Goal: Task Accomplishment & Management: Use online tool/utility

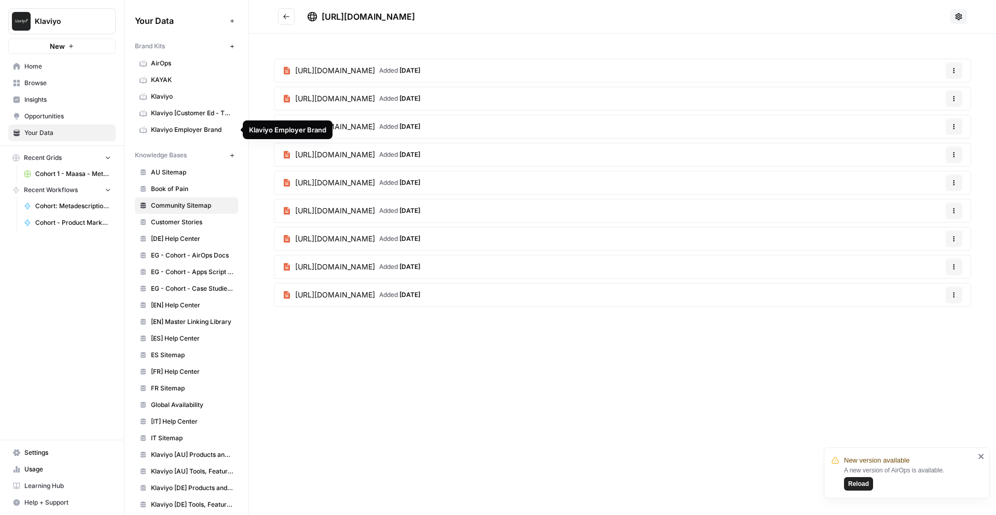
click at [165, 64] on span "AirOps" at bounding box center [192, 63] width 83 height 9
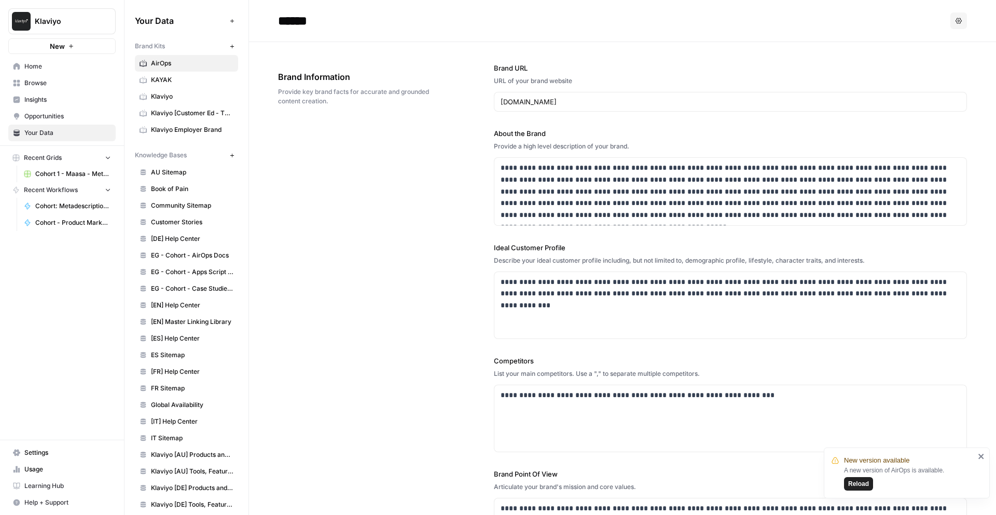
click at [44, 67] on span "Home" at bounding box center [67, 66] width 87 height 9
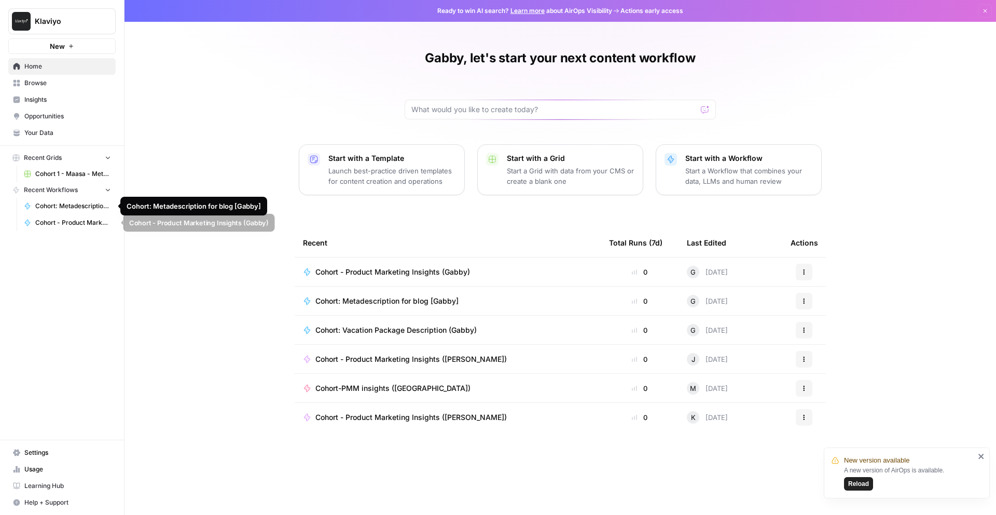
click at [64, 221] on span "Cohort - Product Marketing Insights (Gabby)" at bounding box center [73, 222] width 76 height 9
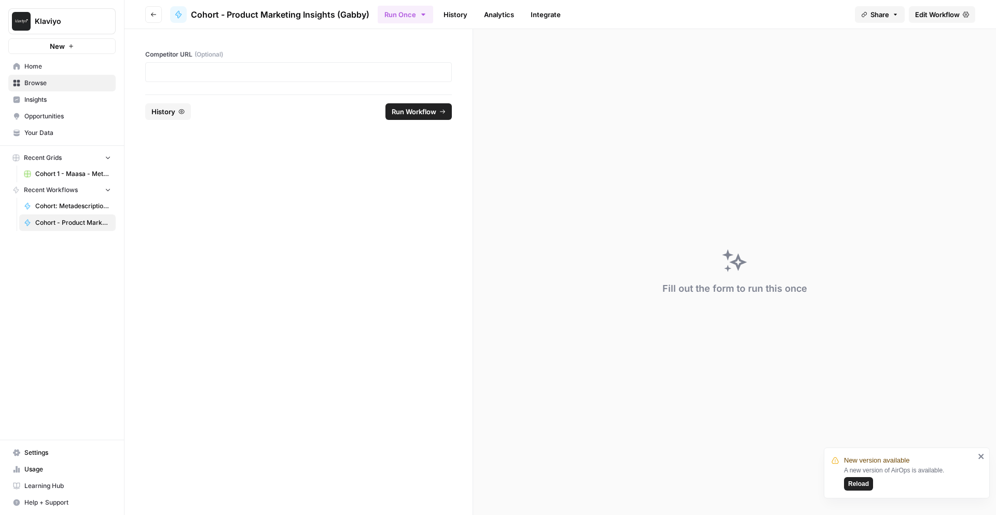
click at [156, 17] on button "Go back" at bounding box center [153, 14] width 17 height 17
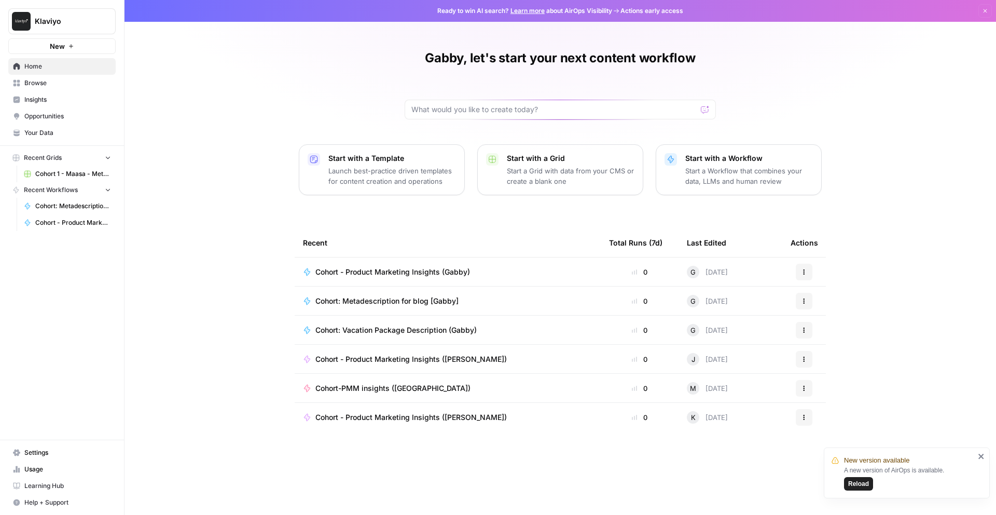
click at [47, 88] on link "Browse" at bounding box center [61, 83] width 107 height 17
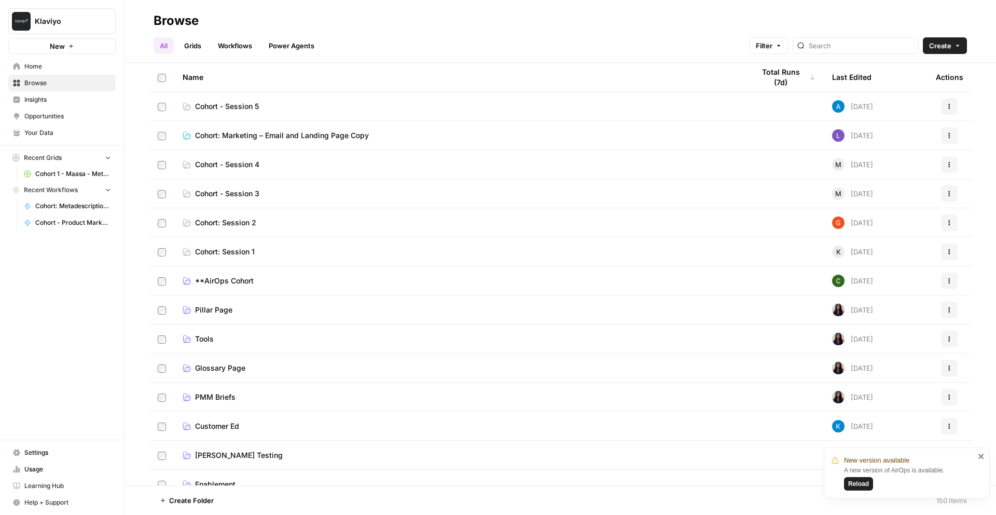
click at [247, 166] on span "Cohort - Session 4" at bounding box center [227, 164] width 64 height 10
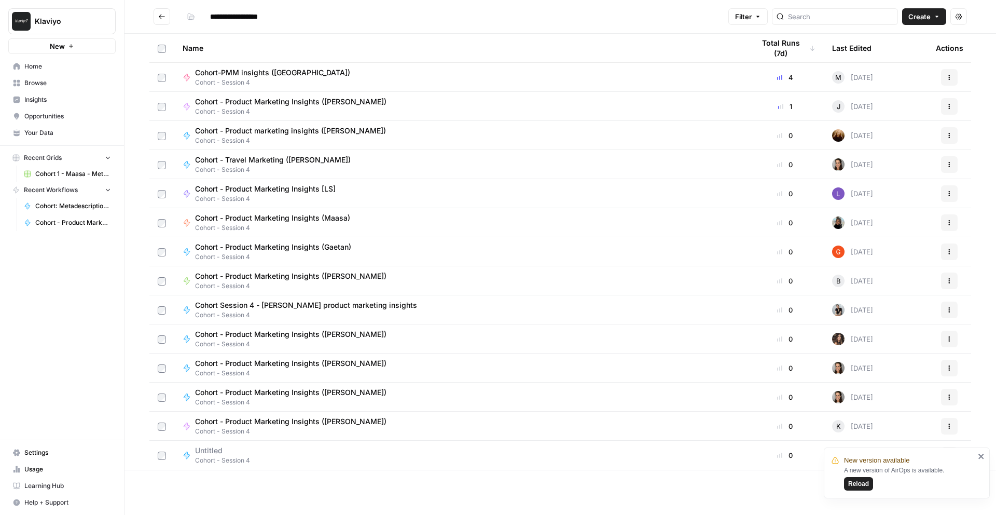
click at [67, 218] on span "Cohort - Product Marketing Insights (Gabby)" at bounding box center [73, 222] width 76 height 9
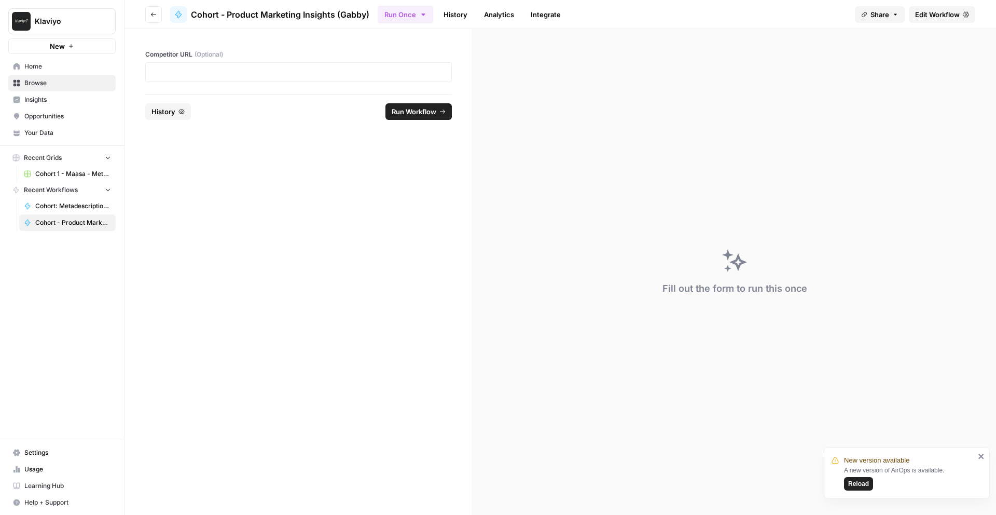
click at [883, 11] on span "Share" at bounding box center [880, 14] width 19 height 10
click at [929, 17] on span "Edit Workflow" at bounding box center [937, 14] width 45 height 10
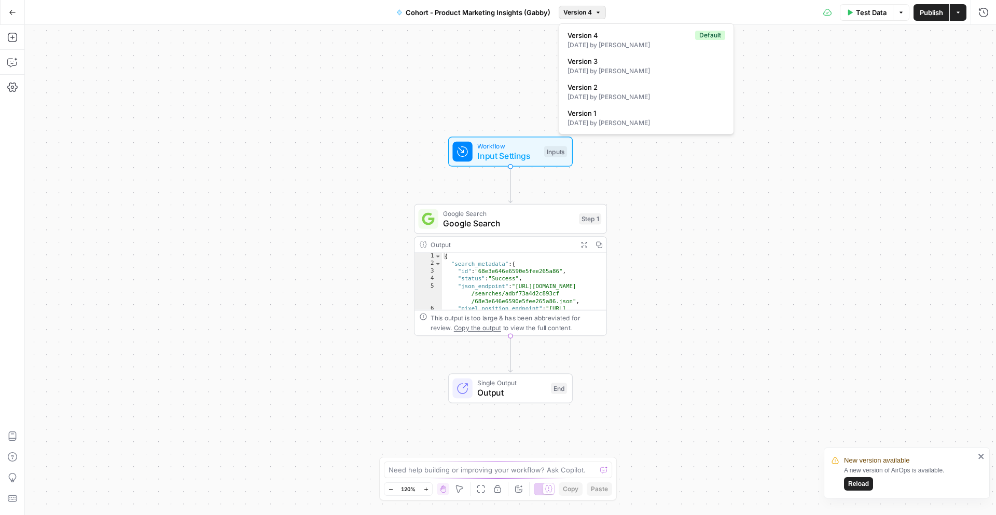
click at [585, 12] on span "Version 4" at bounding box center [578, 12] width 29 height 9
click at [980, 462] on div "New version available A new version of AirOps is available. Reload" at bounding box center [907, 472] width 166 height 51
click at [981, 461] on div "New version available A new version of AirOps is available. Reload" at bounding box center [907, 472] width 166 height 51
click at [25, 86] on div "Workflow Input Settings Inputs Google Search Google Search Step 1 Output Expand…" at bounding box center [511, 270] width 972 height 490
click at [15, 84] on icon "button" at bounding box center [12, 87] width 10 height 9
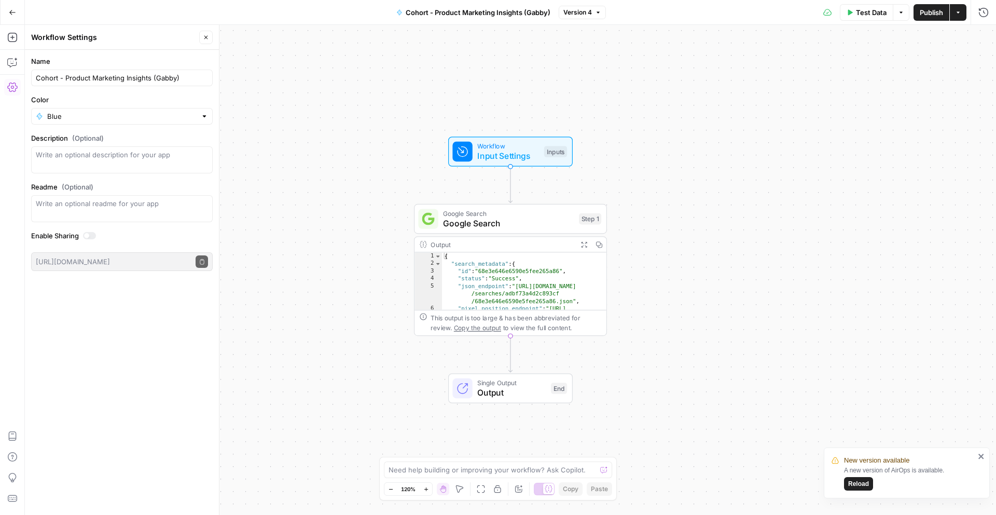
click at [88, 233] on div at bounding box center [86, 235] width 5 height 5
click at [206, 42] on button "Close" at bounding box center [205, 37] width 13 height 13
click at [962, 15] on button "Actions" at bounding box center [958, 12] width 17 height 17
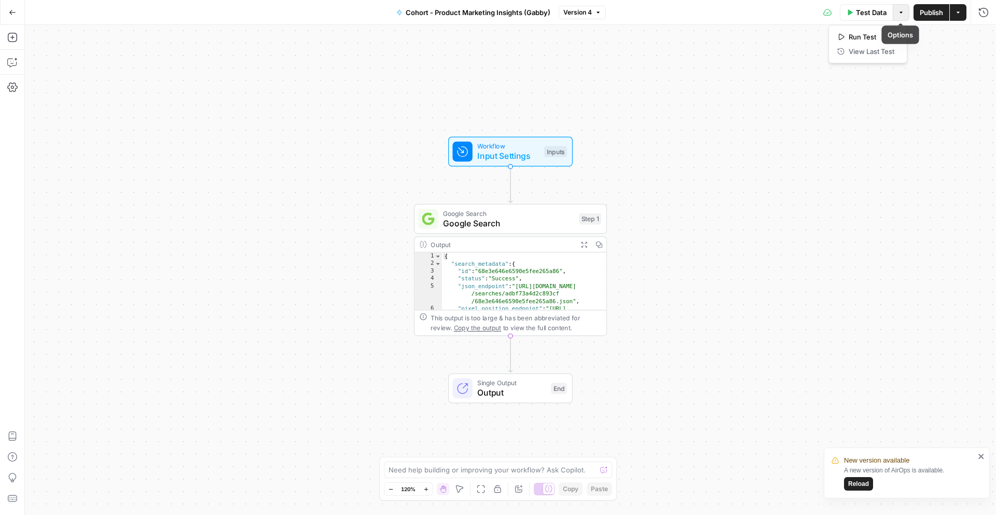
click at [902, 9] on icon "button" at bounding box center [901, 12] width 6 height 6
click at [725, 166] on div "Workflow Input Settings Inputs Google Search Google Search Step 1 Output Expand…" at bounding box center [511, 270] width 972 height 490
click at [590, 13] on span "Version 4" at bounding box center [578, 12] width 29 height 9
click at [324, 127] on div "Workflow Input Settings Inputs Google Search Google Search Step 1 Output Expand…" at bounding box center [511, 270] width 972 height 490
click at [11, 83] on icon "button" at bounding box center [12, 87] width 10 height 9
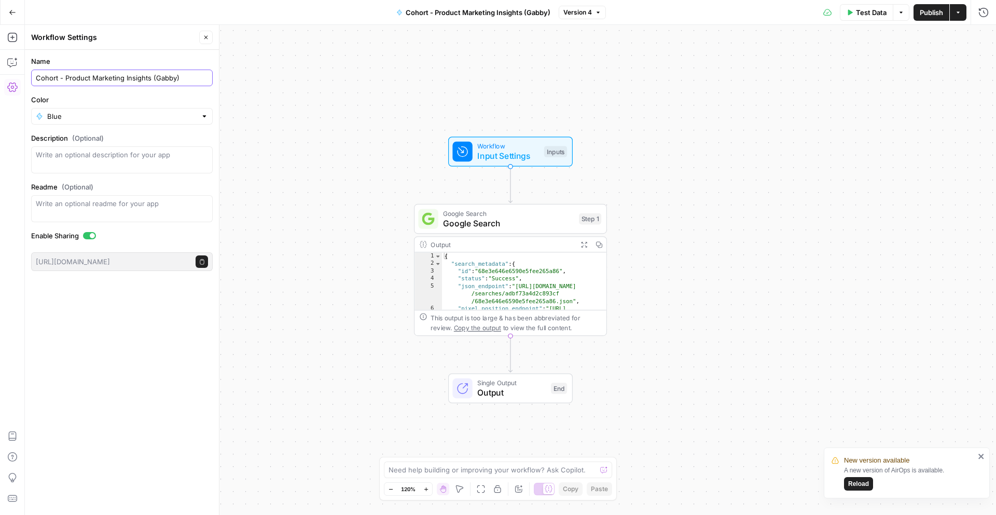
click at [117, 79] on input "Cohort - Product Marketing Insights (Gabby)" at bounding box center [122, 78] width 172 height 10
click at [54, 313] on div "Name Cohort - Product Marketing Insights (Gabby) Color Blue Description (Option…" at bounding box center [122, 282] width 194 height 465
click at [381, 406] on div "Workflow Input Settings Inputs Google Search Google Search Step 1 Output Expand…" at bounding box center [511, 270] width 972 height 490
click at [863, 488] on span "Reload" at bounding box center [859, 483] width 21 height 9
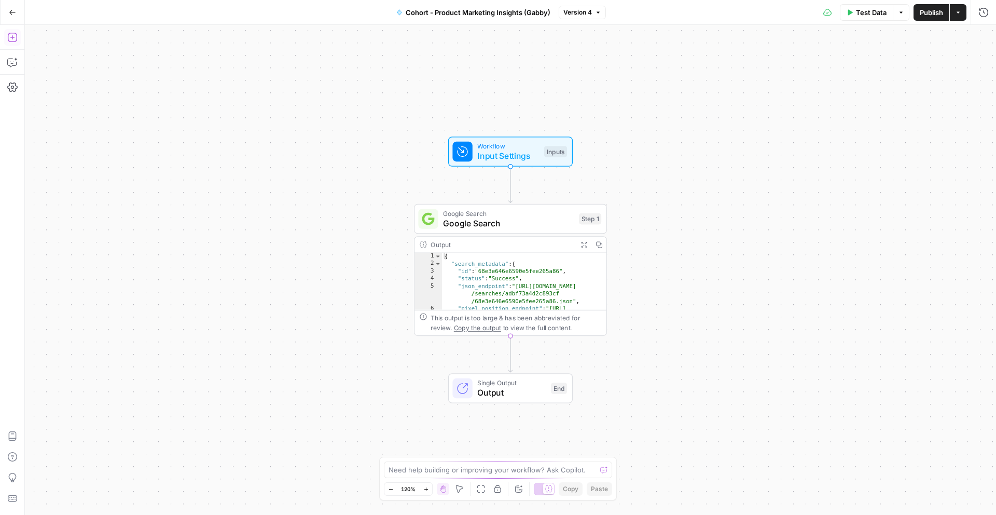
click at [12, 33] on icon "button" at bounding box center [11, 37] width 9 height 9
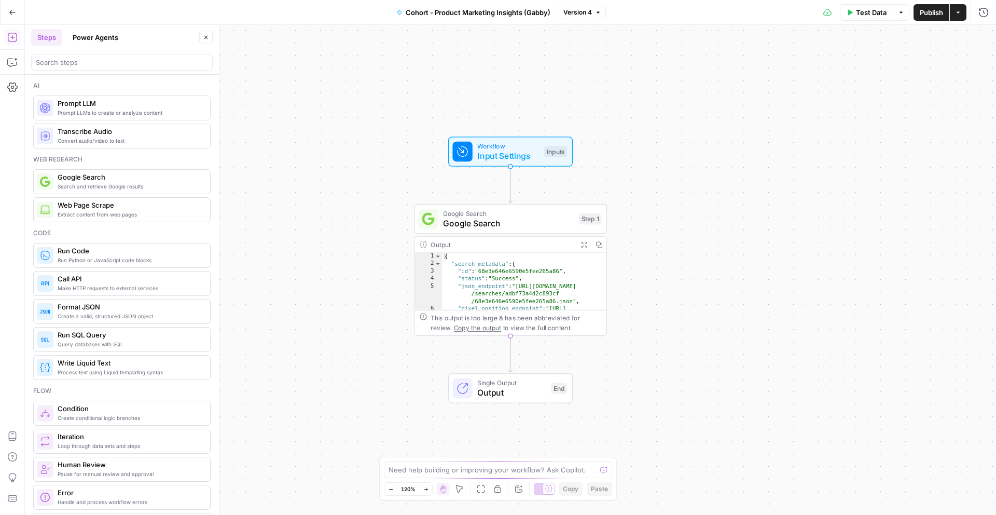
click at [84, 213] on span "Extract content from web pages" at bounding box center [130, 214] width 144 height 8
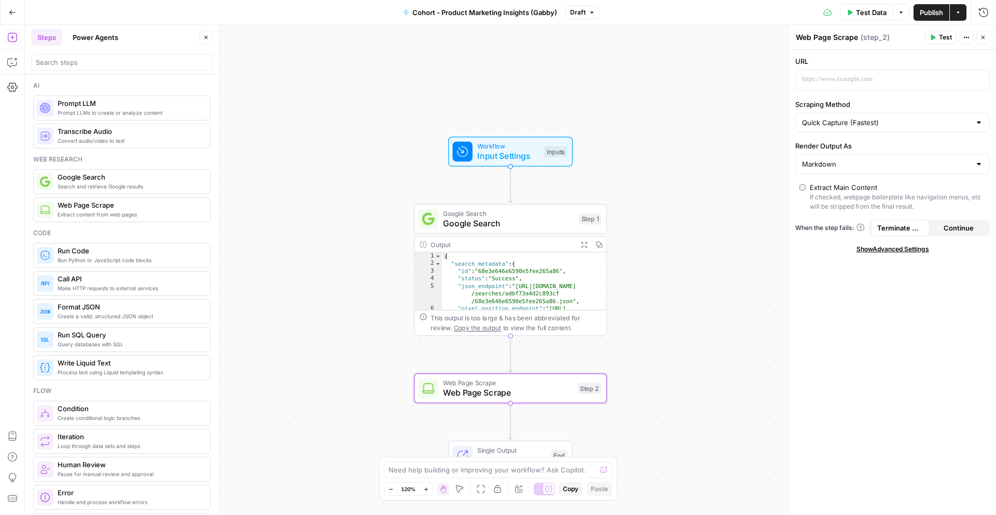
click at [874, 90] on div at bounding box center [893, 80] width 195 height 21
click at [871, 76] on p at bounding box center [884, 79] width 165 height 10
click at [957, 18] on button "Actions" at bounding box center [958, 12] width 17 height 17
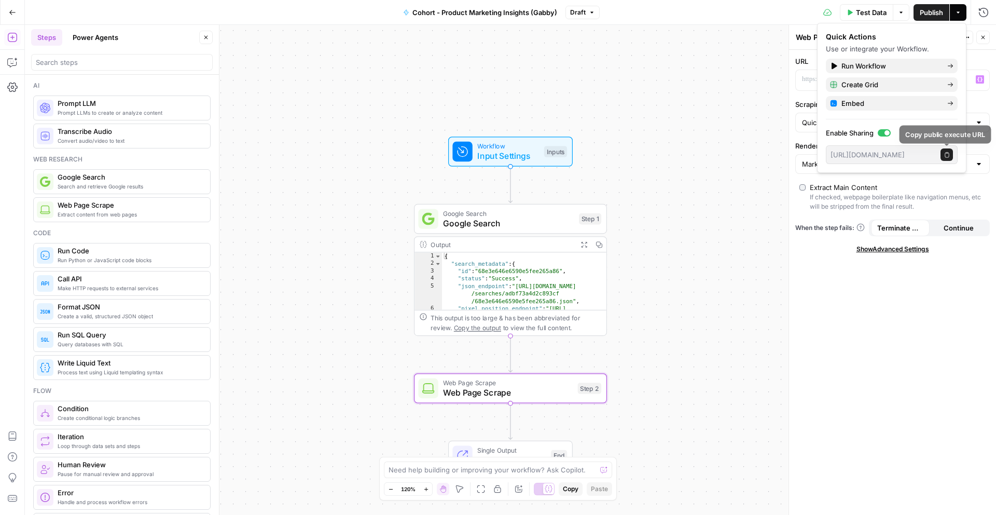
click at [946, 152] on icon "button" at bounding box center [948, 155] width 6 height 6
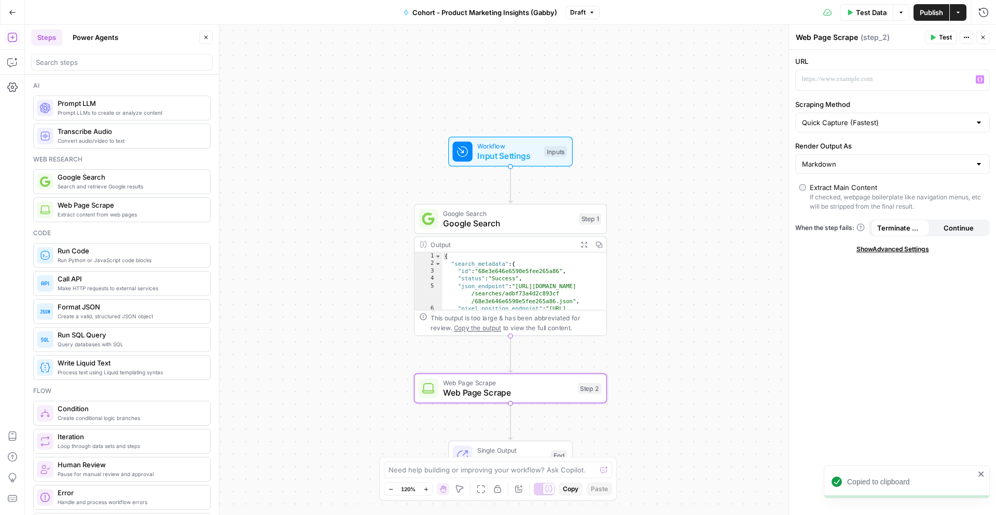
click at [900, 361] on div "URL “/” to reference Variables Menu Scraping Method Quick Capture (Fastest) Ren…" at bounding box center [892, 282] width 207 height 465
click at [970, 35] on button "Actions" at bounding box center [966, 37] width 13 height 13
click at [910, 341] on div "URL Scraping Method Quick Capture (Fastest) Render Output As Markdown Extract M…" at bounding box center [892, 282] width 207 height 465
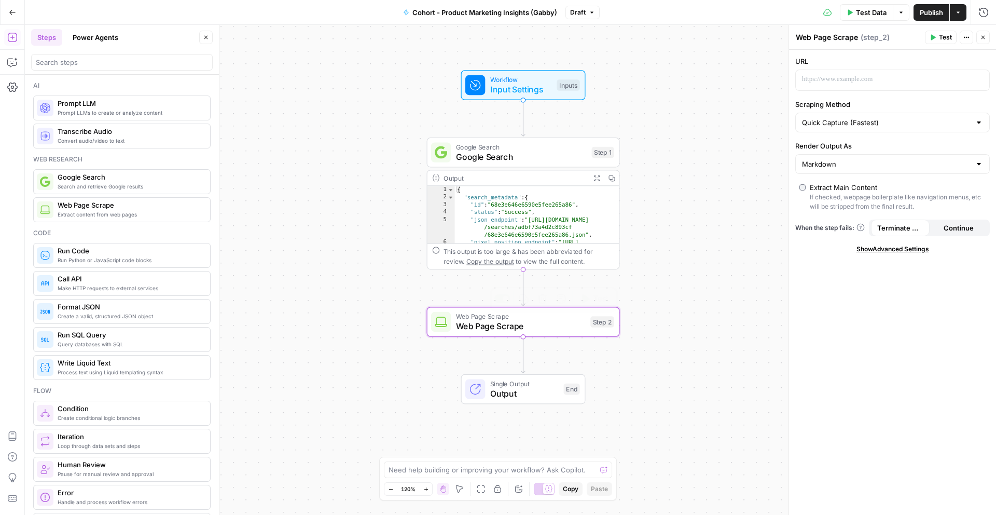
click at [539, 329] on span "Web Page Scrape" at bounding box center [521, 326] width 130 height 12
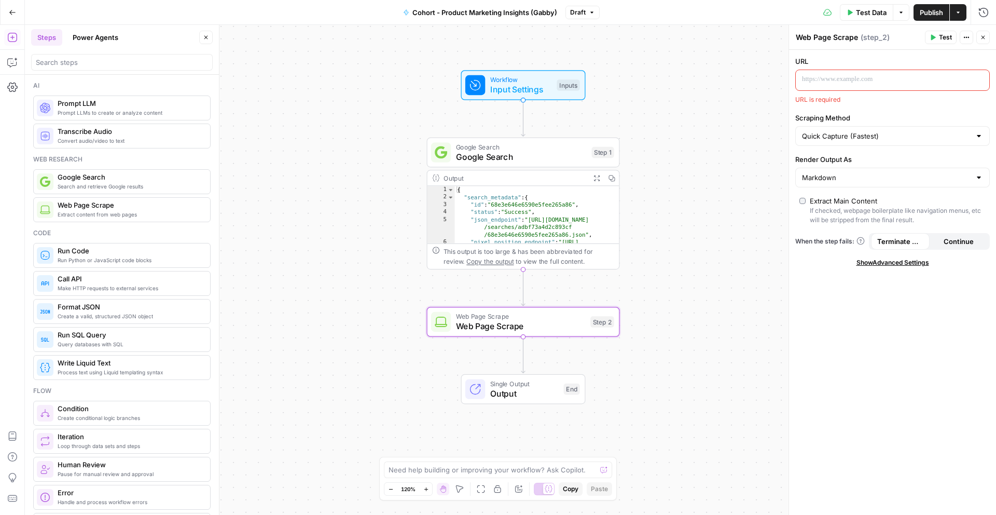
click at [837, 73] on div at bounding box center [884, 80] width 177 height 20
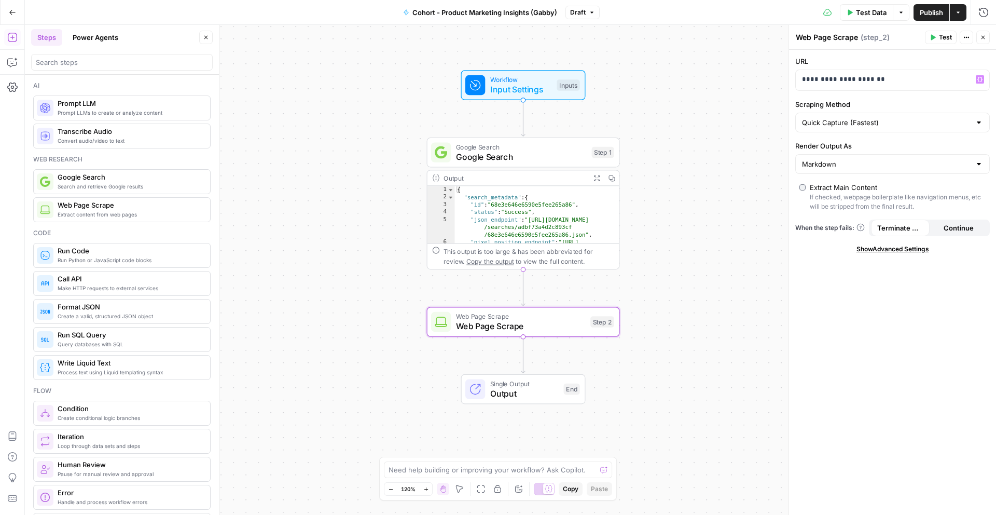
click at [910, 261] on div "**********" at bounding box center [892, 282] width 207 height 465
click at [104, 115] on span "Prompt LLMs to create or analyze content" at bounding box center [130, 112] width 144 height 8
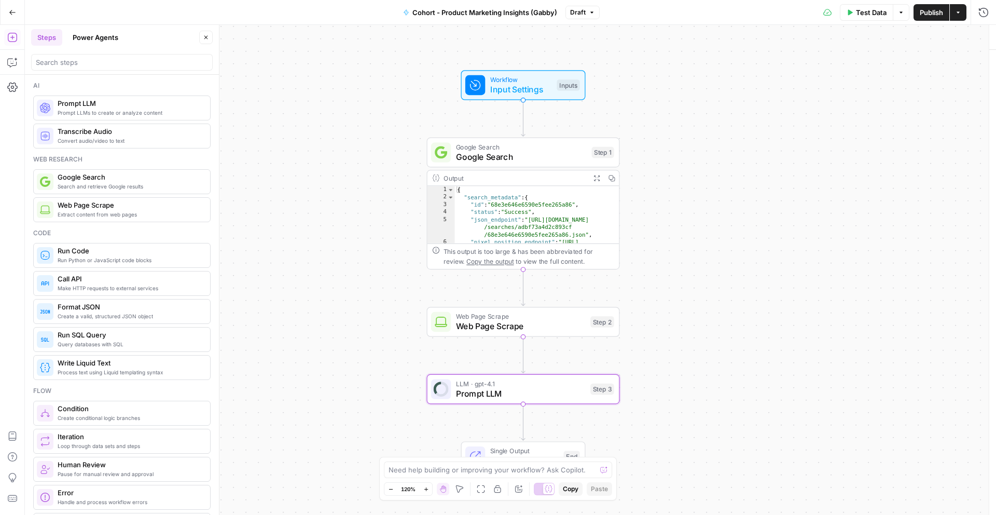
type textarea "Prompt LLM"
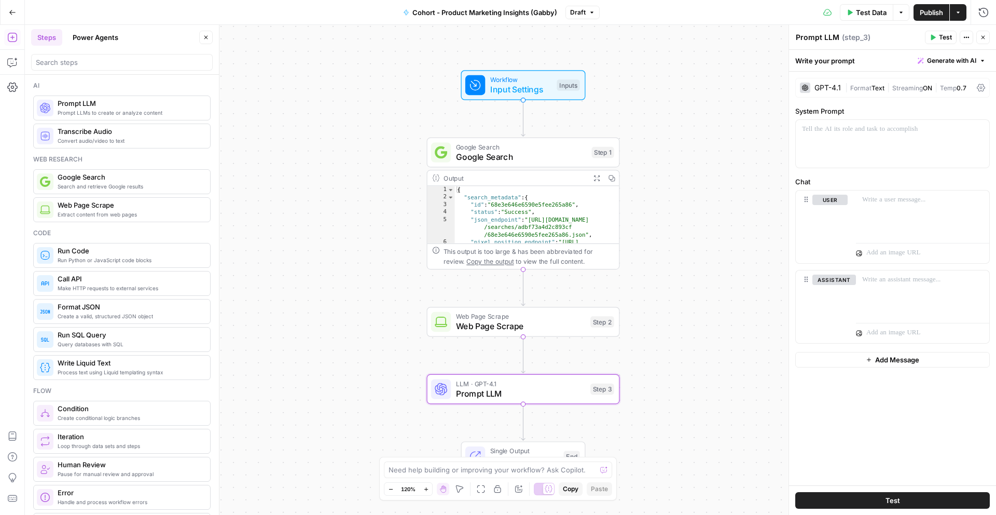
click at [808, 88] on icon at bounding box center [805, 88] width 6 height 6
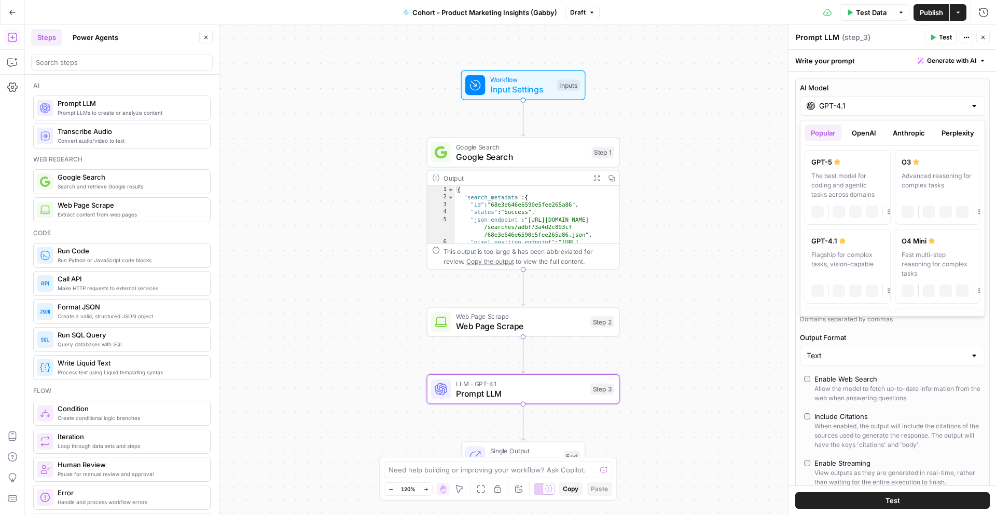
click at [838, 110] on input "GPT-4.1" at bounding box center [892, 106] width 147 height 10
click at [853, 169] on label "GPT-5 The best model for coding and agentic tasks across domains chat Vision Ca…" at bounding box center [848, 187] width 86 height 75
type input "GPT-5"
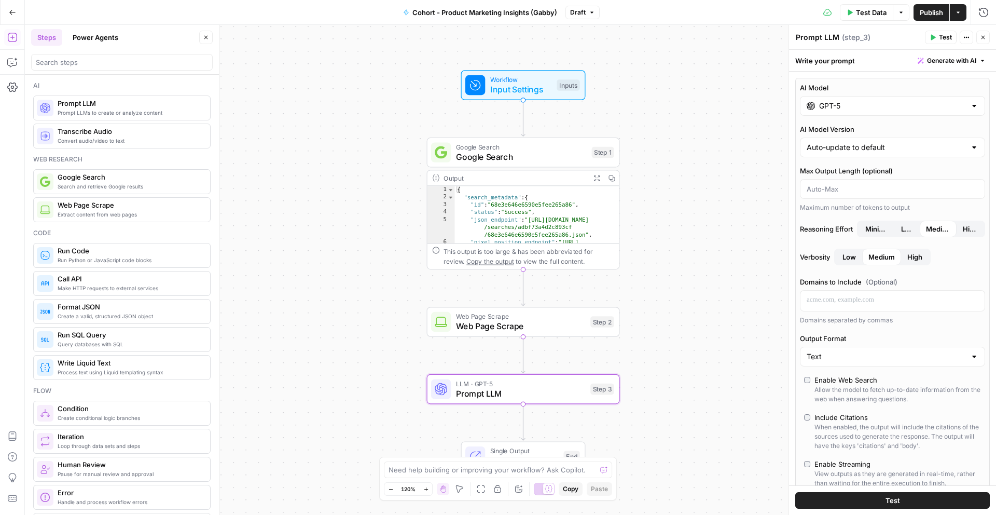
click at [817, 376] on div "Enable Web Search" at bounding box center [846, 380] width 63 height 10
click at [575, 332] on span "Web Page Scrape" at bounding box center [521, 326] width 130 height 12
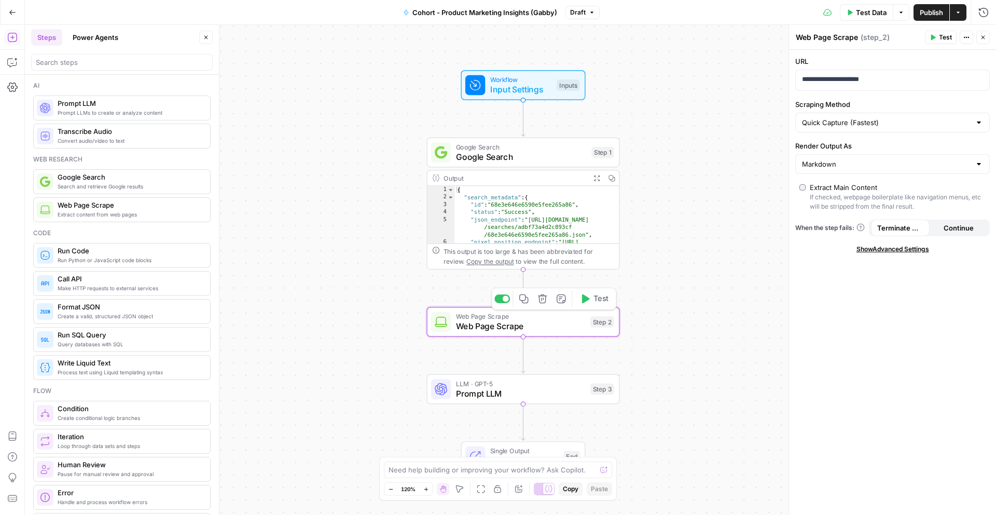
click at [590, 303] on button "Test" at bounding box center [594, 299] width 38 height 16
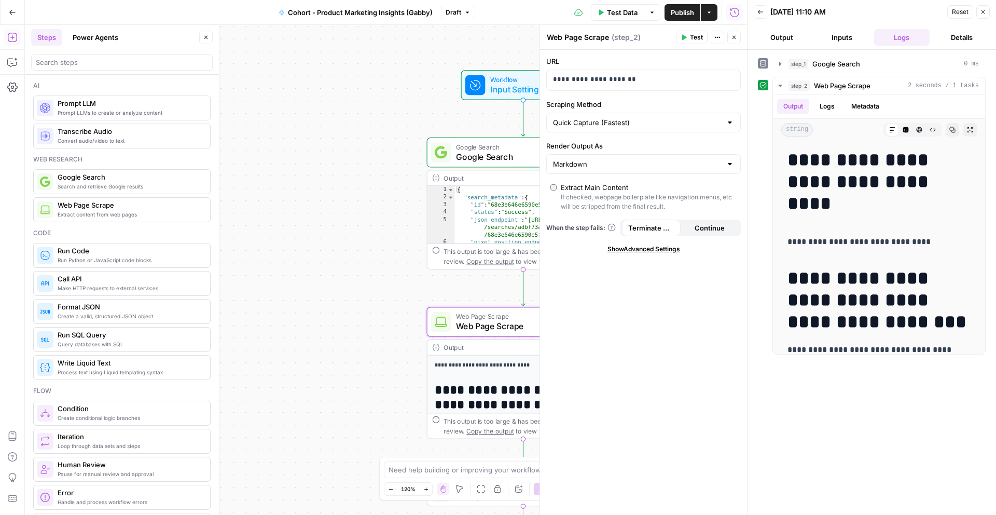
scroll to position [37, 0]
click at [983, 8] on button "Close" at bounding box center [983, 11] width 13 height 13
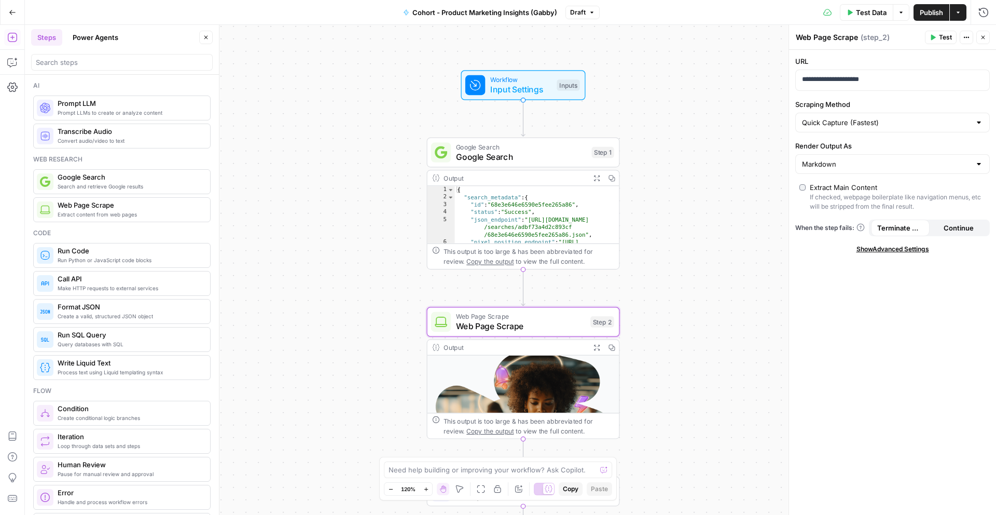
scroll to position [152, 0]
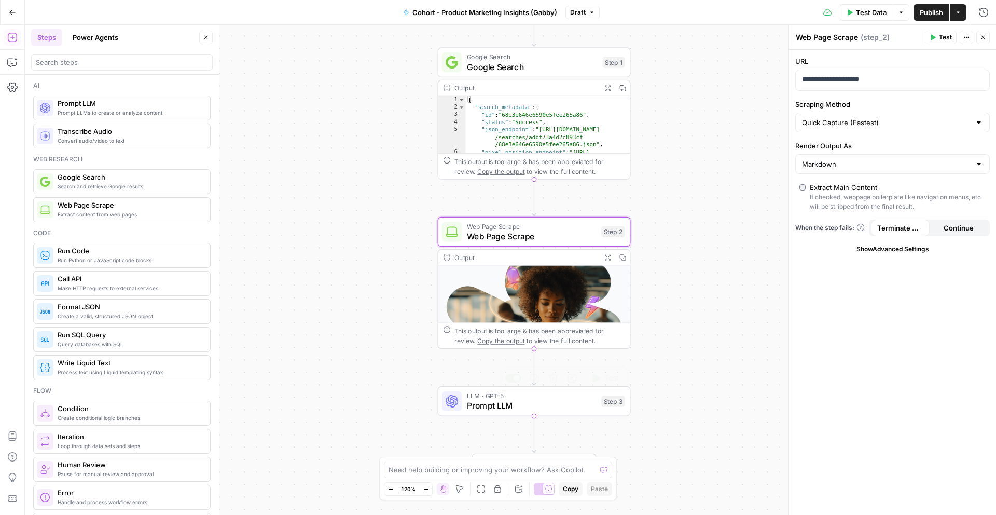
click at [537, 404] on span "Prompt LLM" at bounding box center [532, 405] width 130 height 12
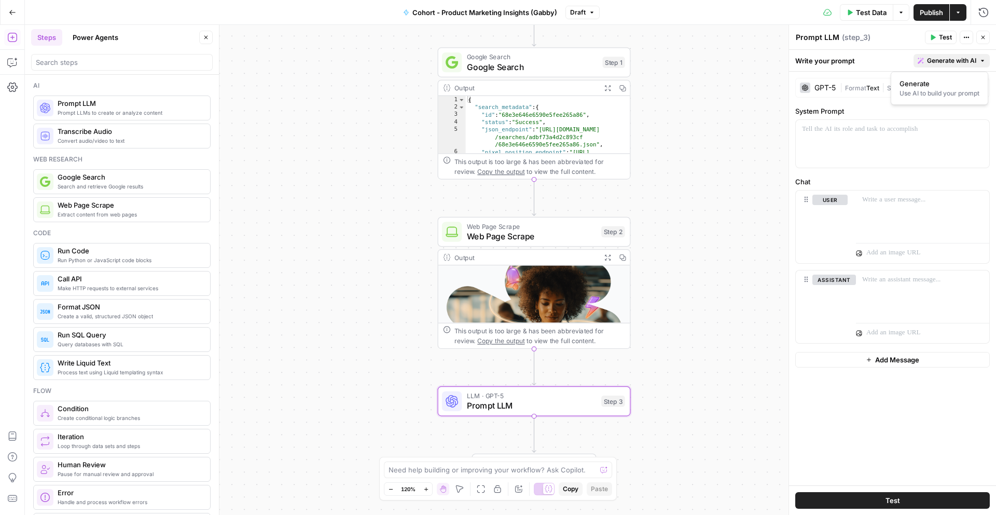
click at [955, 64] on span "Generate with AI" at bounding box center [951, 60] width 49 height 9
click at [955, 86] on span "Generate" at bounding box center [938, 83] width 76 height 10
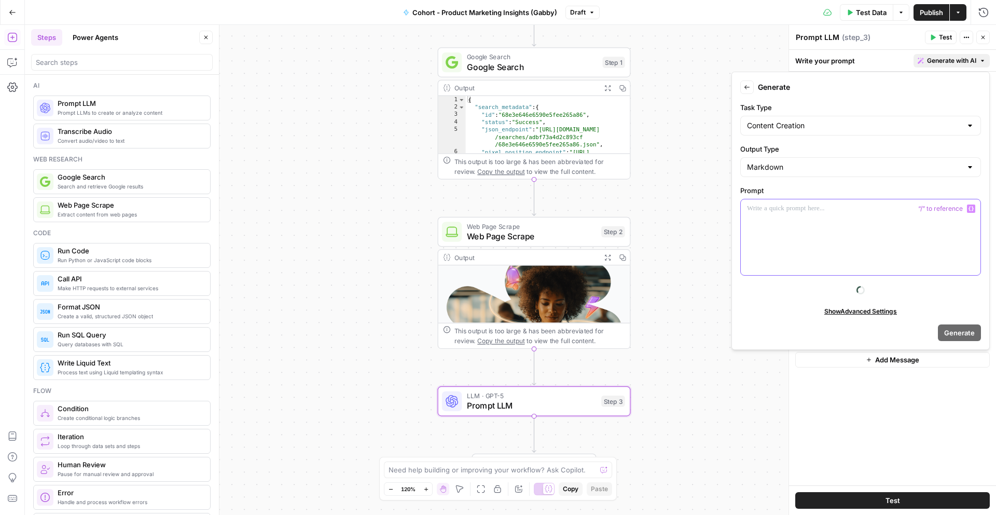
click at [825, 213] on p at bounding box center [860, 208] width 227 height 10
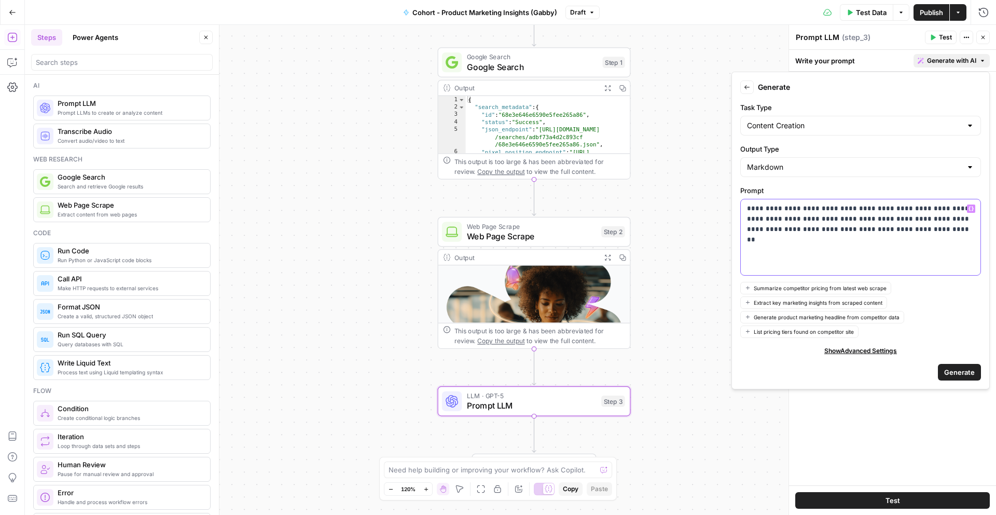
click at [973, 209] on icon "button" at bounding box center [971, 209] width 5 height 5
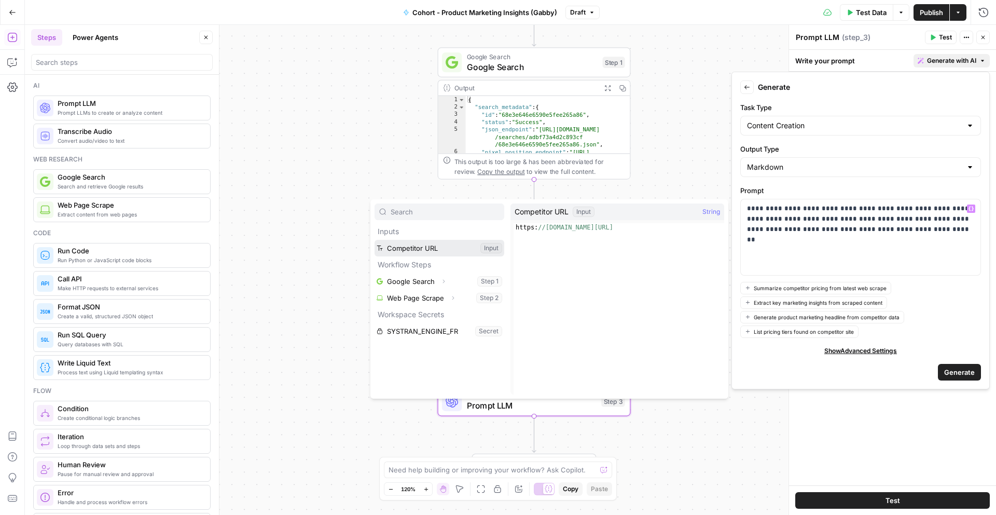
click at [428, 250] on button "Select variable Competitor URL" at bounding box center [440, 248] width 130 height 17
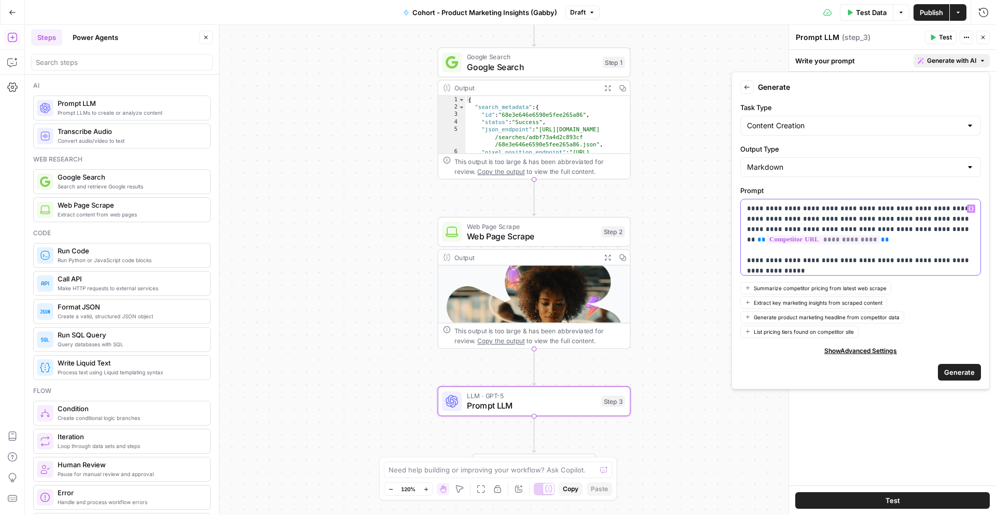
scroll to position [3, 0]
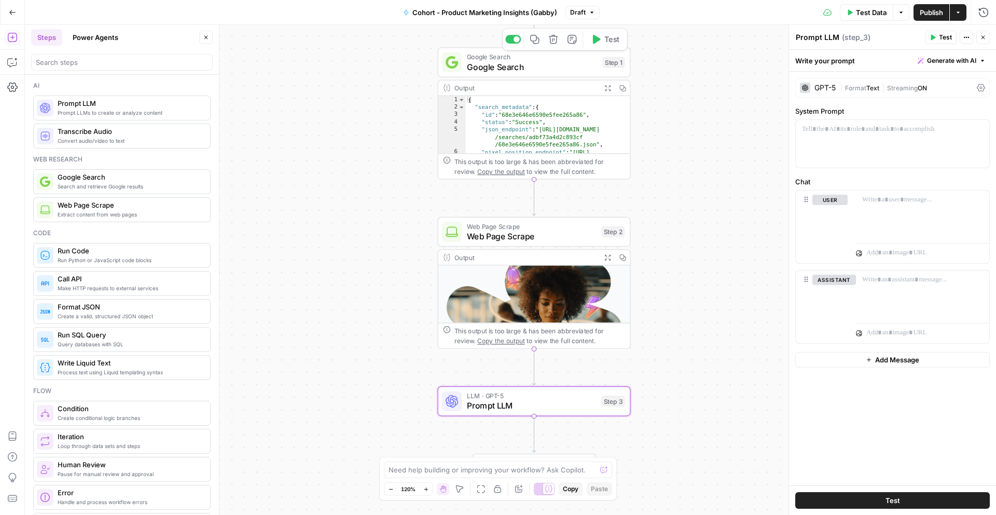
click at [394, 77] on div "**********" at bounding box center [511, 270] width 972 height 490
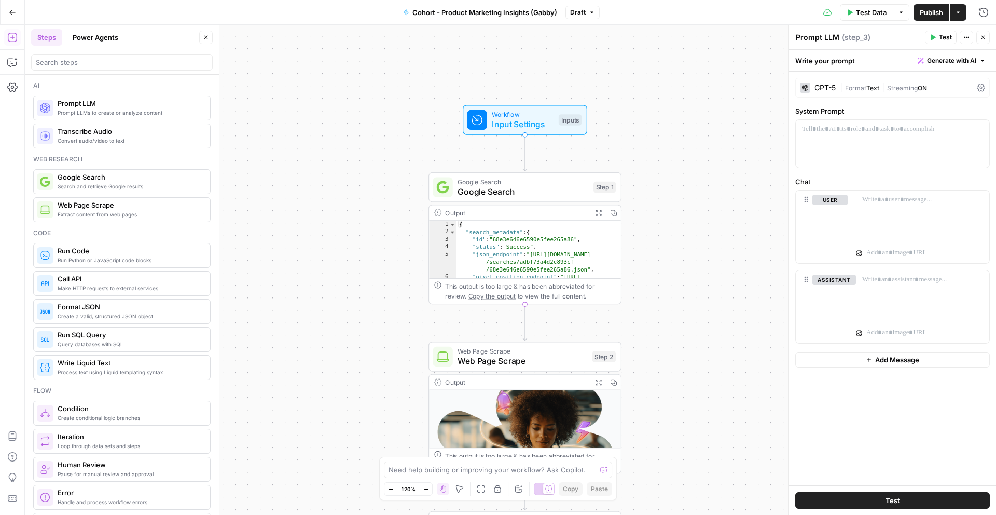
click at [524, 126] on span "Input Settings" at bounding box center [523, 124] width 62 height 12
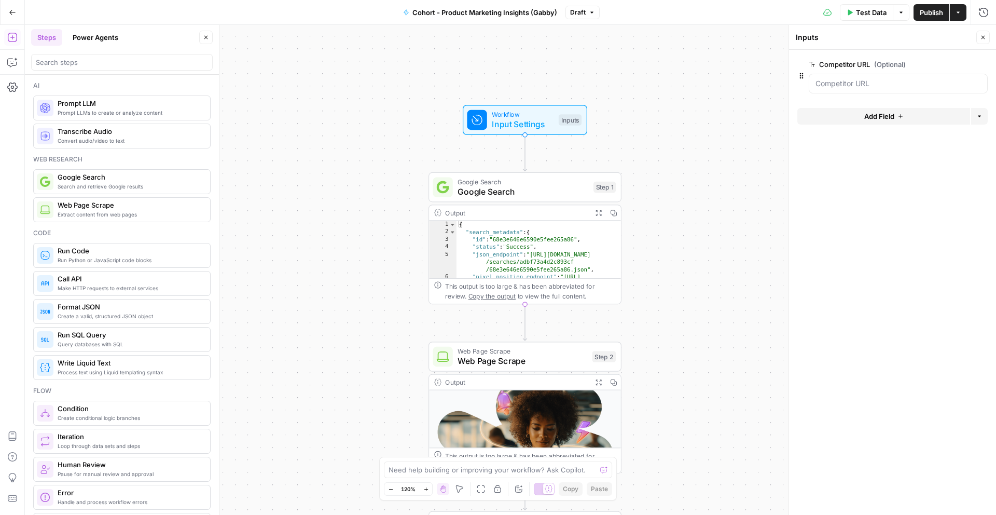
click at [915, 115] on button "Add Field" at bounding box center [884, 116] width 173 height 17
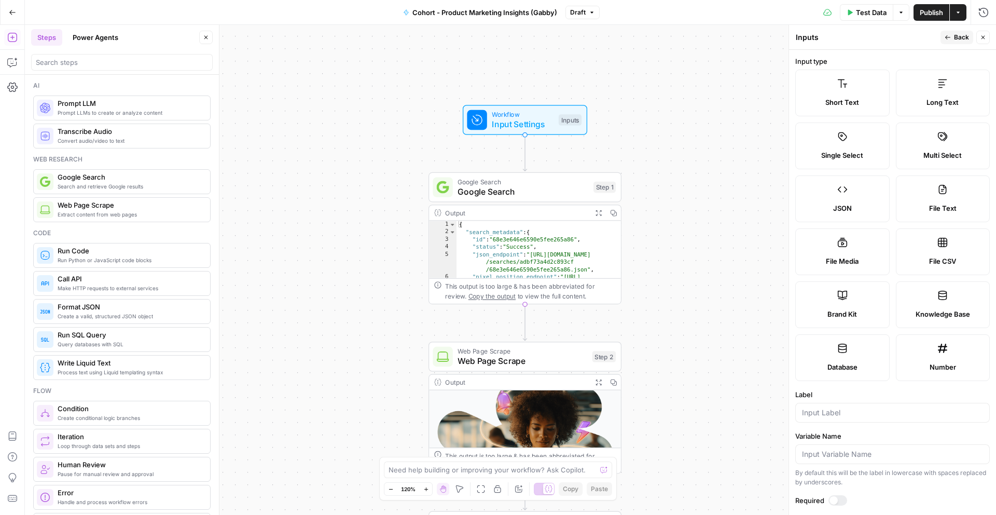
click at [876, 313] on div "Brand Kit" at bounding box center [842, 314] width 77 height 10
type input "Brand Kit"
type input "brand_kit"
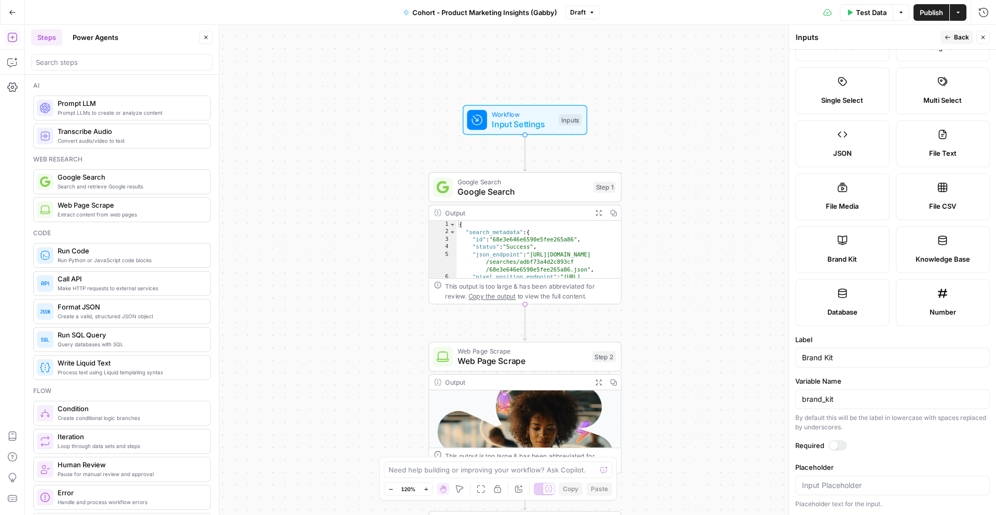
click at [958, 36] on span "Back" at bounding box center [961, 37] width 15 height 9
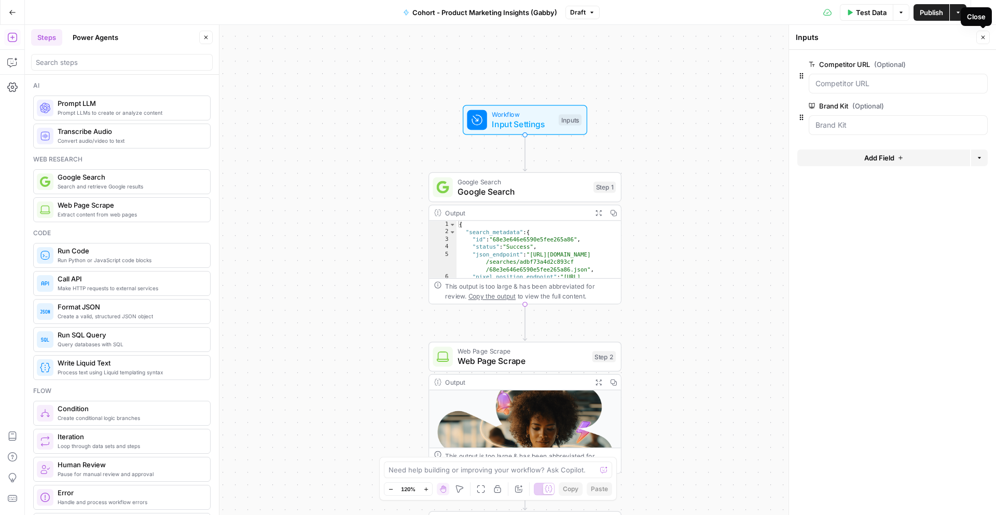
click at [985, 36] on icon "button" at bounding box center [984, 38] width 4 height 4
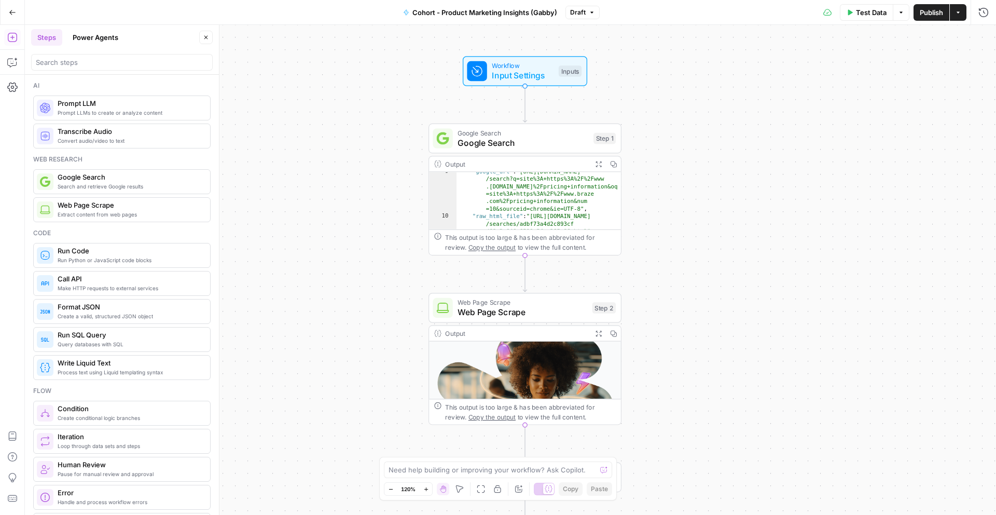
scroll to position [88, 0]
click at [677, 366] on div "**********" at bounding box center [511, 270] width 972 height 490
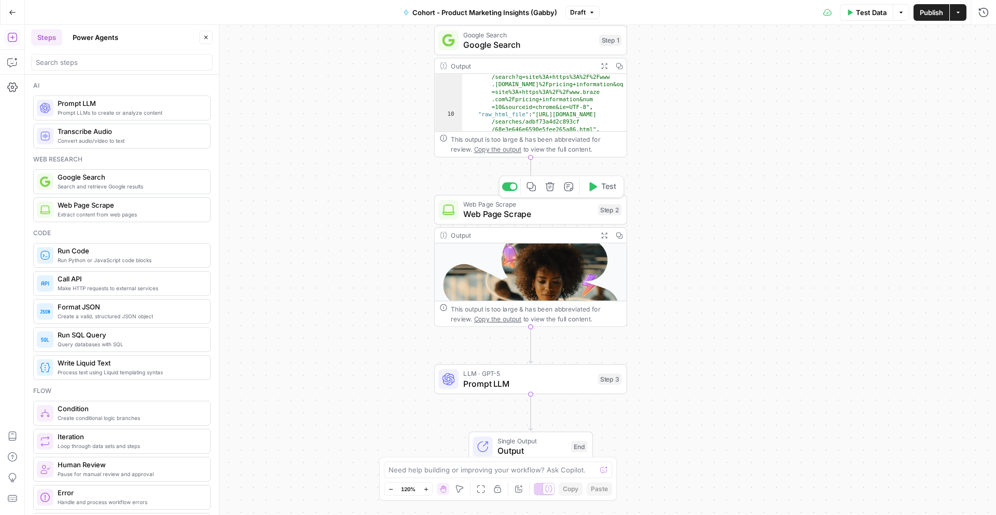
click at [542, 210] on span "Web Page Scrape" at bounding box center [528, 214] width 130 height 12
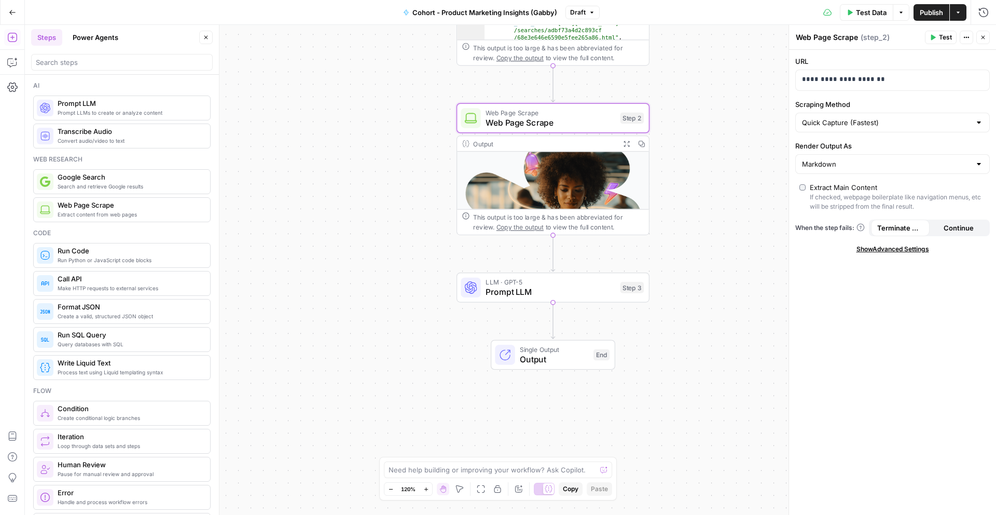
click at [558, 357] on span "Output" at bounding box center [554, 359] width 69 height 12
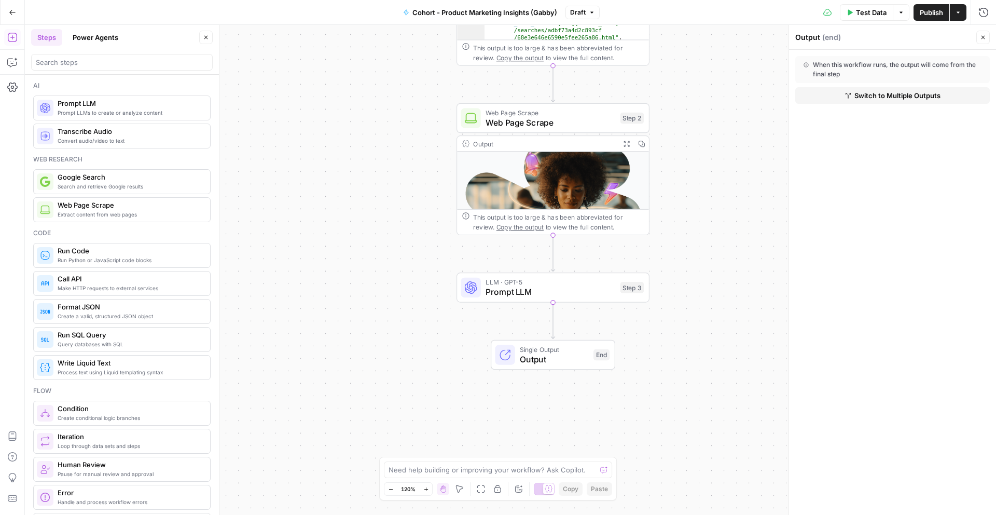
click at [531, 284] on span "LLM · GPT-5" at bounding box center [551, 282] width 130 height 10
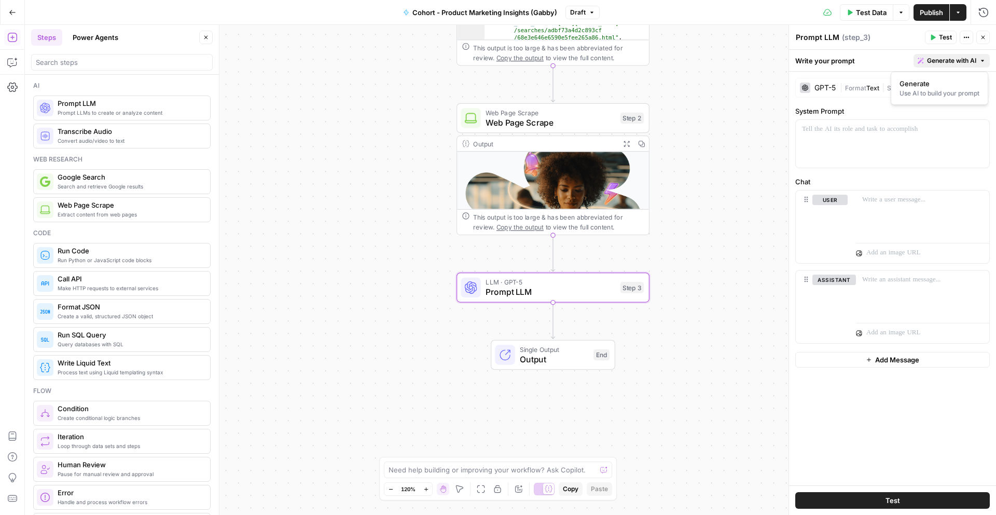
click at [933, 60] on span "Generate with AI" at bounding box center [951, 60] width 49 height 9
click at [933, 83] on span "Generate" at bounding box center [938, 83] width 76 height 10
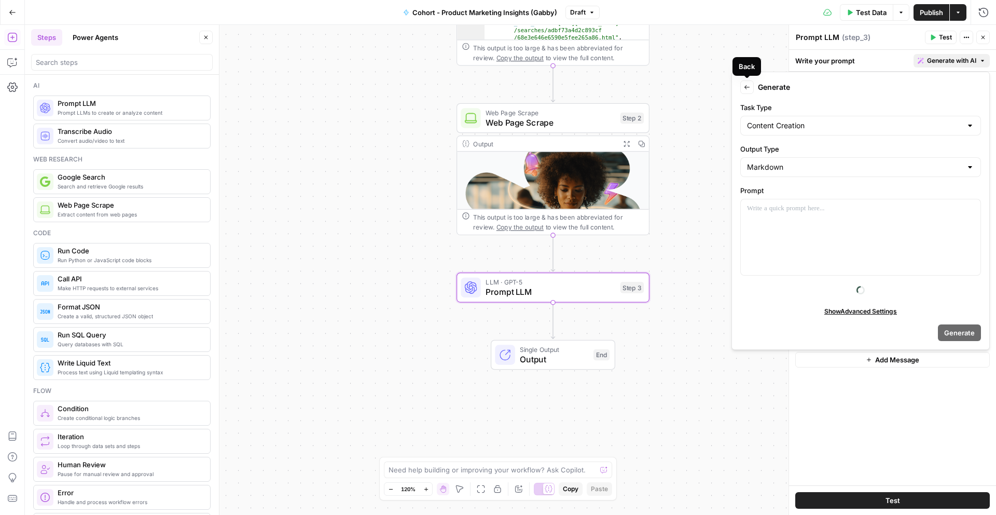
click at [744, 90] on icon "button" at bounding box center [747, 87] width 6 height 6
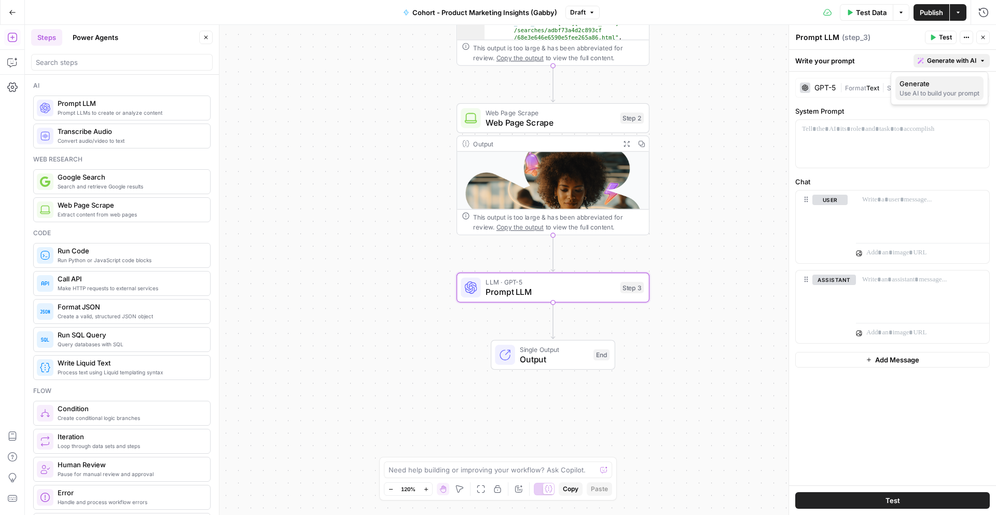
click at [945, 81] on span "Generate" at bounding box center [938, 83] width 76 height 10
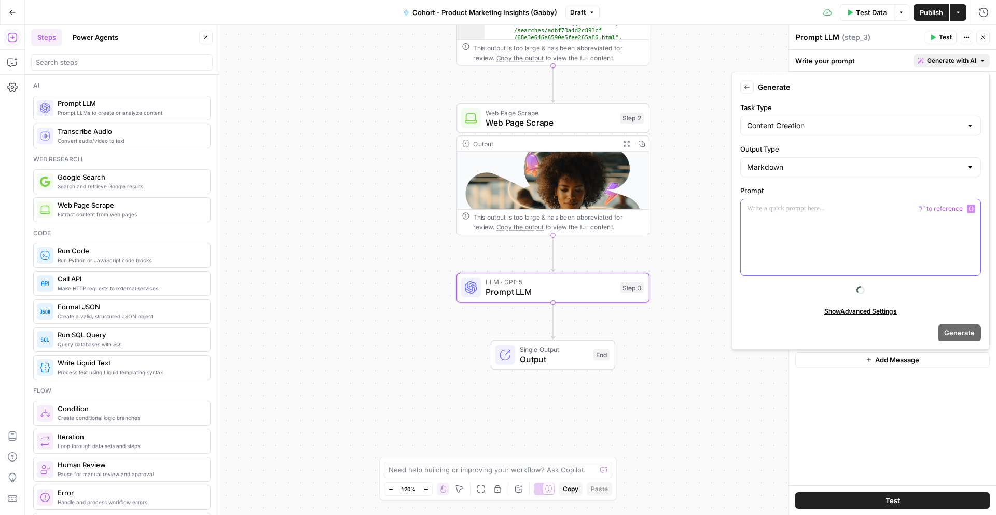
click at [823, 224] on div at bounding box center [861, 237] width 240 height 76
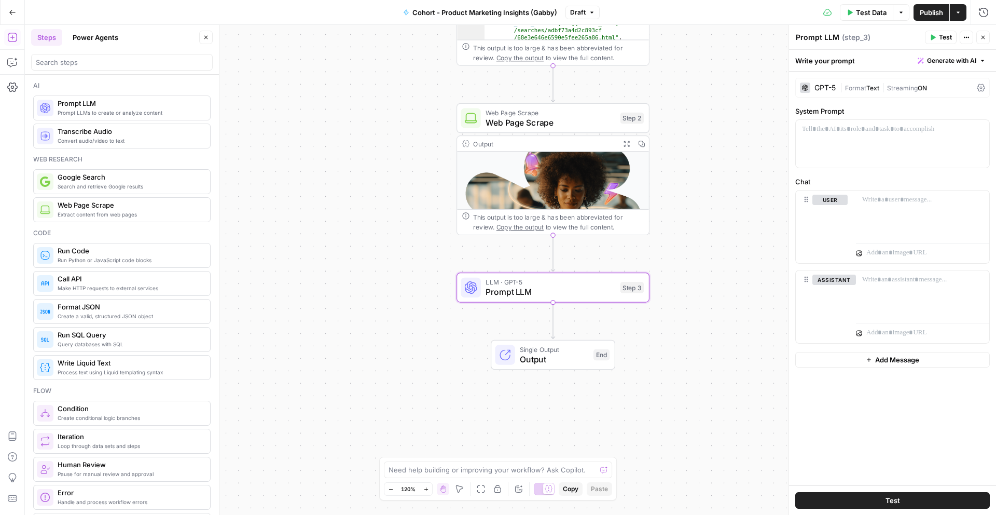
click at [764, 33] on div "**********" at bounding box center [511, 270] width 972 height 490
click at [980, 129] on icon "button" at bounding box center [980, 129] width 5 height 5
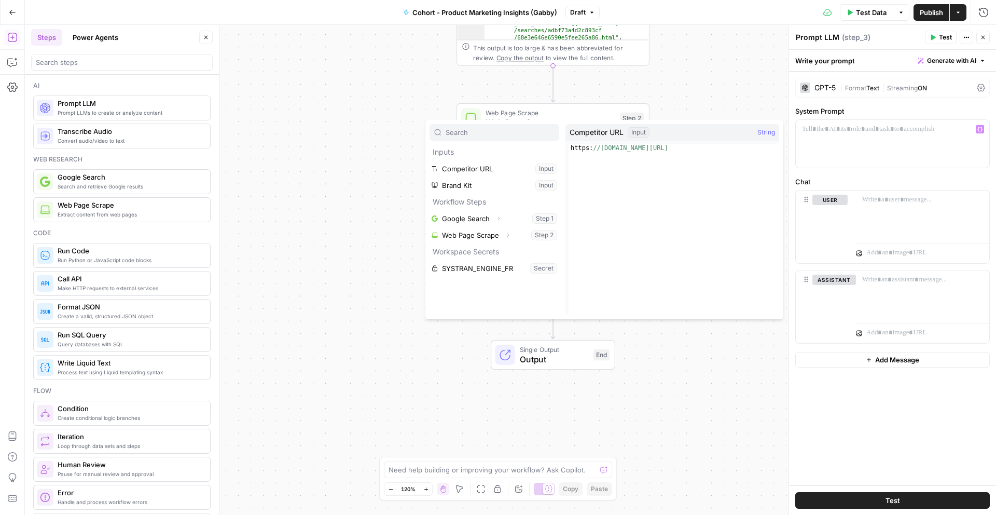
click at [881, 58] on div "Write your prompt Generate with AI" at bounding box center [892, 60] width 207 height 21
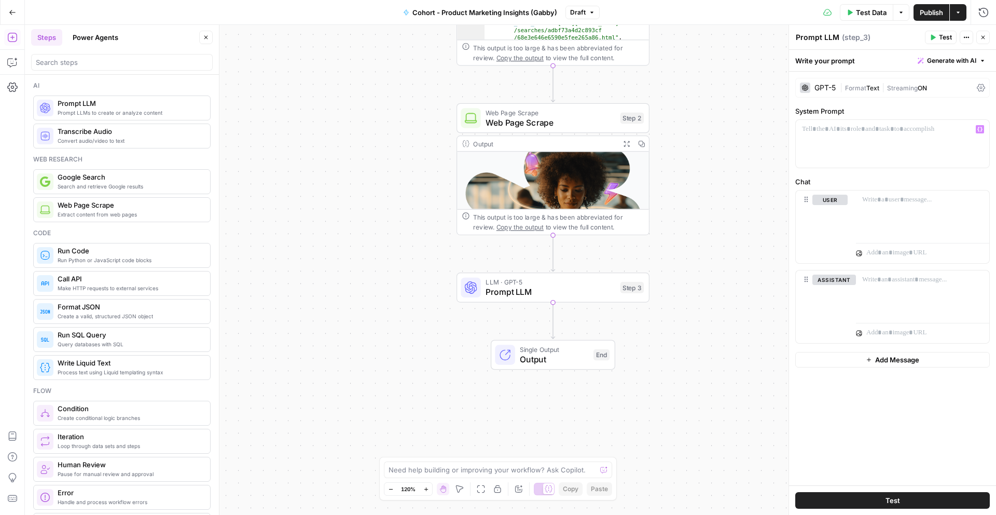
click at [949, 62] on span "Generate with AI" at bounding box center [951, 60] width 49 height 9
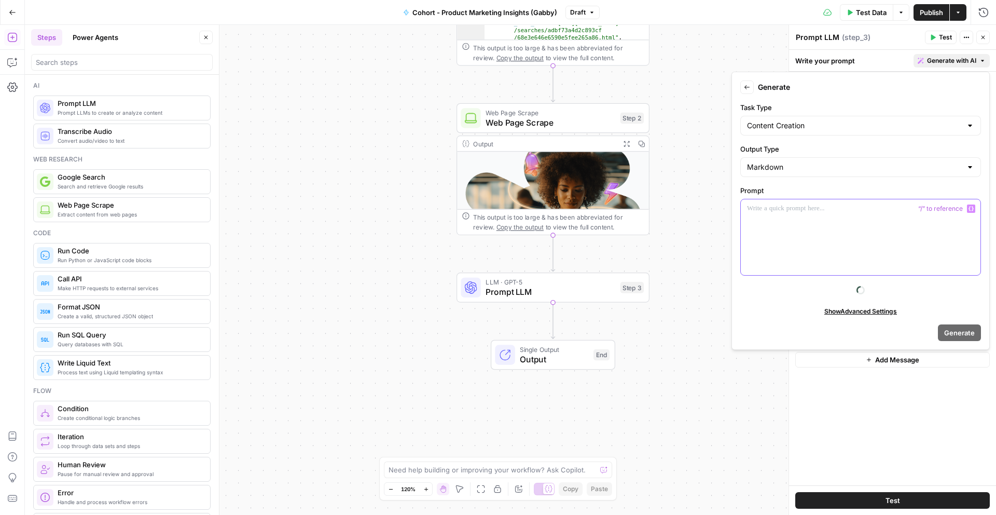
click at [792, 216] on div at bounding box center [861, 237] width 240 height 76
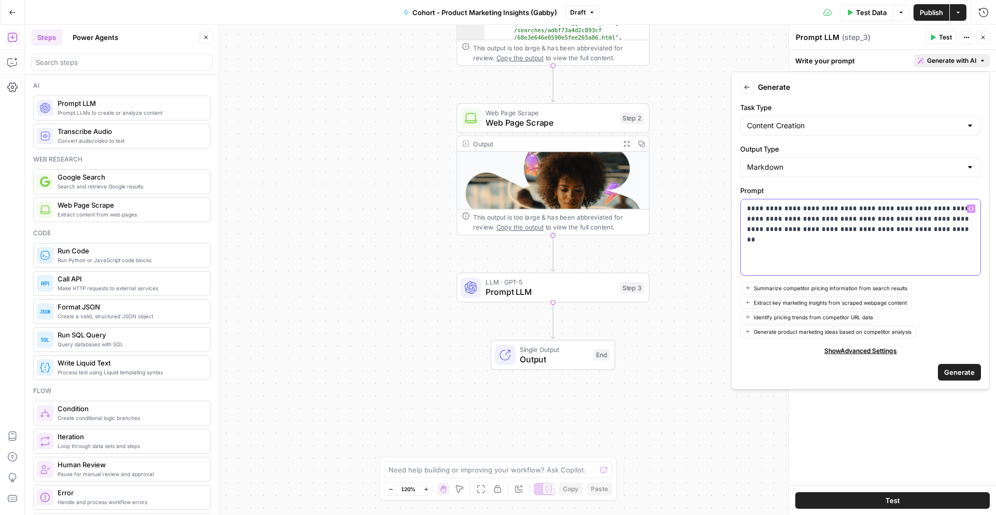
click at [970, 209] on icon "button" at bounding box center [971, 208] width 5 height 5
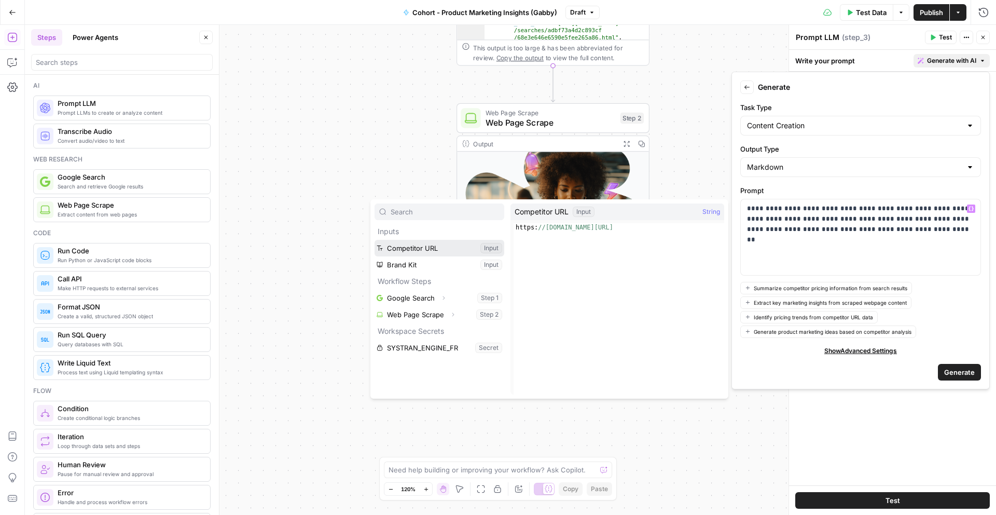
click at [440, 248] on button "Select variable Competitor URL" at bounding box center [440, 248] width 130 height 17
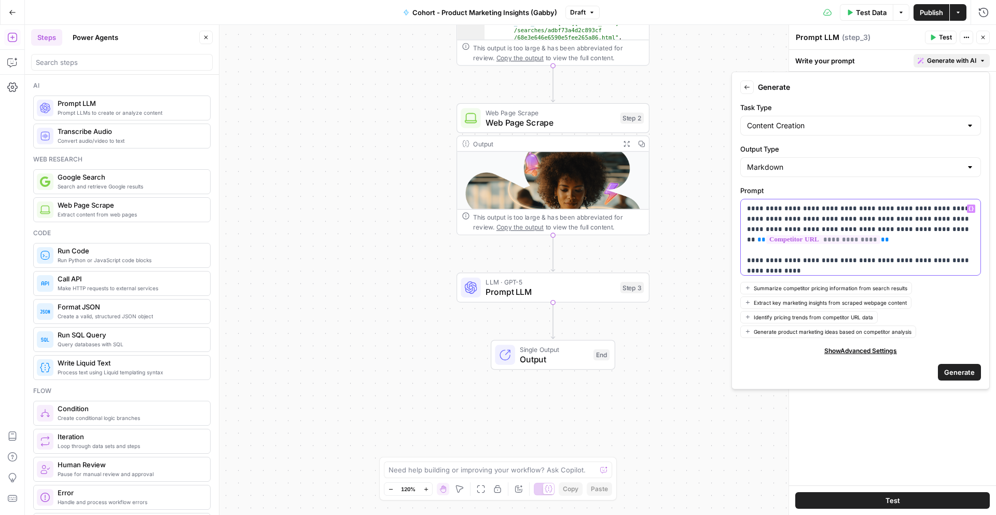
scroll to position [3, 0]
click at [973, 208] on icon "button" at bounding box center [971, 208] width 5 height 5
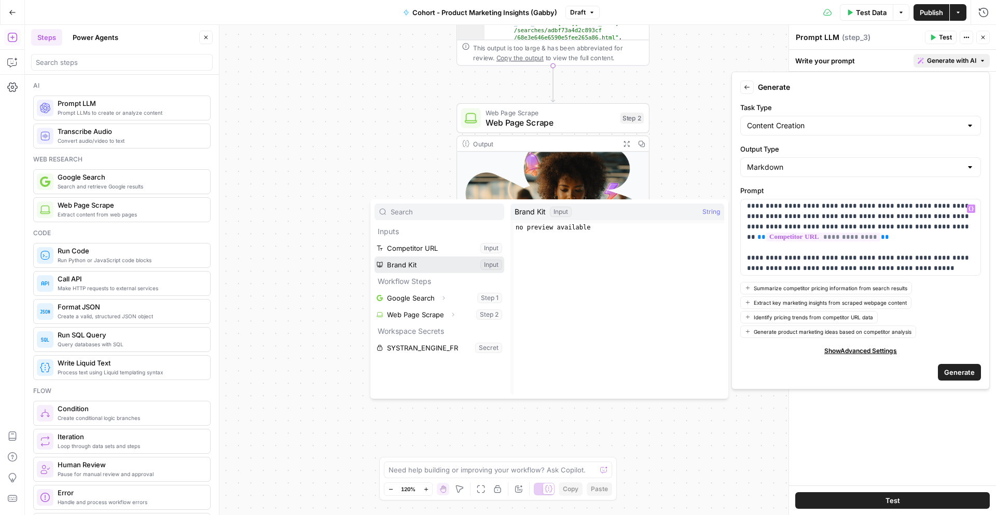
click at [461, 267] on button "Select variable Brand Kit" at bounding box center [440, 264] width 130 height 17
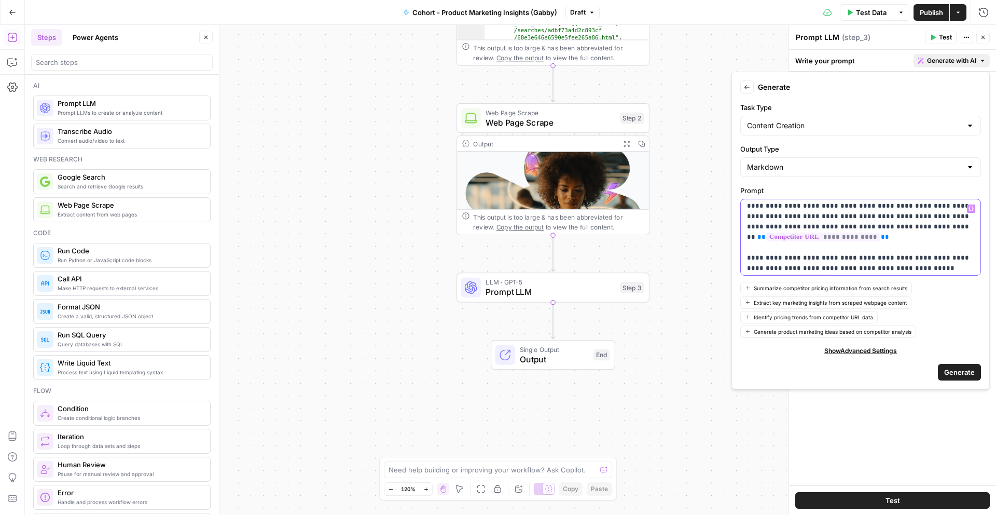
scroll to position [16, 0]
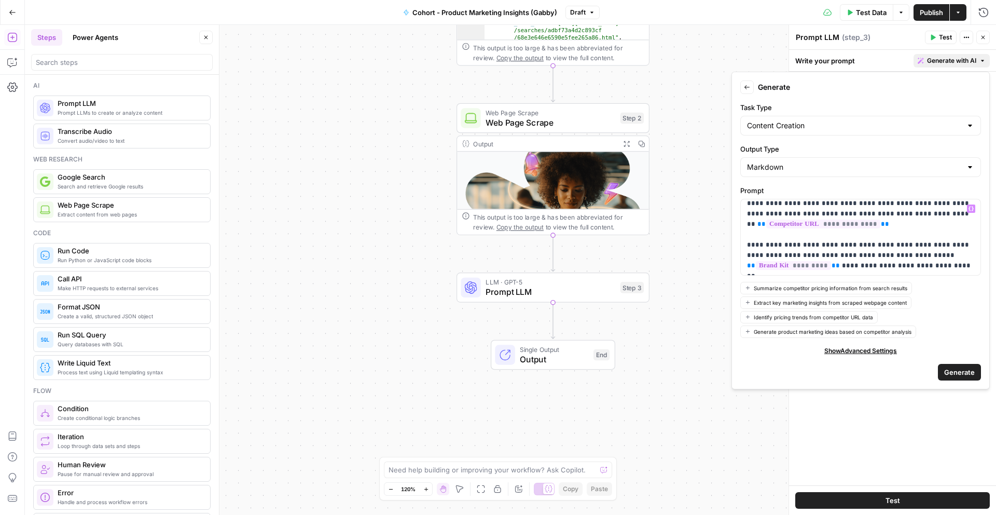
click at [960, 373] on span "Generate" at bounding box center [960, 372] width 31 height 10
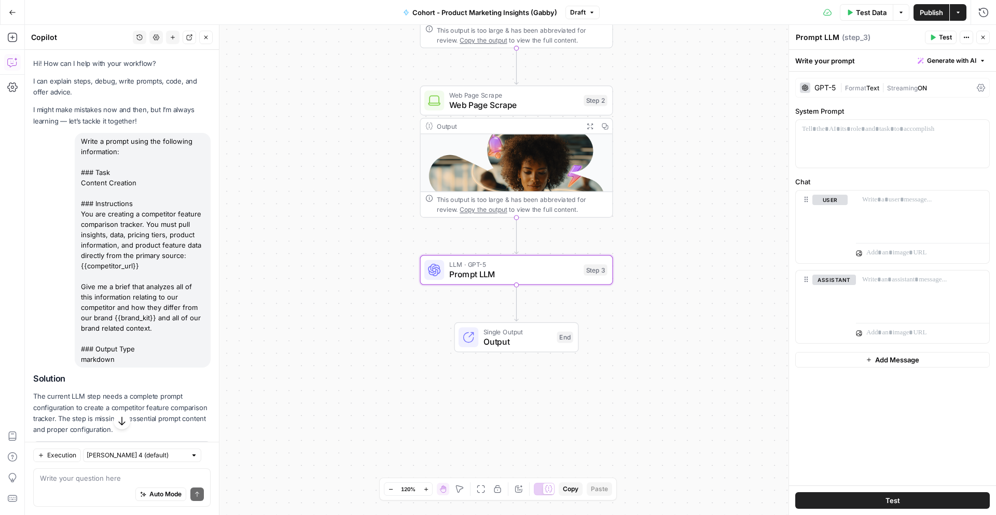
scroll to position [112, 0]
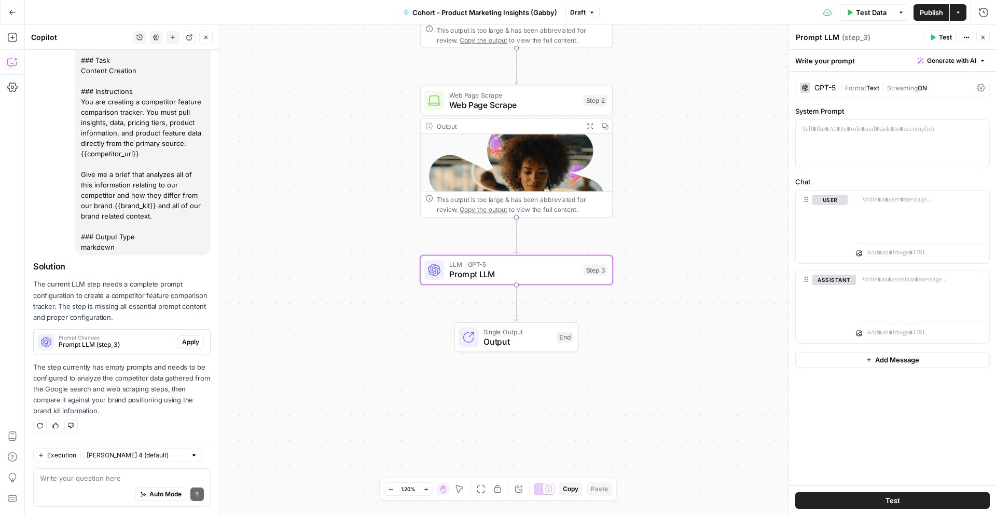
click at [186, 340] on span "Apply" at bounding box center [190, 341] width 17 height 9
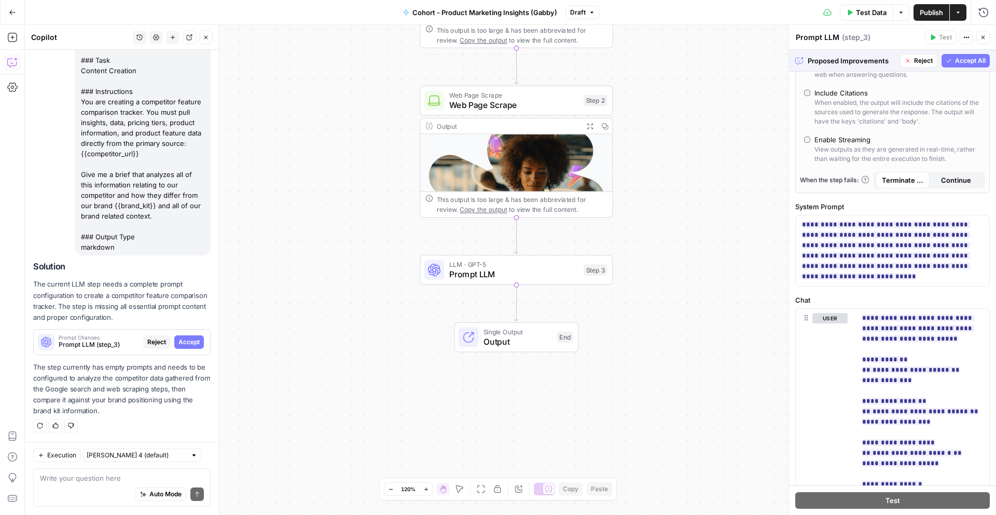
scroll to position [698, 0]
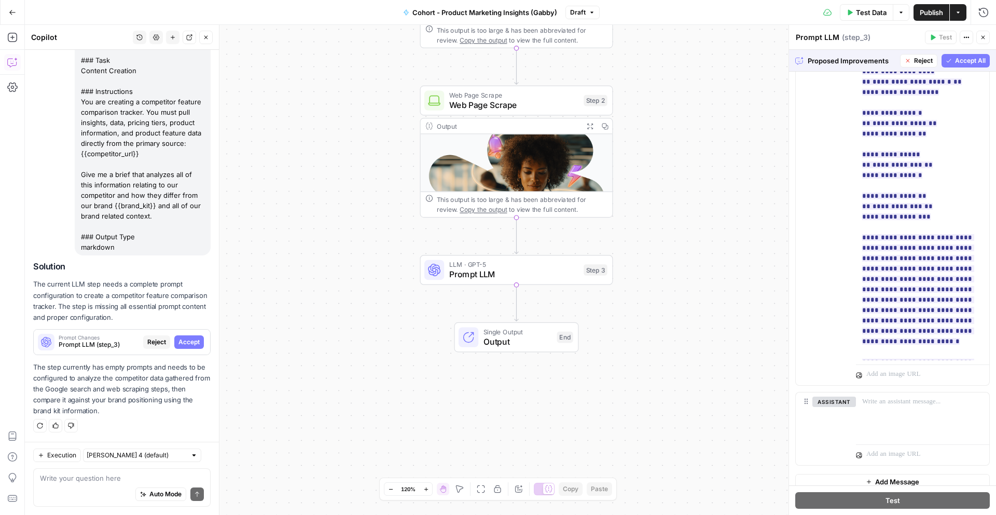
click at [960, 57] on span "Accept All" at bounding box center [970, 60] width 31 height 9
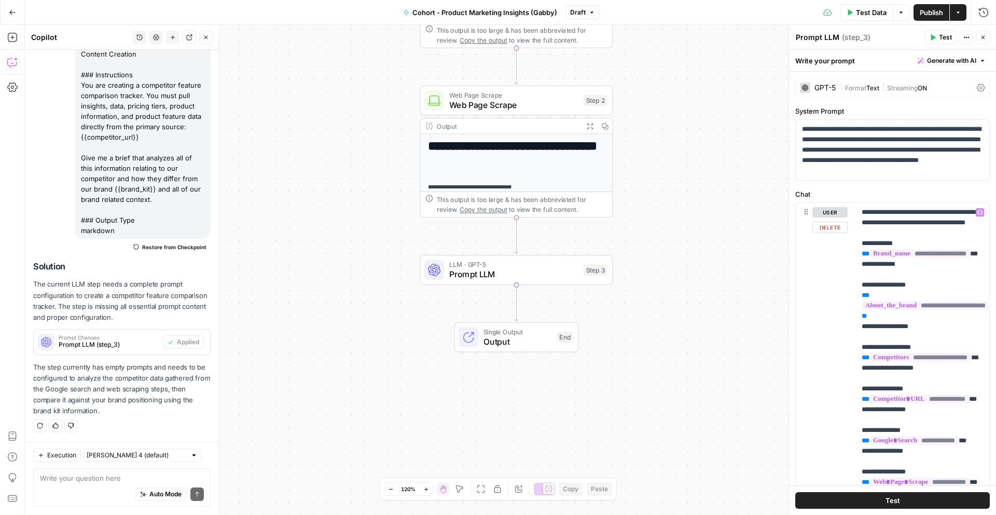
scroll to position [10, 0]
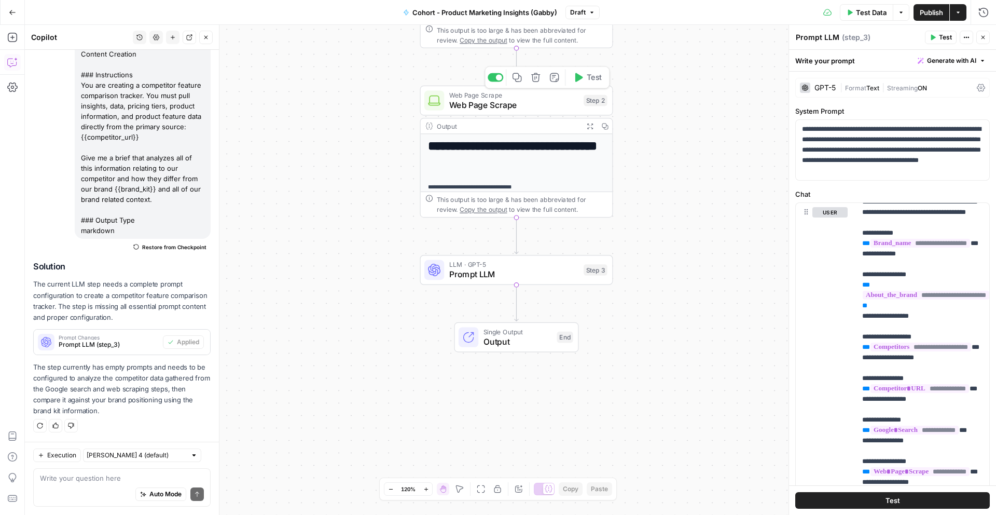
click at [524, 106] on span "Web Page Scrape" at bounding box center [514, 105] width 130 height 12
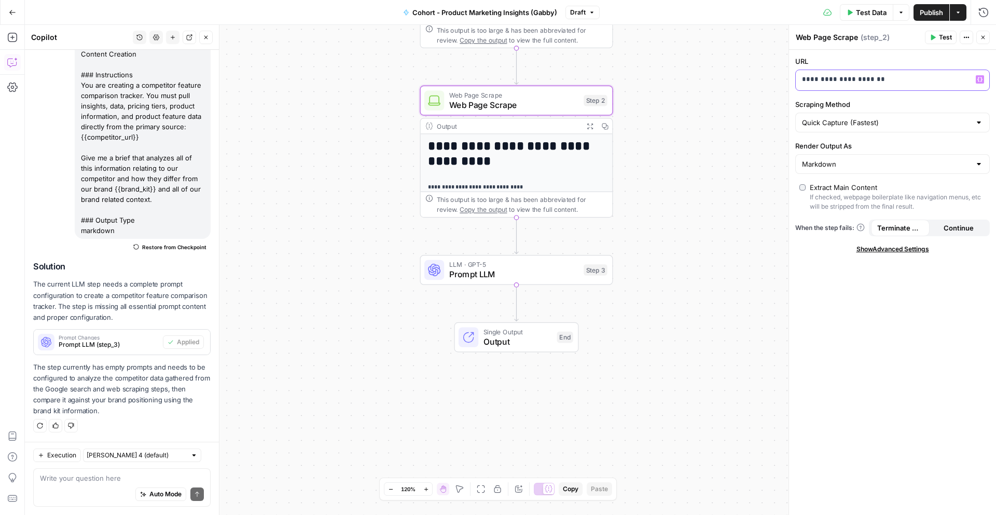
drag, startPoint x: 891, startPoint y: 78, endPoint x: 762, endPoint y: 80, distance: 128.7
click at [762, 80] on body "Klaviyo New Home Browse Insights Opportunities Your Data Recent Grids Cohort 1 …" at bounding box center [498, 257] width 996 height 515
click at [701, 135] on div "**********" at bounding box center [511, 270] width 972 height 490
click at [541, 279] on span "Prompt LLM" at bounding box center [514, 274] width 130 height 12
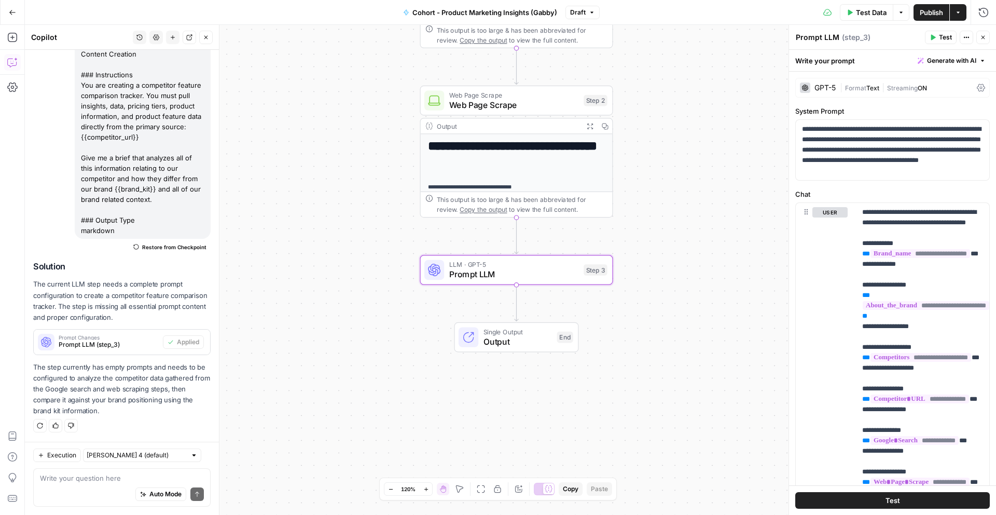
click at [502, 105] on span "Web Page Scrape" at bounding box center [514, 105] width 130 height 12
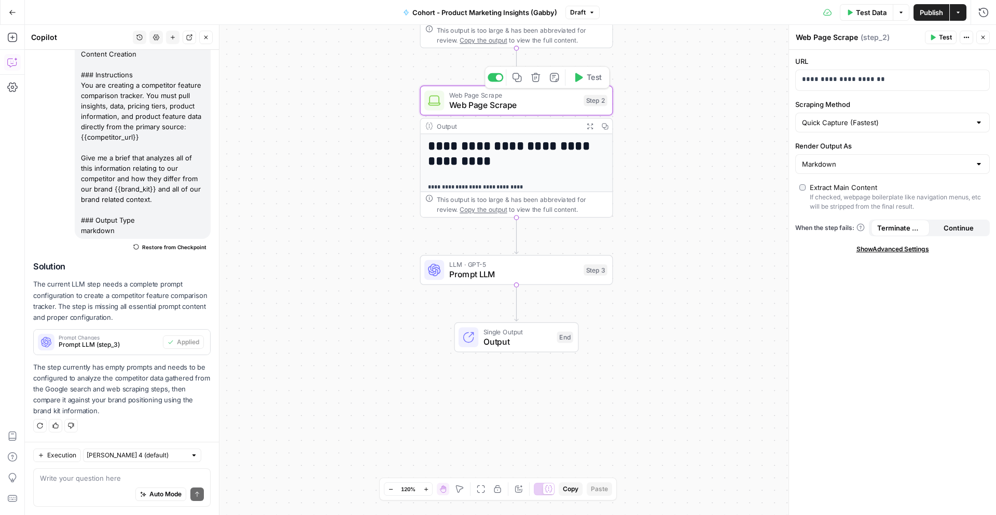
click at [498, 78] on div at bounding box center [499, 77] width 6 height 6
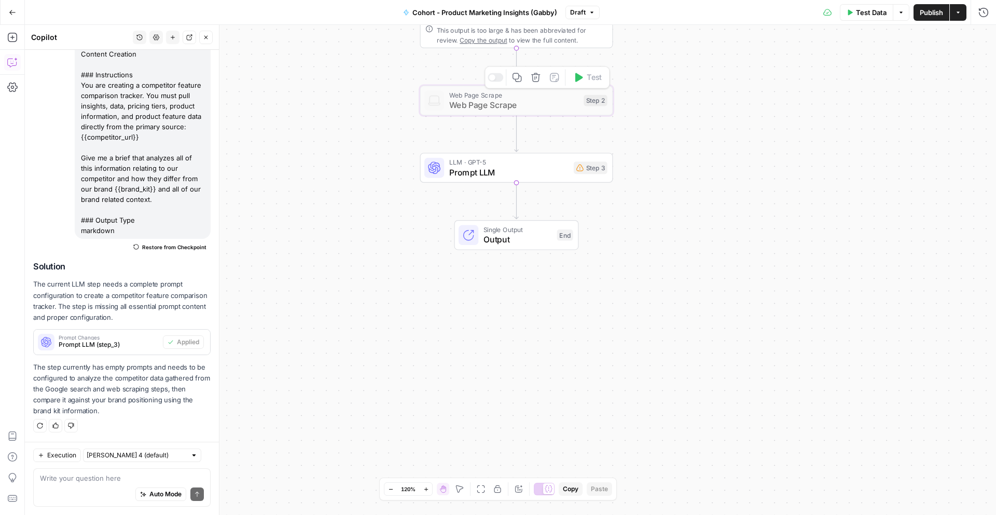
click at [496, 77] on div at bounding box center [496, 77] width 16 height 9
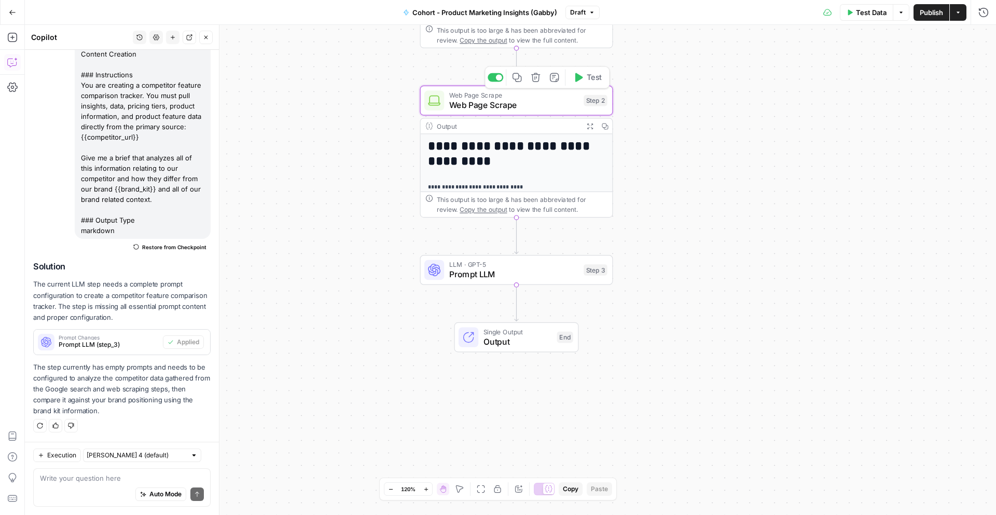
click at [492, 158] on h1 "**********" at bounding box center [516, 154] width 177 height 30
click at [493, 133] on div "Output Expand Output Copy" at bounding box center [517, 126] width 192 height 16
click at [493, 166] on h1 "**********" at bounding box center [516, 154] width 177 height 30
click at [525, 97] on span "Web Page Scrape" at bounding box center [514, 95] width 130 height 10
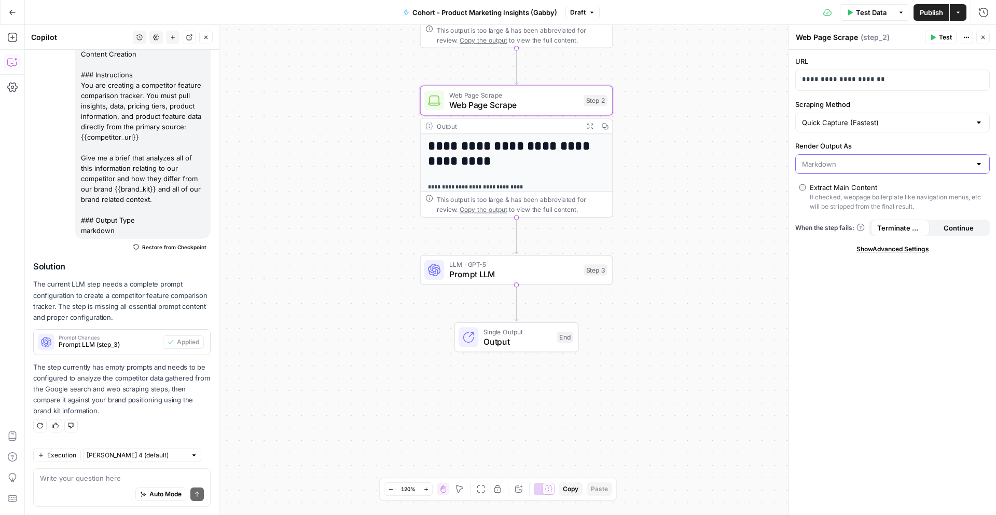
click at [909, 163] on input "Render Output As" at bounding box center [886, 164] width 169 height 10
click at [888, 205] on span "HTML" at bounding box center [890, 204] width 173 height 10
type input "HTML"
click at [885, 125] on input "Scraping Method" at bounding box center [886, 122] width 169 height 10
type input "Quick Capture (Fastest)"
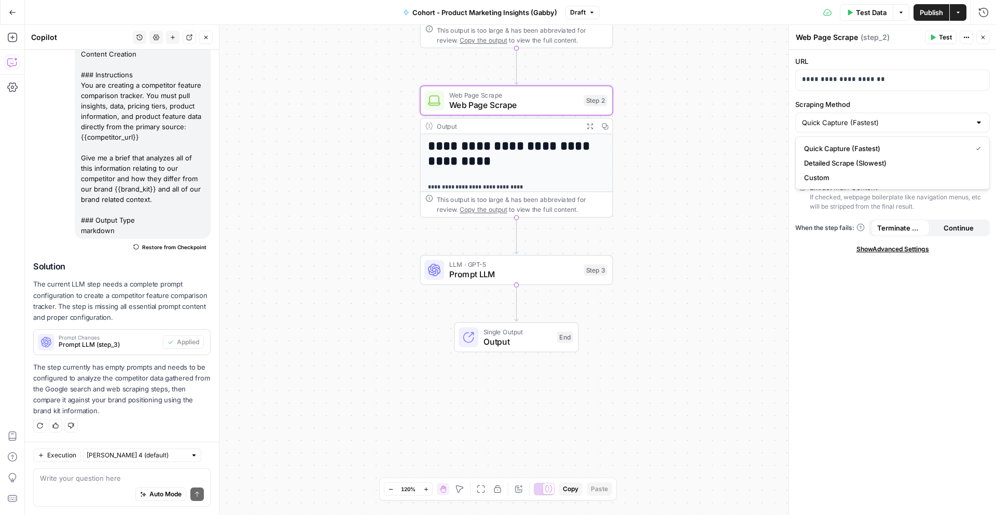
click at [934, 37] on icon "button" at bounding box center [934, 38] width 5 height 6
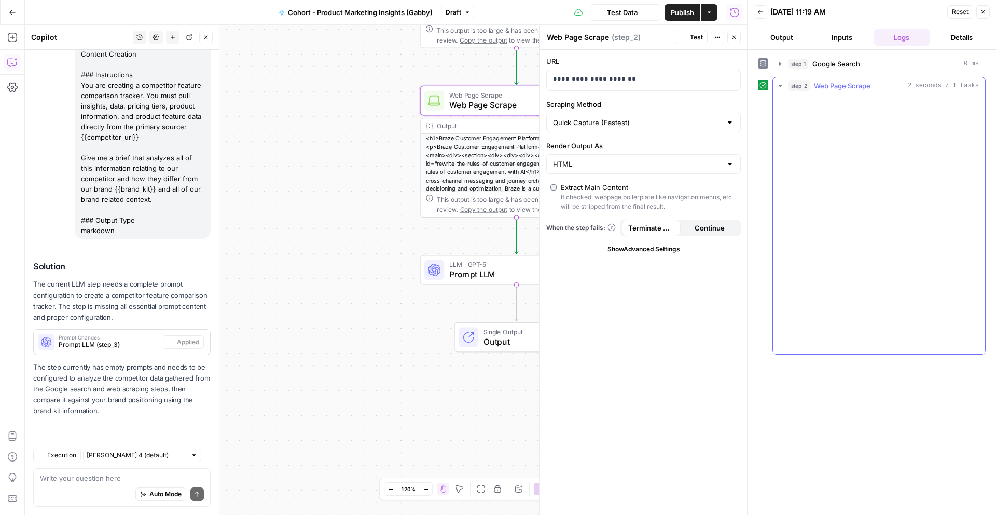
scroll to position [129, 0]
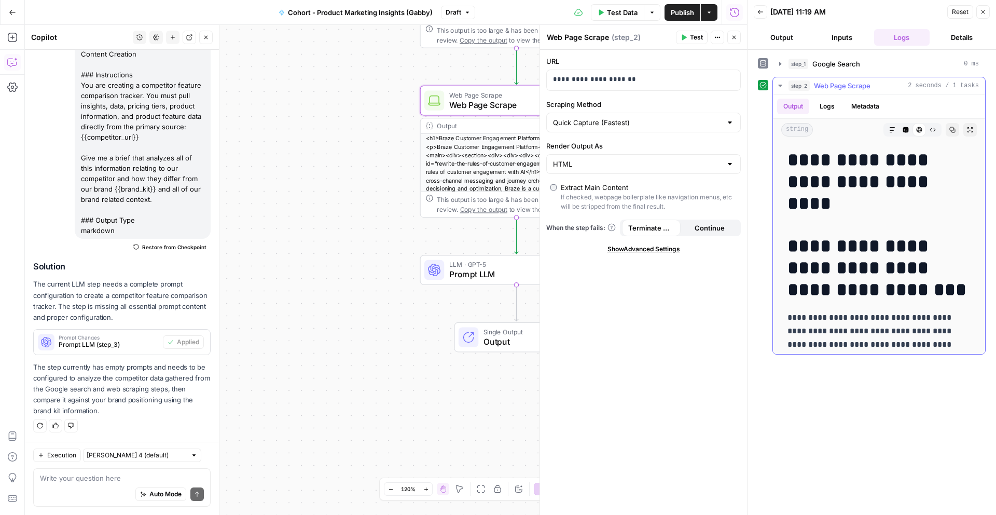
click at [838, 108] on button "Logs" at bounding box center [828, 107] width 28 height 16
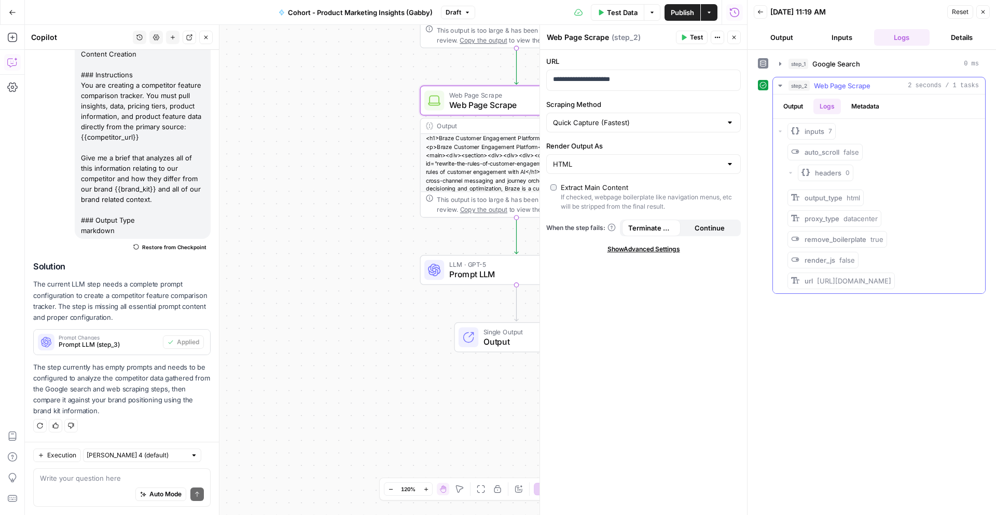
click at [873, 107] on button "Metadata" at bounding box center [865, 107] width 40 height 16
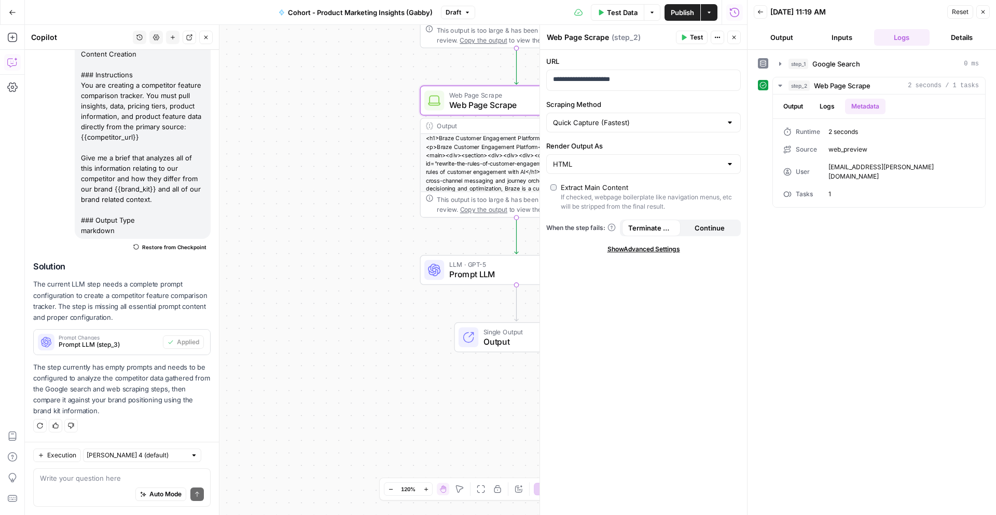
click at [758, 9] on icon "button" at bounding box center [761, 12] width 6 height 6
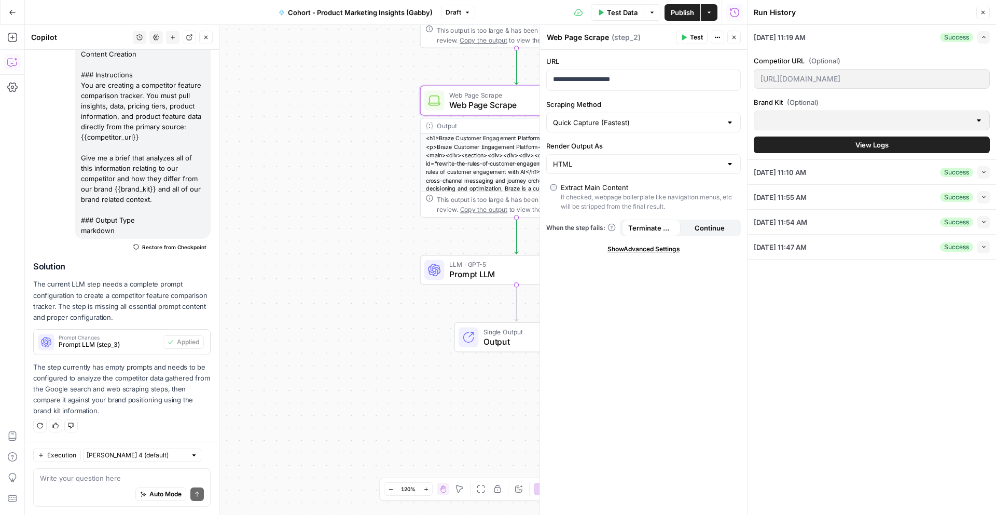
click at [785, 304] on div "10/08/25 at 11:19 AM Success Expand Competitor URL (Optional) https://www.braze…" at bounding box center [872, 270] width 249 height 490
click at [473, 156] on div "<h1>Braze Customer Engagement Platform</h1><div><title><p>Braze Customer Engage…" at bounding box center [517, 210] width 192 height 152
click at [634, 163] on input "Render Output As" at bounding box center [637, 164] width 169 height 10
click at [622, 216] on span "Markdown" at bounding box center [641, 219] width 173 height 10
type input "Markdown"
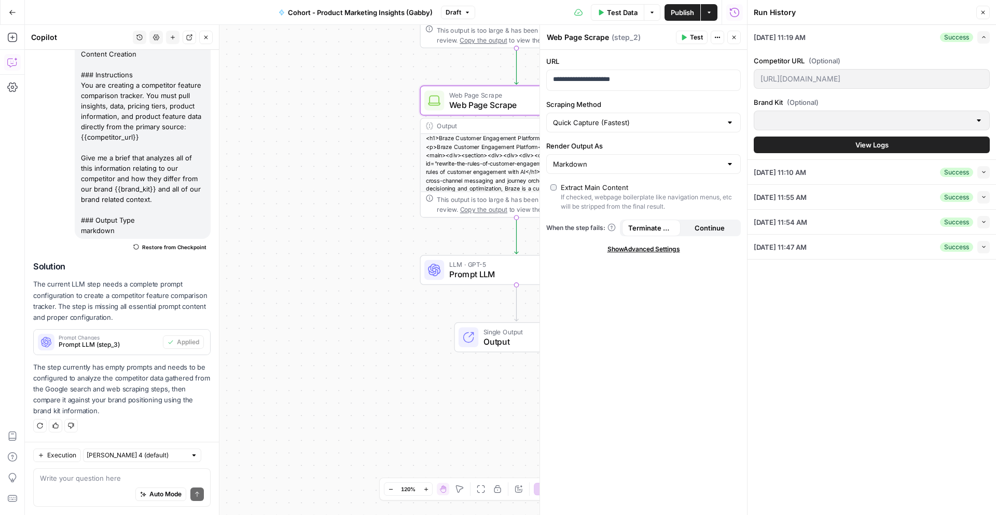
click at [598, 271] on div "**********" at bounding box center [643, 282] width 207 height 465
click at [526, 65] on div "Workflow Input Settings Inputs Google Search Google Search Step 1 Output Expand…" at bounding box center [386, 270] width 722 height 490
click at [974, 17] on div "Run History Close" at bounding box center [872, 12] width 236 height 13
click at [979, 16] on button "Close" at bounding box center [983, 12] width 13 height 13
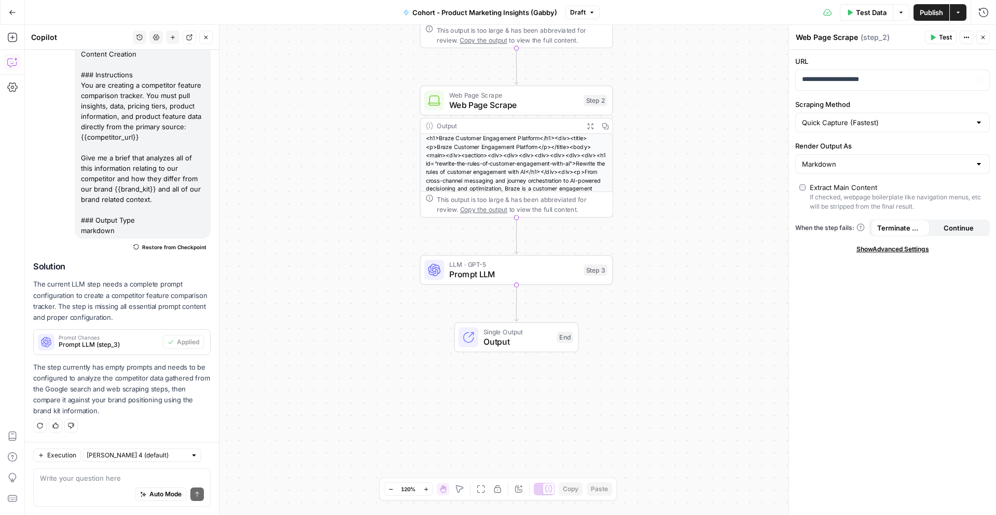
click at [591, 159] on div "<h1>Braze Customer Engagement Platform</h1><div><title><p>Braze Customer Engage…" at bounding box center [517, 210] width 192 height 152
click at [506, 277] on span "Prompt LLM" at bounding box center [514, 274] width 130 height 12
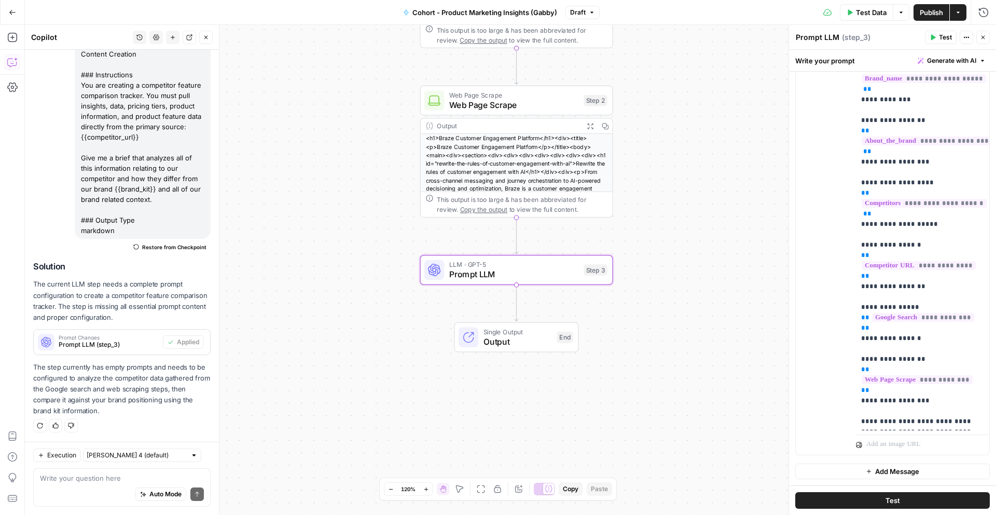
scroll to position [0, 0]
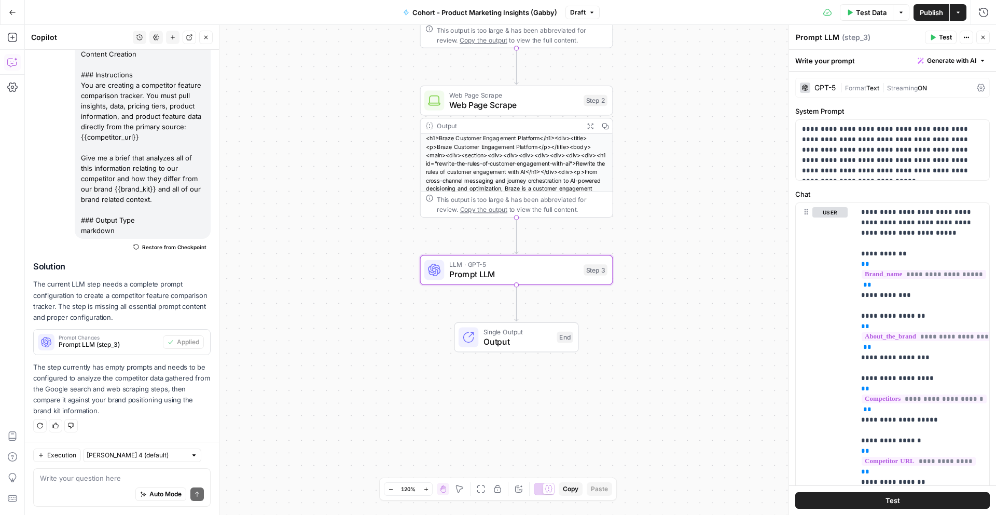
click at [532, 146] on div "<h1>Braze Customer Engagement Platform</h1><div><title><p>Braze Customer Engage…" at bounding box center [517, 210] width 192 height 152
click at [562, 98] on span "Web Page Scrape" at bounding box center [514, 95] width 130 height 10
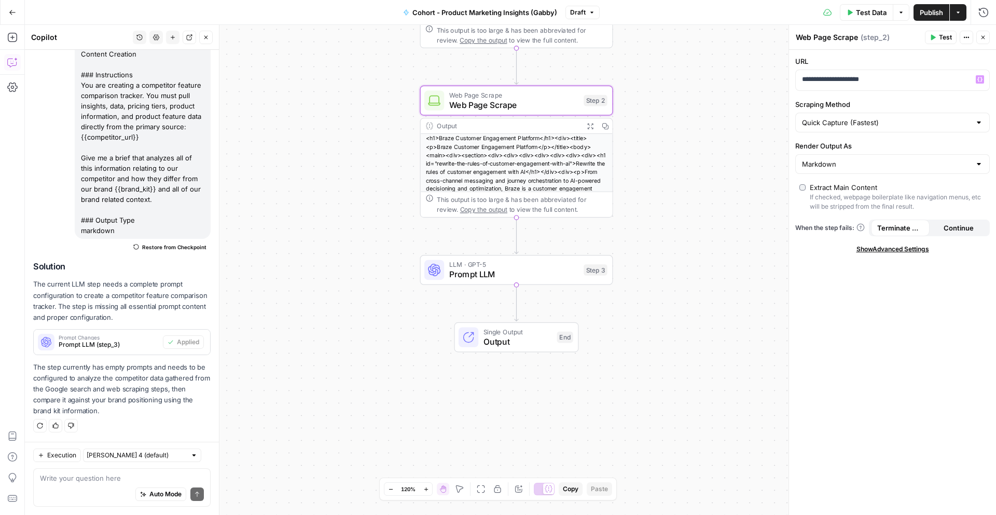
click at [967, 44] on header "Web Page Scrape Web Page Scrape ( step_2 ) Test Actions Close" at bounding box center [892, 37] width 207 height 25
click at [966, 29] on header "Web Page Scrape Web Page Scrape ( step_2 ) Test Actions Close" at bounding box center [892, 37] width 207 height 25
click at [968, 35] on icon "button" at bounding box center [967, 37] width 6 height 6
click at [946, 83] on span "Delete Step" at bounding box center [936, 83] width 50 height 10
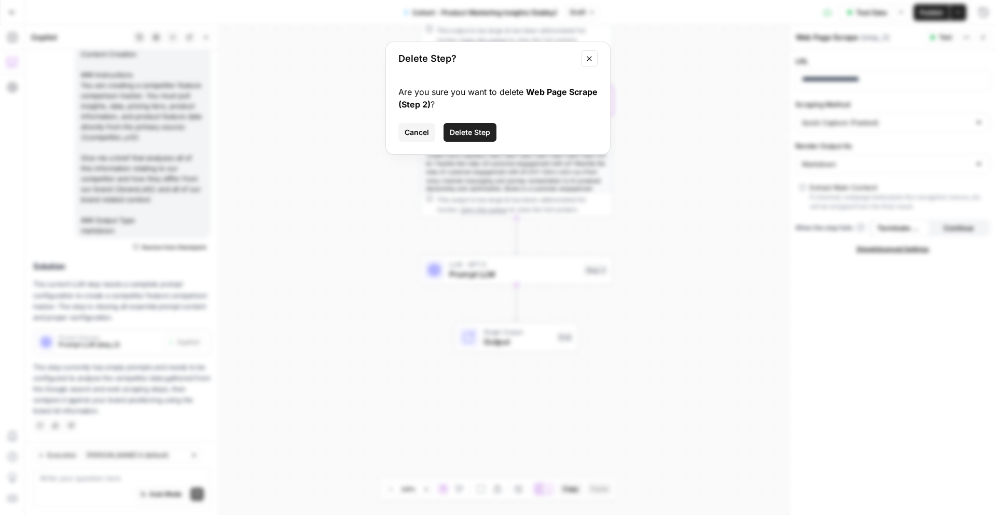
click at [473, 132] on span "Delete Step" at bounding box center [470, 132] width 40 height 10
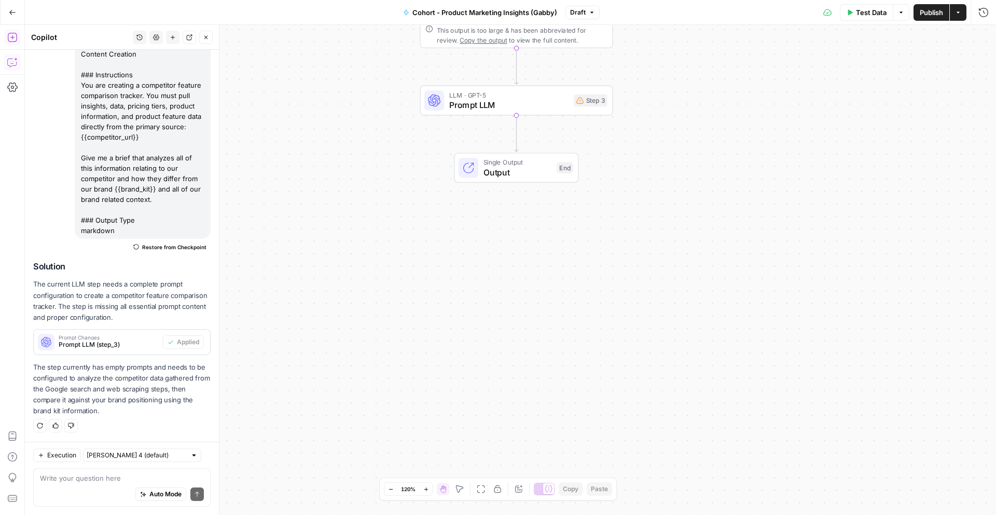
click at [17, 42] on icon "button" at bounding box center [12, 37] width 10 height 10
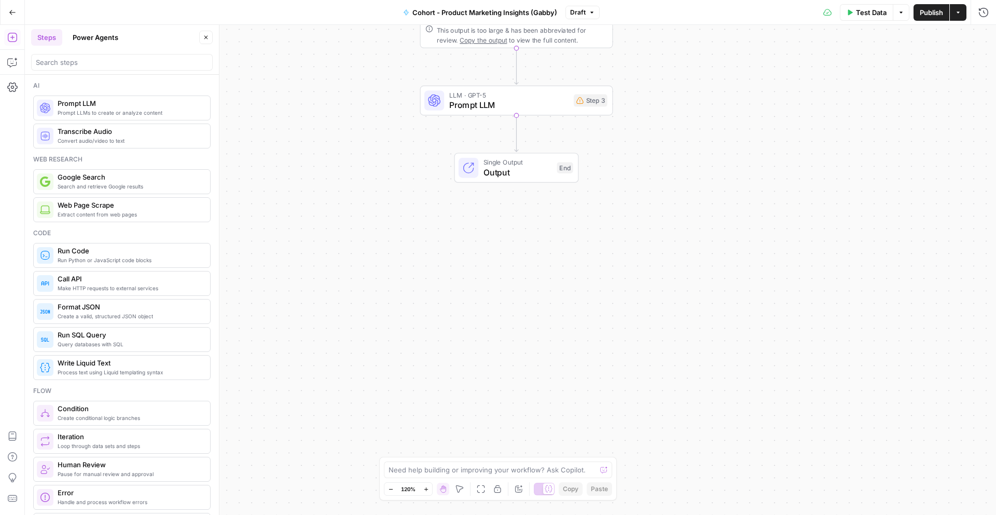
click at [102, 208] on span "Web Page Scrape" at bounding box center [130, 205] width 144 height 10
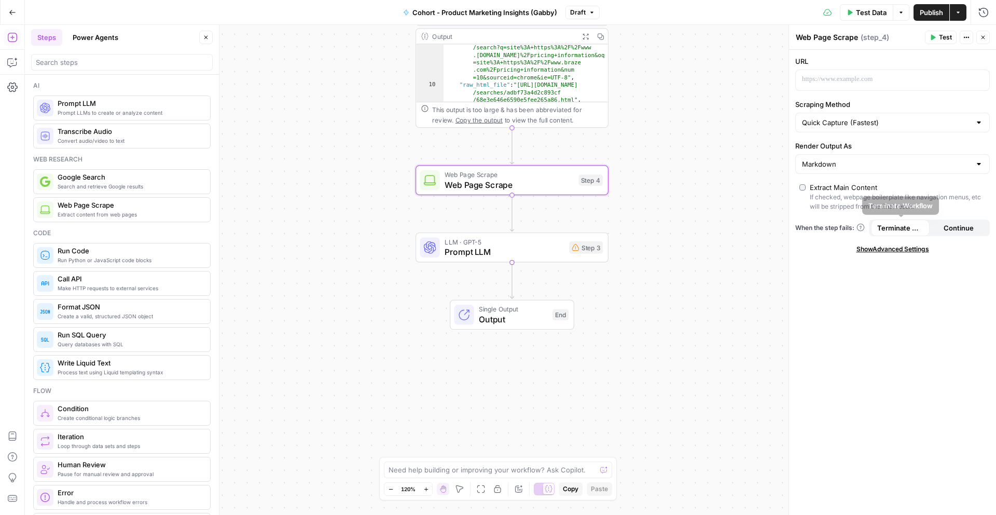
click at [864, 327] on div "URL Scraping Method Quick Capture (Fastest) Render Output As Markdown Extract M…" at bounding box center [892, 282] width 207 height 465
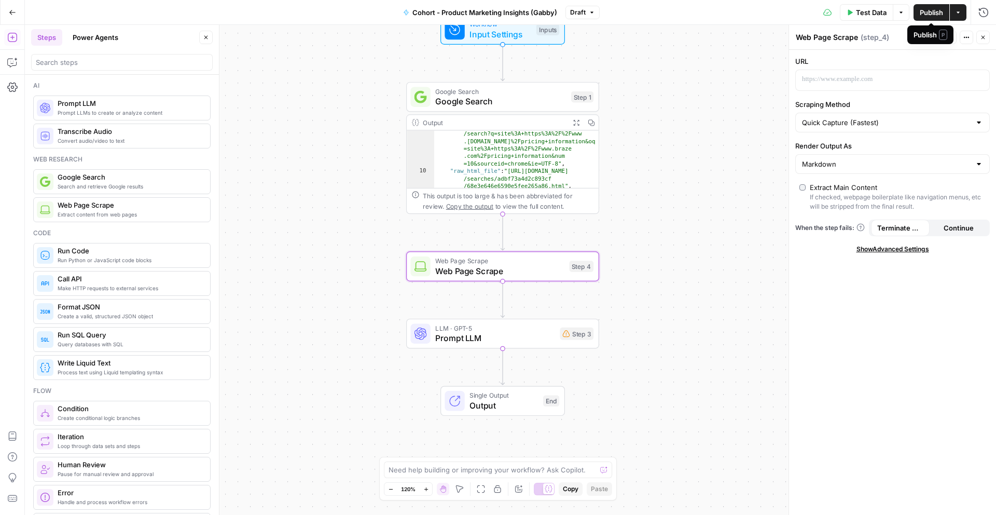
click at [935, 14] on span "Publish" at bounding box center [931, 12] width 23 height 10
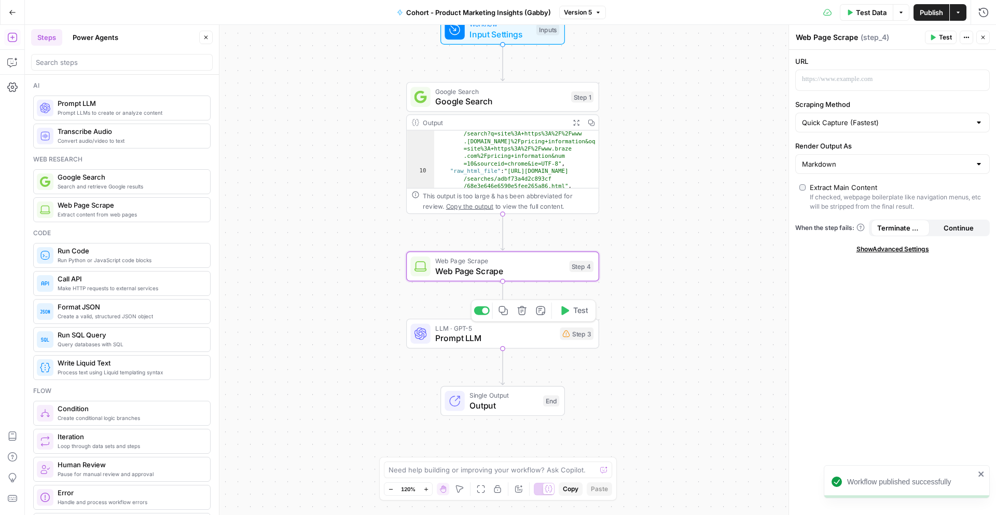
click at [494, 343] on span "Prompt LLM" at bounding box center [494, 338] width 119 height 12
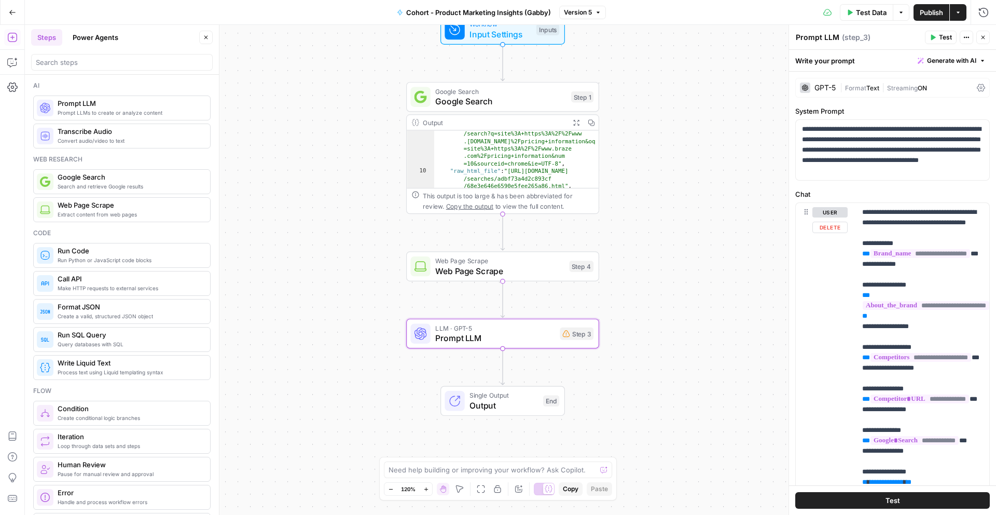
scroll to position [196, 0]
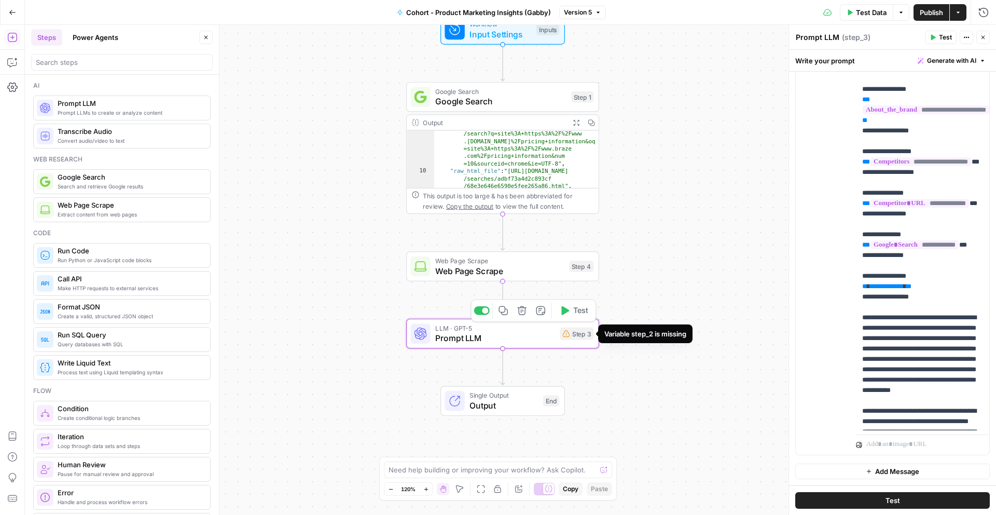
click at [568, 337] on div "Step 3" at bounding box center [577, 333] width 34 height 12
click at [555, 275] on span "Web Page Scrape" at bounding box center [499, 271] width 129 height 12
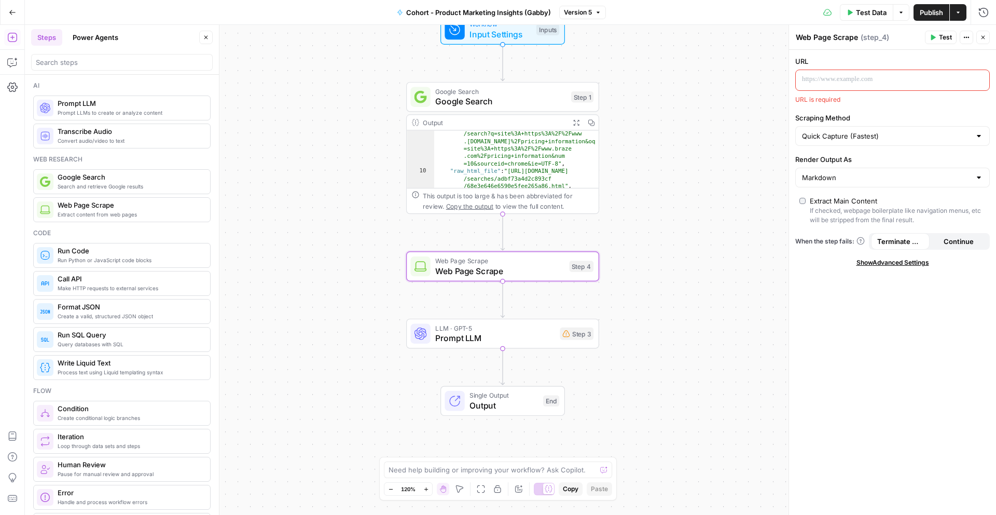
click at [868, 80] on p at bounding box center [884, 79] width 165 height 10
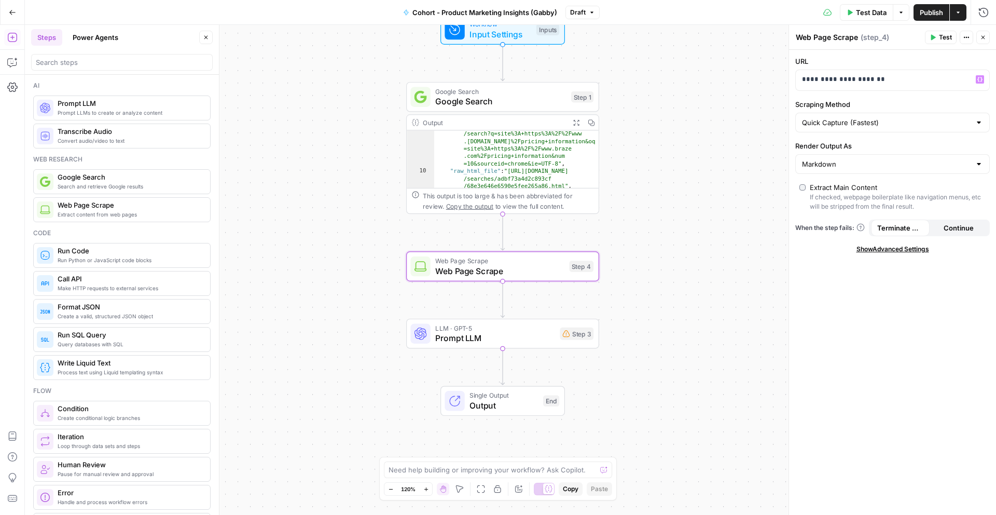
click at [841, 277] on div "**********" at bounding box center [892, 282] width 207 height 465
click at [549, 335] on span "Prompt LLM" at bounding box center [494, 338] width 119 height 12
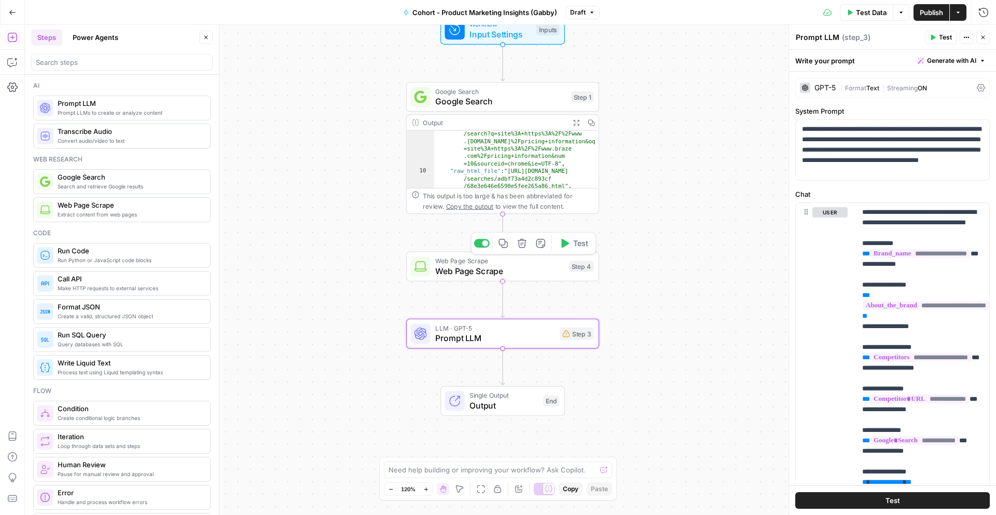
click at [542, 271] on span "Web Page Scrape" at bounding box center [499, 271] width 129 height 12
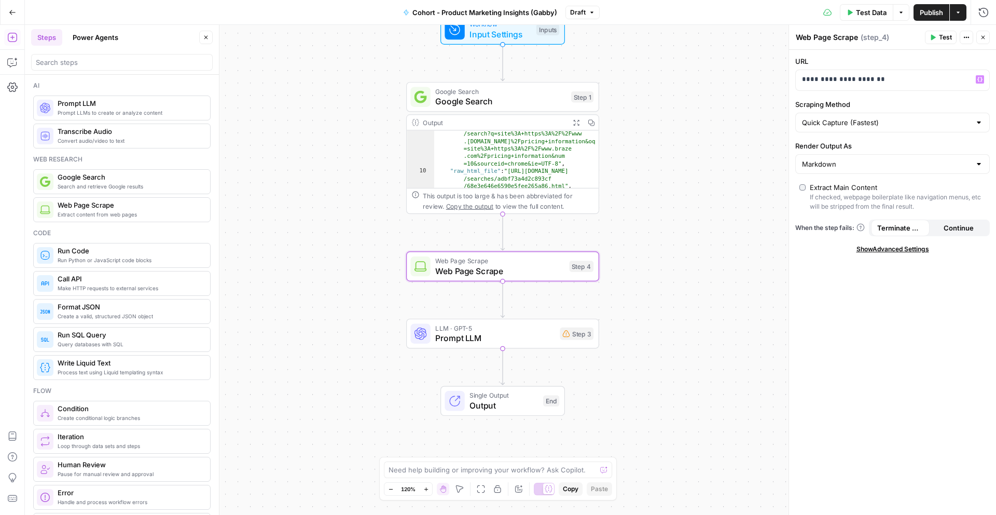
click at [929, 12] on span "Publish" at bounding box center [931, 12] width 23 height 10
click at [564, 340] on div "LLM · GPT-5 Prompt LLM Step 3 Copy step Delete step Add Note Test" at bounding box center [502, 333] width 183 height 21
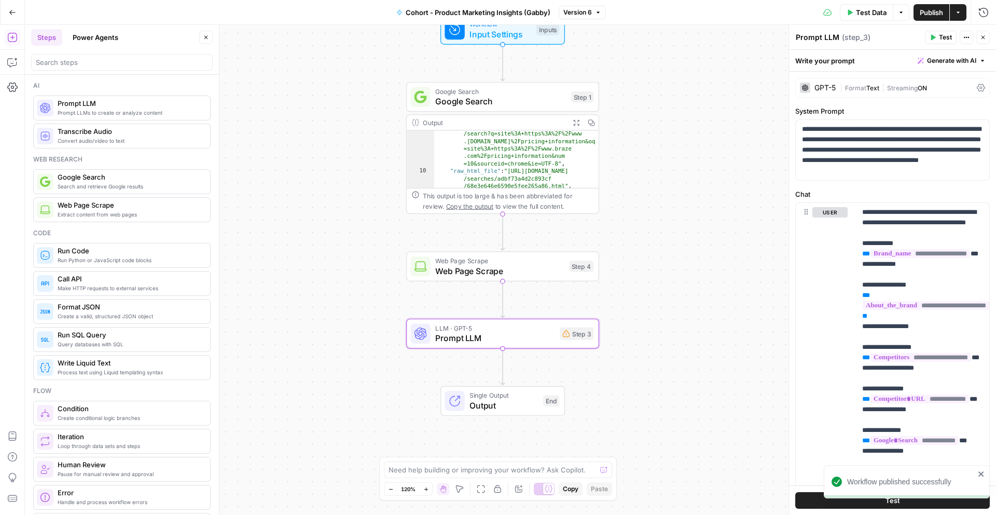
click at [928, 15] on span "Publish" at bounding box center [931, 12] width 23 height 10
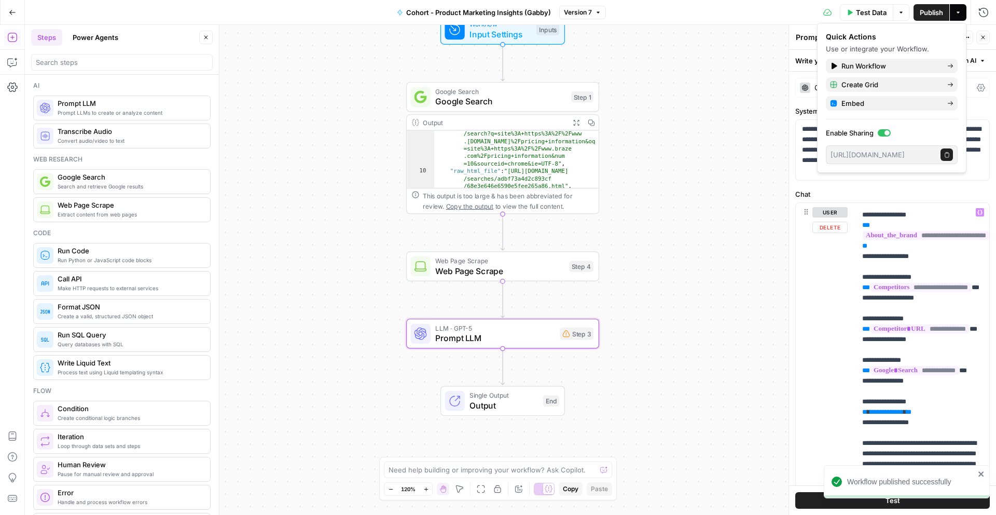
scroll to position [0, 0]
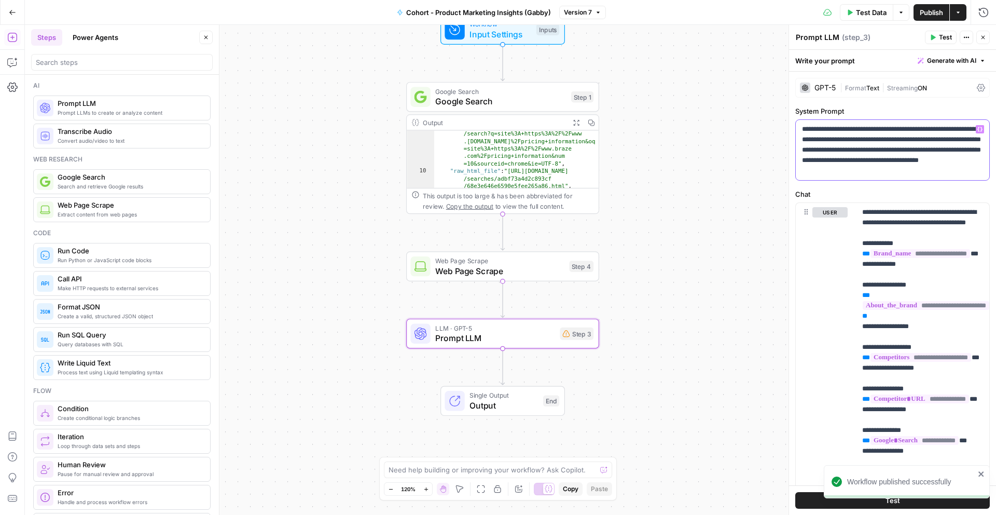
click at [968, 179] on div "**********" at bounding box center [893, 150] width 194 height 60
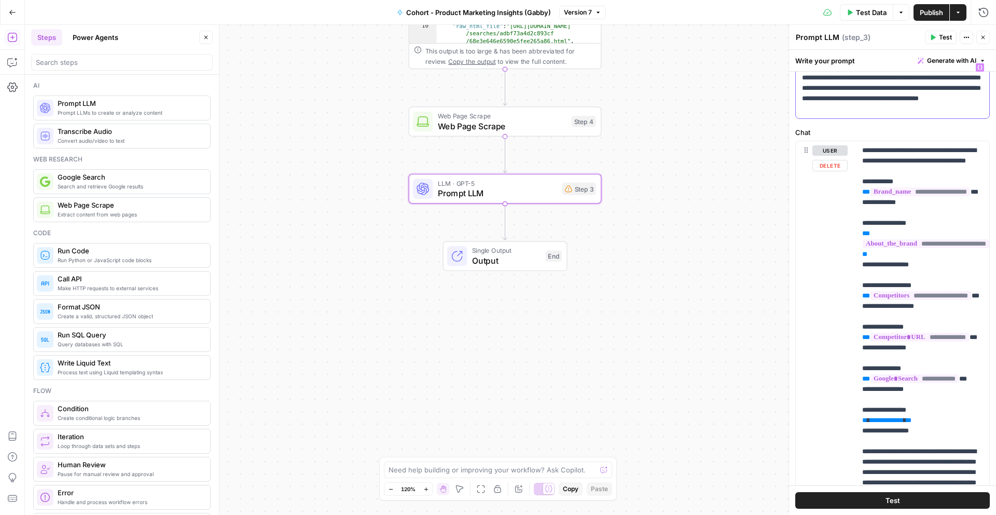
scroll to position [196, 0]
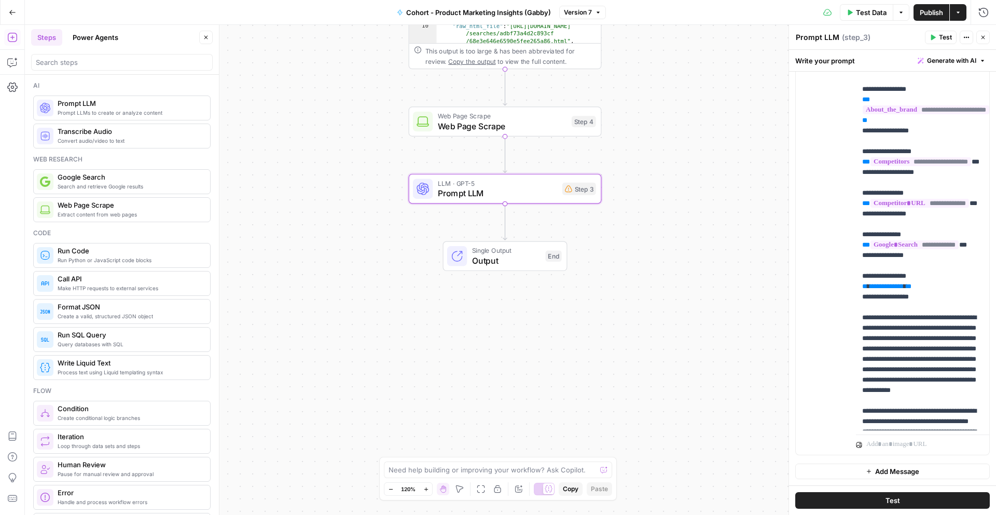
click at [448, 188] on span "Prompt LLM" at bounding box center [497, 193] width 119 height 12
click at [579, 170] on span "Test" at bounding box center [583, 165] width 15 height 11
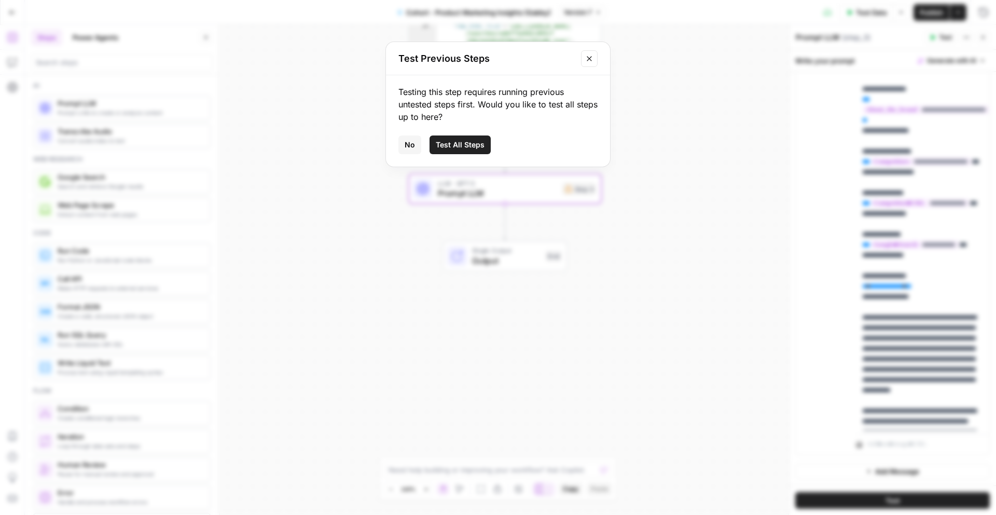
click at [469, 147] on span "Test All Steps" at bounding box center [460, 145] width 49 height 10
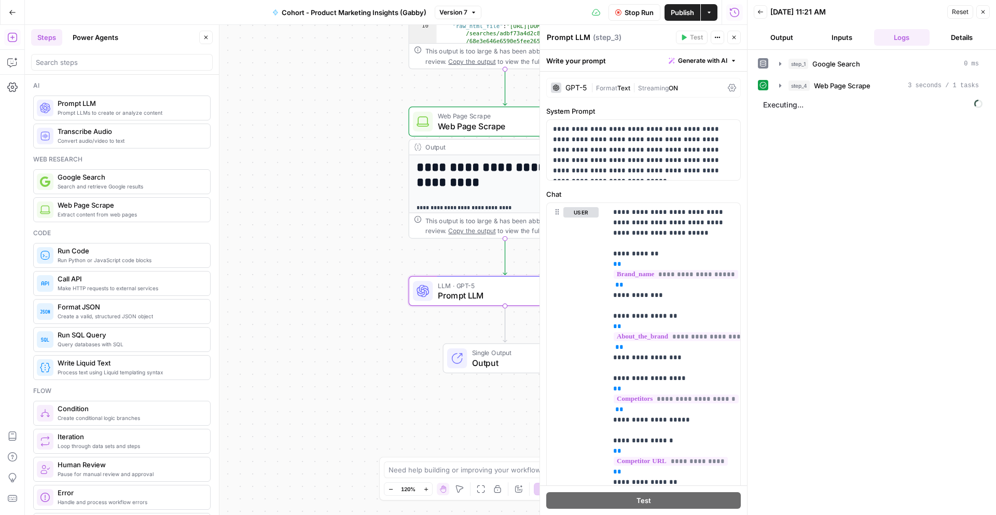
click at [795, 34] on button "Output" at bounding box center [782, 37] width 56 height 17
click at [761, 9] on icon "button" at bounding box center [761, 12] width 6 height 6
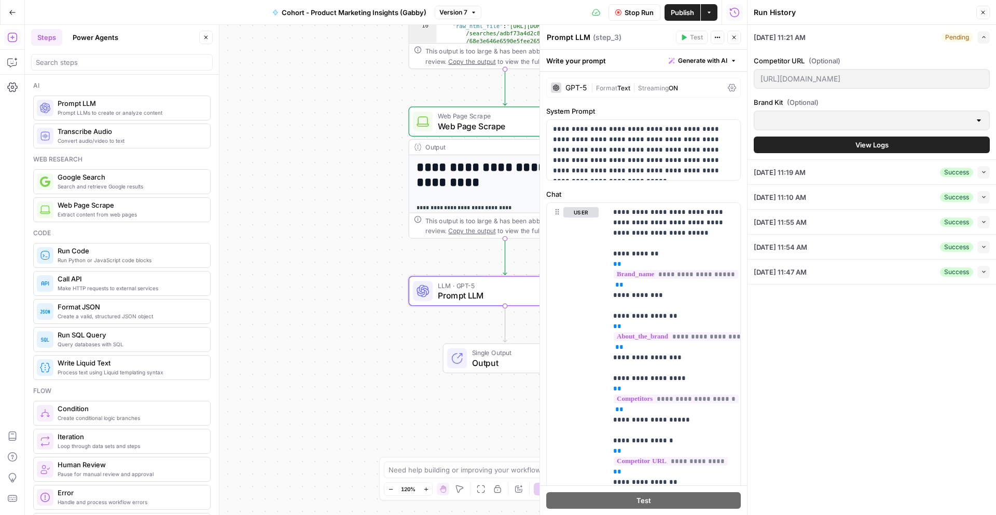
click at [635, 10] on span "Stop Run" at bounding box center [639, 12] width 29 height 10
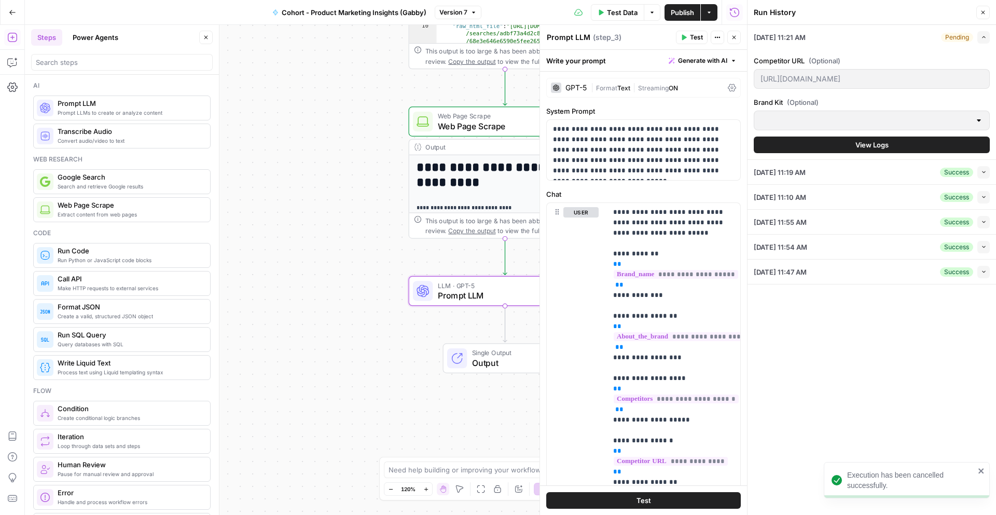
click at [737, 42] on button "Close" at bounding box center [734, 37] width 13 height 13
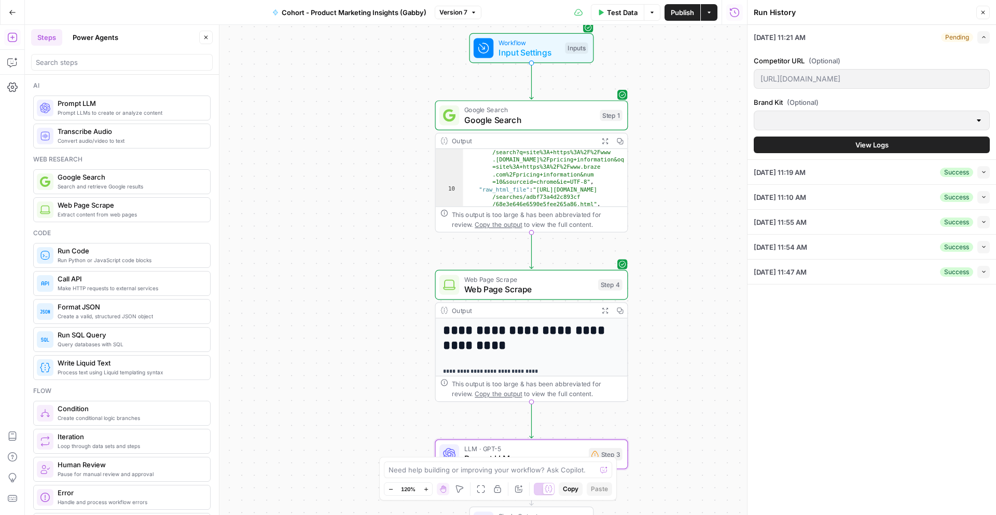
drag, startPoint x: 640, startPoint y: 133, endPoint x: 668, endPoint y: 277, distance: 147.0
click at [668, 277] on div "**********" at bounding box center [386, 270] width 722 height 490
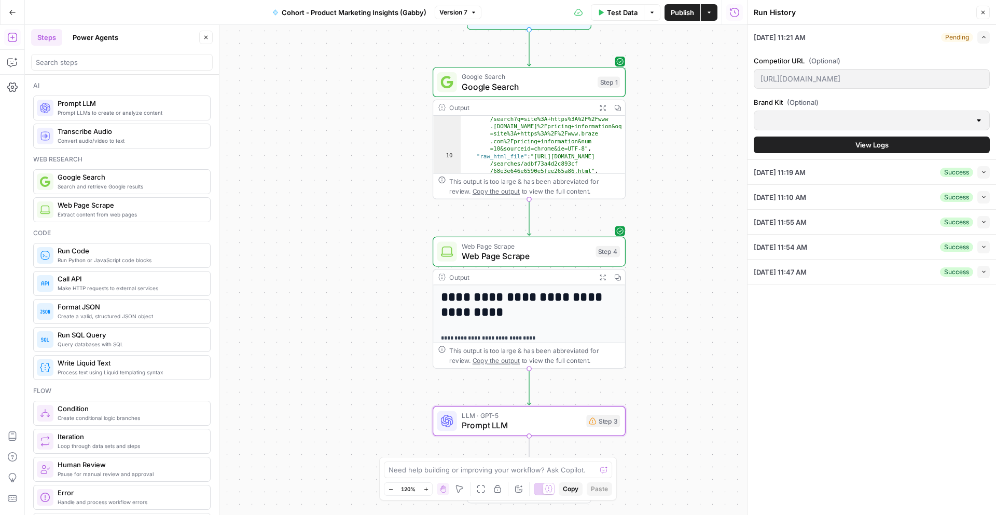
drag, startPoint x: 363, startPoint y: 238, endPoint x: 360, endPoint y: 184, distance: 54.6
click at [360, 184] on div "**********" at bounding box center [386, 270] width 722 height 490
click at [609, 253] on div "Step 4" at bounding box center [608, 251] width 24 height 11
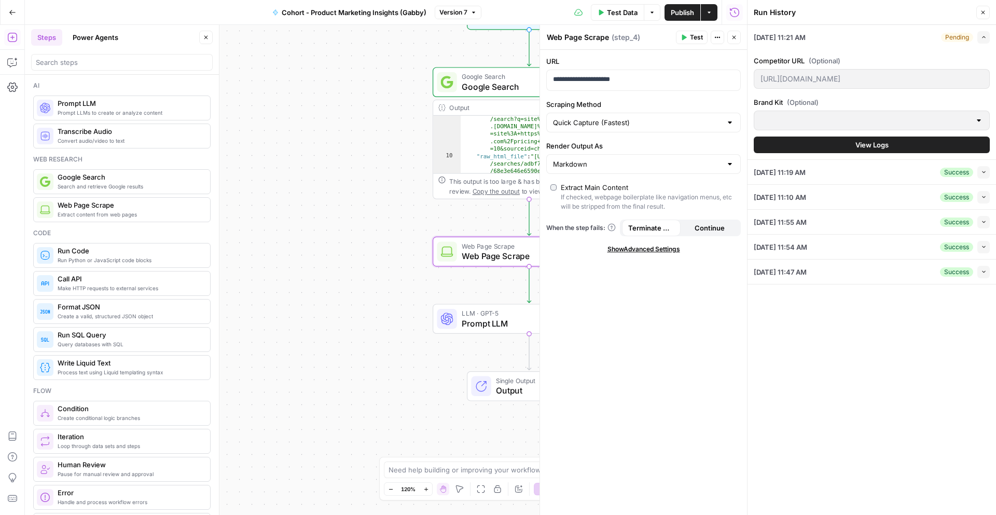
click at [629, 42] on div "Test Data T" at bounding box center [617, 34] width 54 height 19
click at [577, 40] on textarea "Web Page Scrape" at bounding box center [578, 37] width 62 height 10
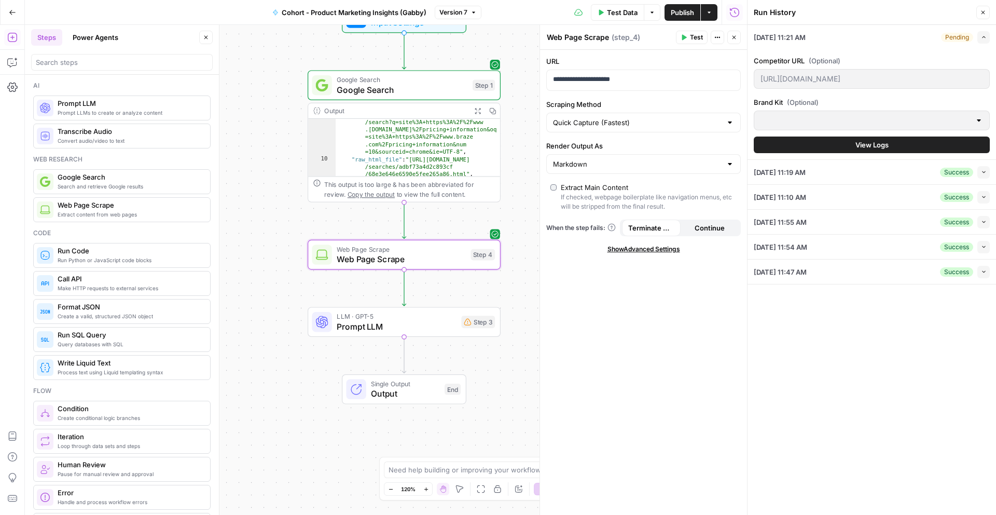
drag, startPoint x: 398, startPoint y: 99, endPoint x: 272, endPoint y: 102, distance: 125.6
click at [272, 102] on div "Workflow Input Settings Inputs Google Search Google Search Step 1 Output Expand…" at bounding box center [386, 270] width 722 height 490
click at [737, 37] on span "Close" at bounding box center [737, 37] width 1 height 1
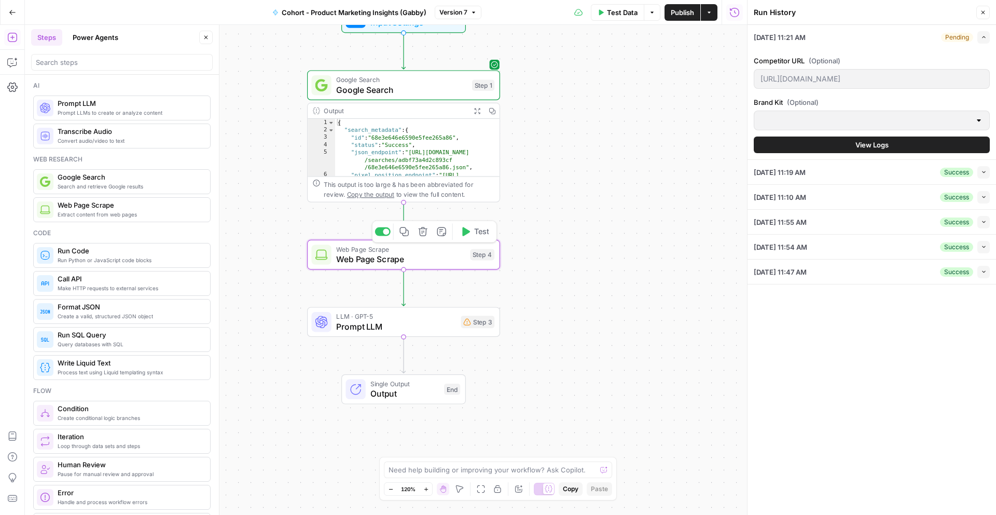
click at [476, 257] on div "Step 4" at bounding box center [482, 254] width 24 height 11
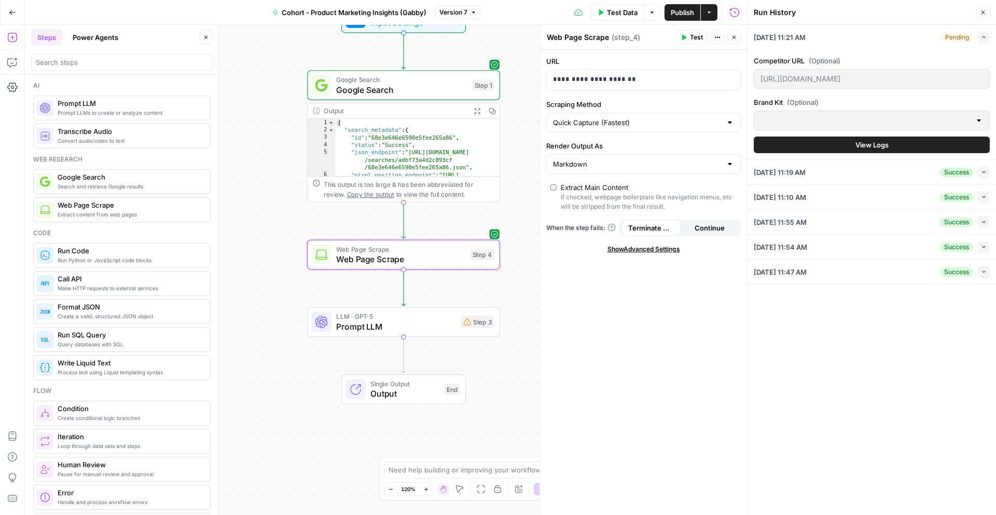
click at [716, 39] on icon "button" at bounding box center [718, 37] width 6 height 6
click at [746, 83] on span "Delete Step" at bounding box center [756, 83] width 50 height 10
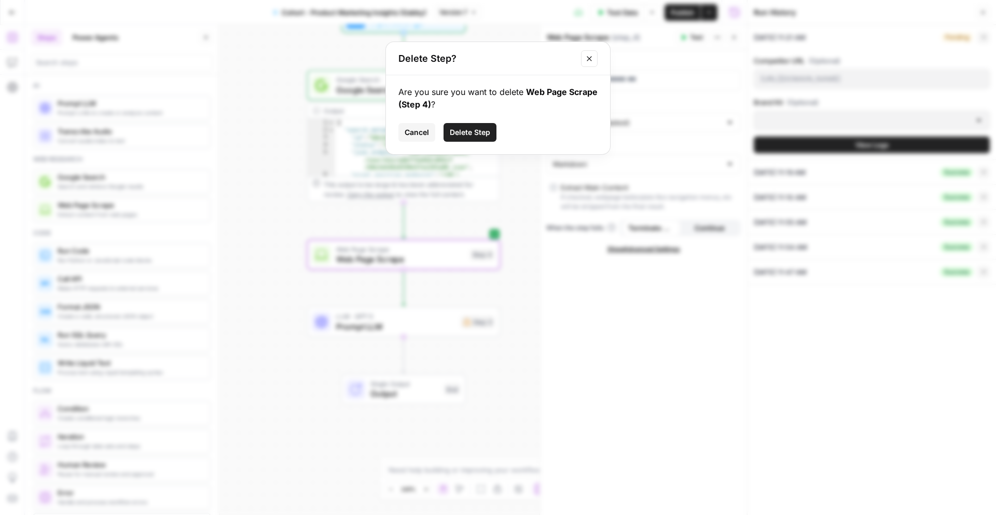
click at [481, 136] on span "Delete Step" at bounding box center [470, 132] width 40 height 10
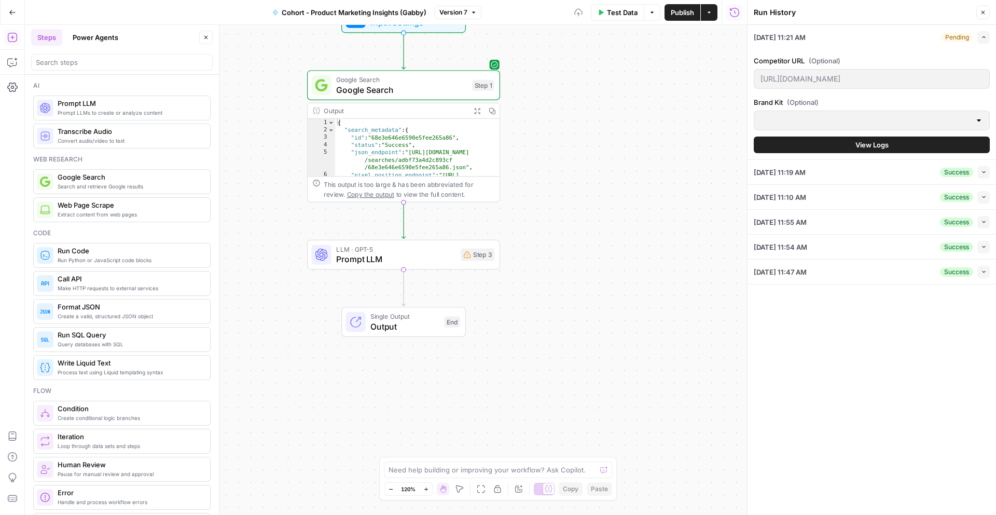
click at [457, 261] on div "LLM · GPT-5 Prompt LLM Step 3 Copy step Delete step Add Note Test" at bounding box center [402, 254] width 183 height 21
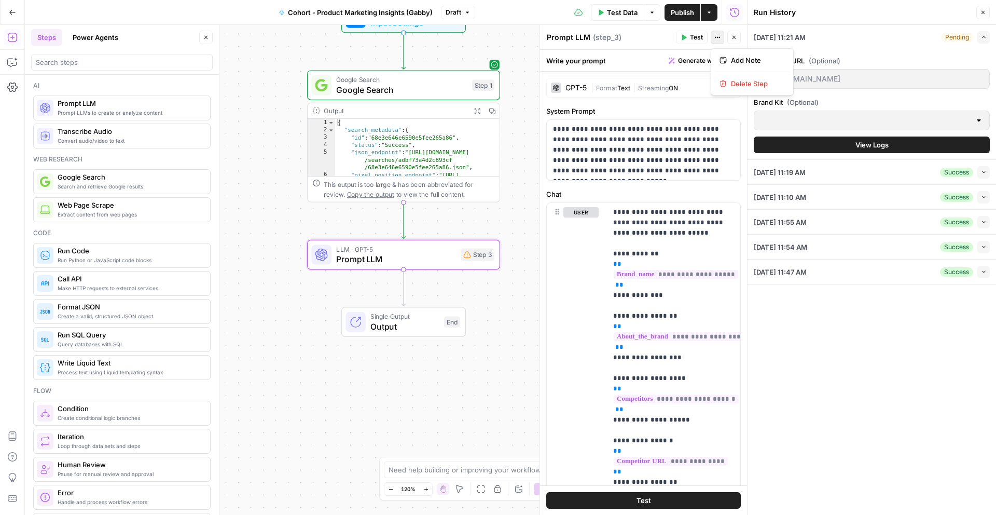
click at [720, 40] on button "Actions" at bounding box center [717, 37] width 13 height 13
drag, startPoint x: 552, startPoint y: 128, endPoint x: 723, endPoint y: 238, distance: 204.0
click at [0, 0] on form "**********" at bounding box center [0, 0] width 0 height 0
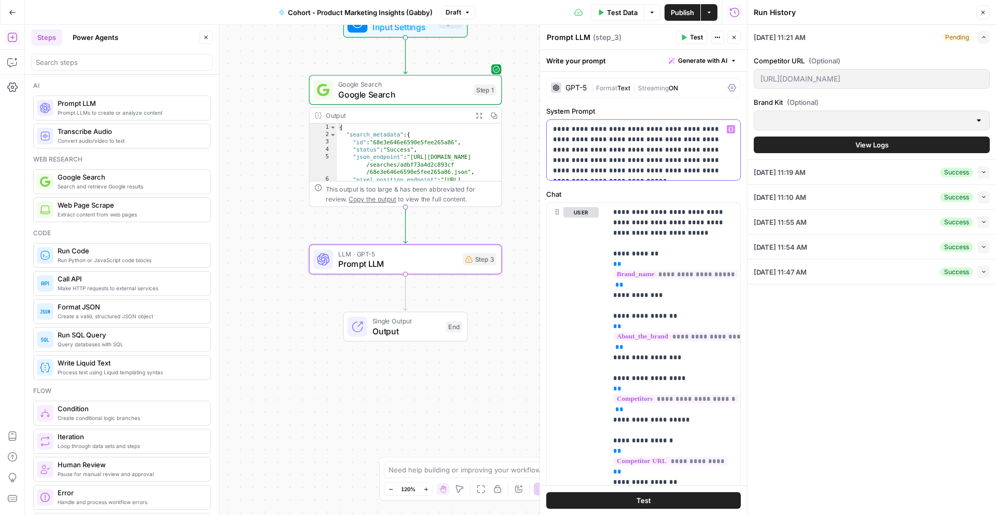
scroll to position [1, 0]
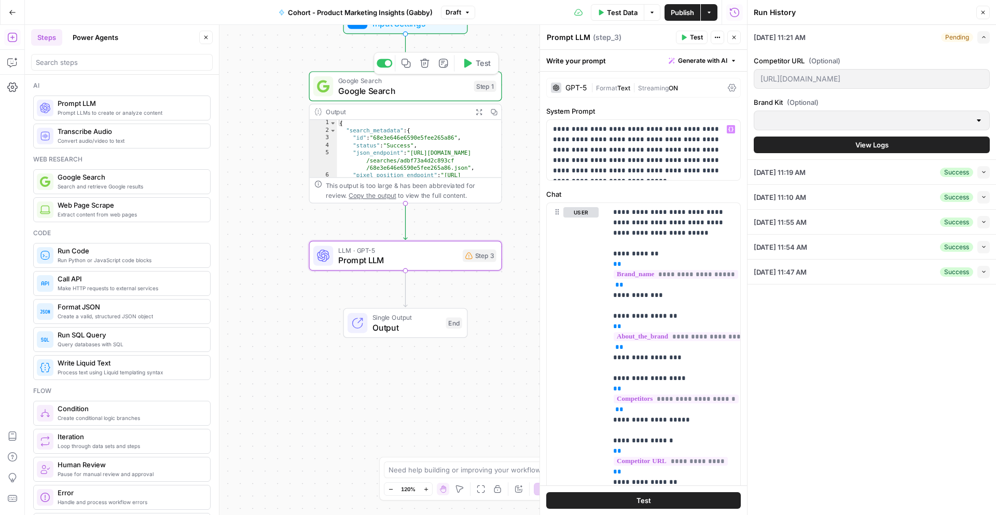
click at [406, 90] on span "Google Search" at bounding box center [403, 91] width 131 height 12
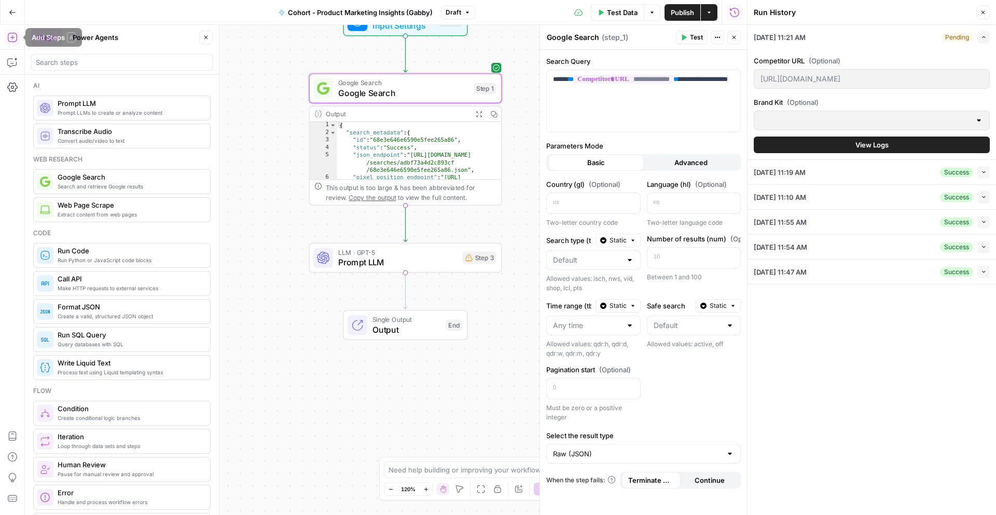
scroll to position [1, 0]
click at [116, 213] on span "Extract content from web pages" at bounding box center [130, 213] width 144 height 8
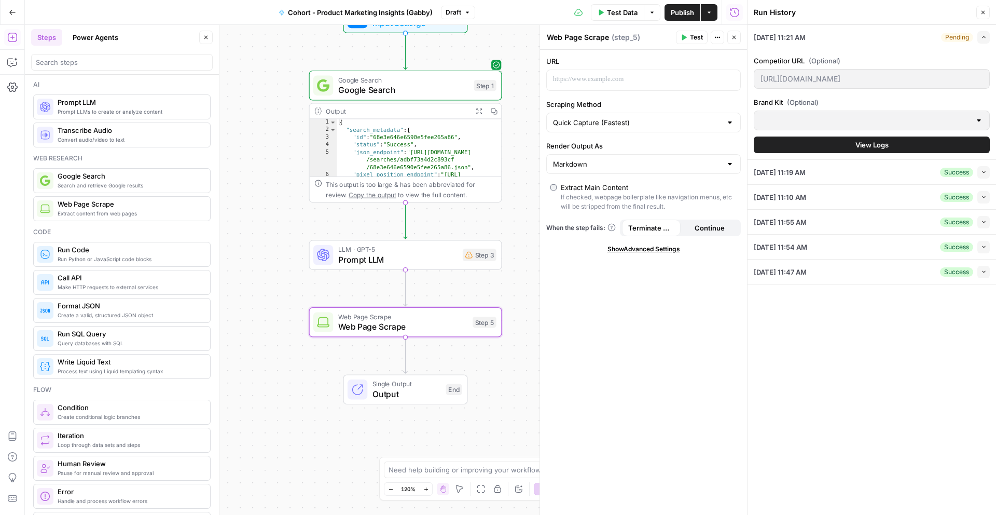
click at [741, 37] on header "Web Page Scrape Web Page Scrape ( step_5 ) Test Actions Close" at bounding box center [643, 37] width 207 height 25
click at [424, 299] on icon "button" at bounding box center [425, 299] width 10 height 10
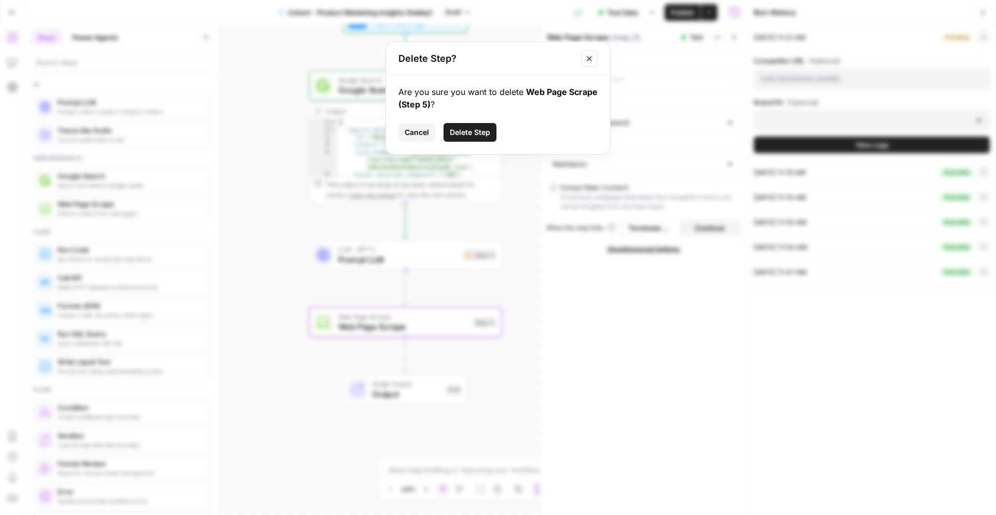
click at [476, 131] on span "Delete Step" at bounding box center [470, 132] width 40 height 10
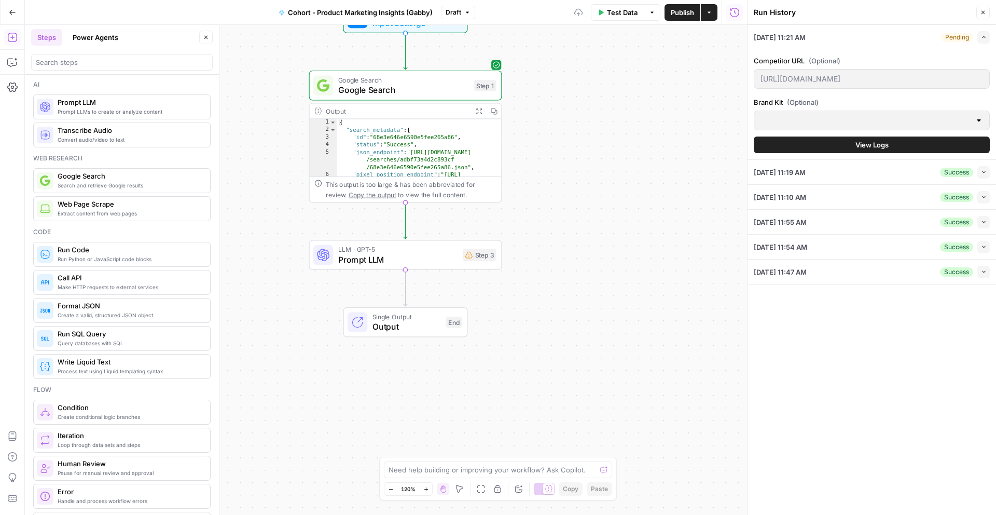
scroll to position [0, 0]
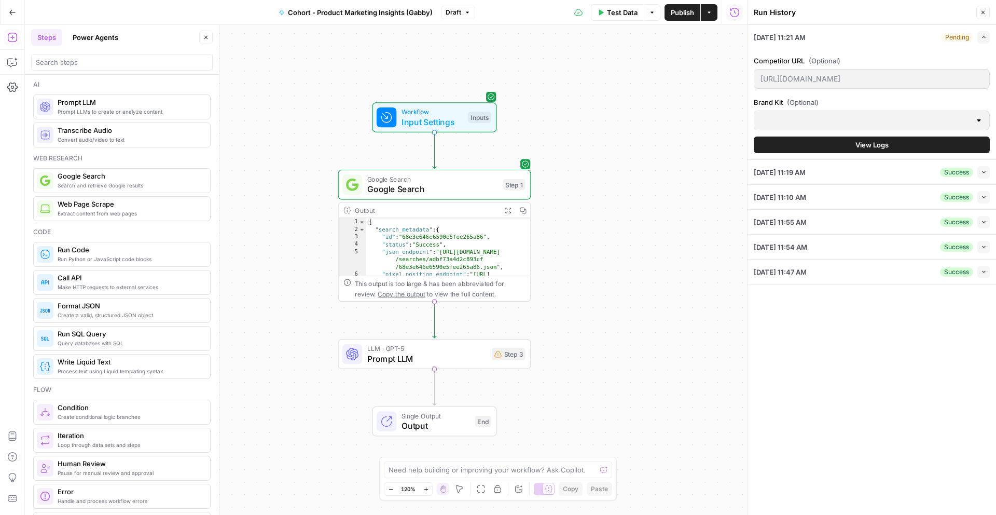
drag, startPoint x: 529, startPoint y: 126, endPoint x: 568, endPoint y: 254, distance: 134.5
click at [568, 254] on div "Workflow Input Settings Inputs Google Search Google Search Step 1 Output Expand…" at bounding box center [386, 270] width 722 height 490
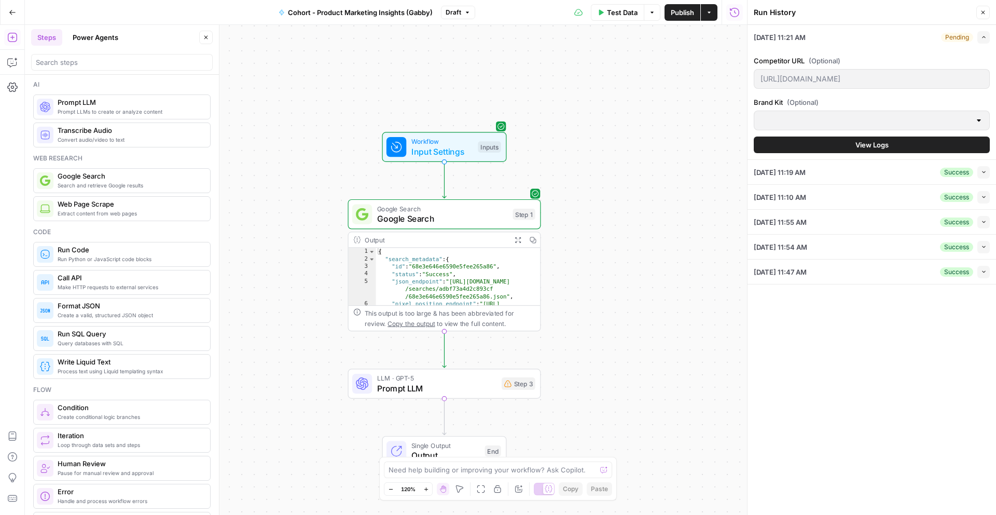
click at [505, 391] on div "LLM · GPT-5 Prompt LLM Step 3 Copy step Delete step Add Note Test" at bounding box center [443, 383] width 183 height 21
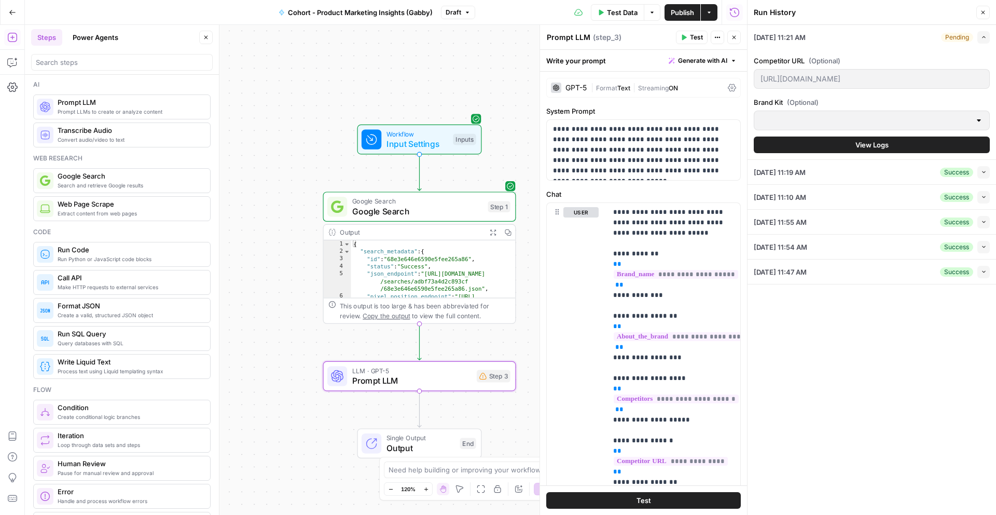
click at [735, 34] on icon "button" at bounding box center [734, 37] width 6 height 6
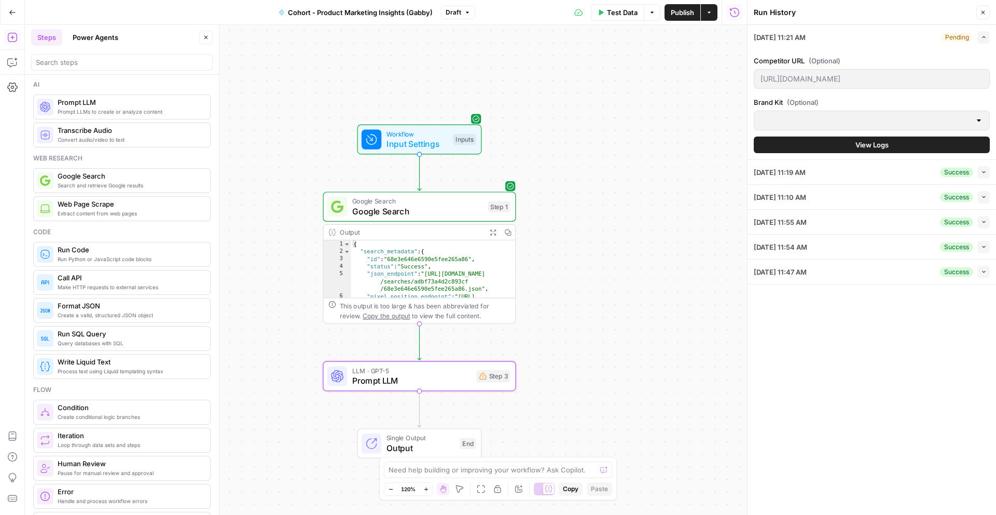
click at [481, 383] on div "LLM · GPT-5 Prompt LLM Step 3 Copy step Delete step Add Note Test" at bounding box center [418, 375] width 183 height 21
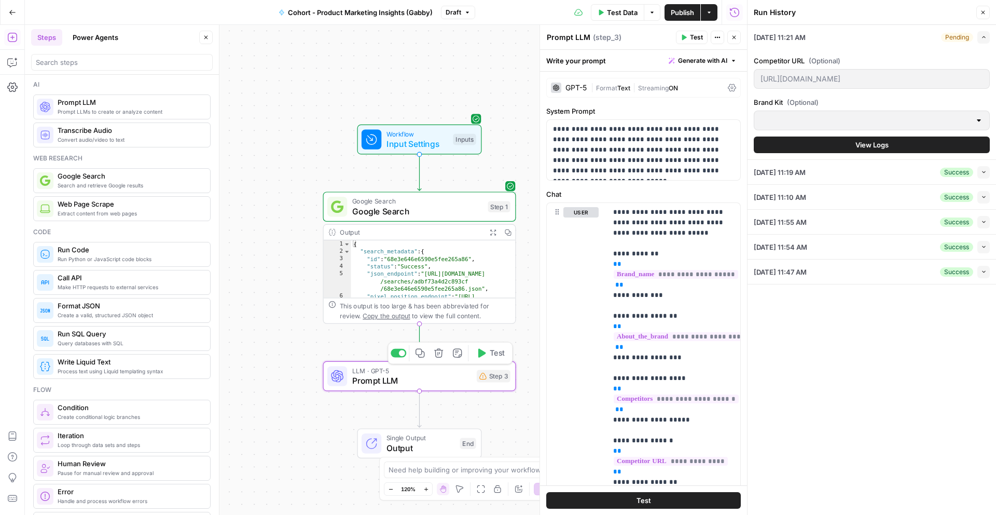
click at [439, 358] on button "Delete step" at bounding box center [439, 353] width 16 height 16
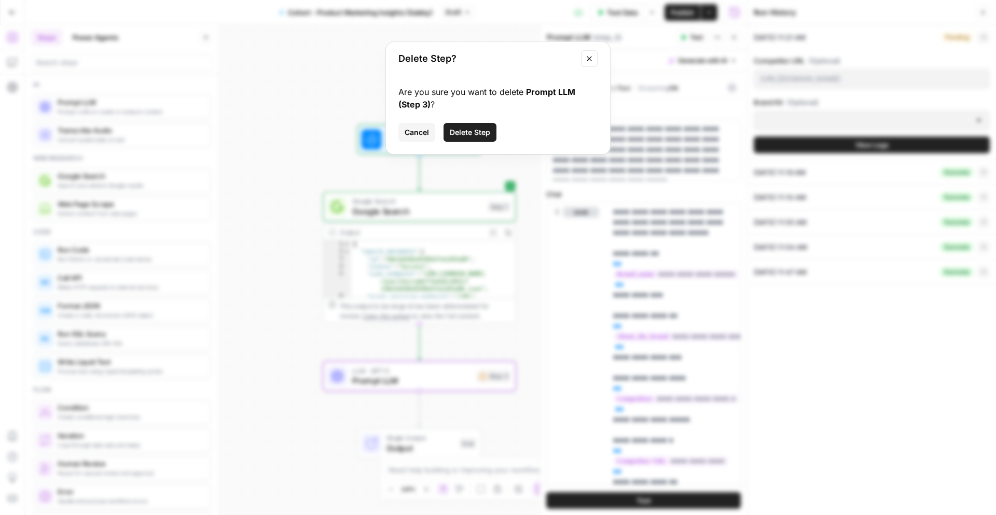
click at [470, 131] on span "Delete Step" at bounding box center [470, 132] width 40 height 10
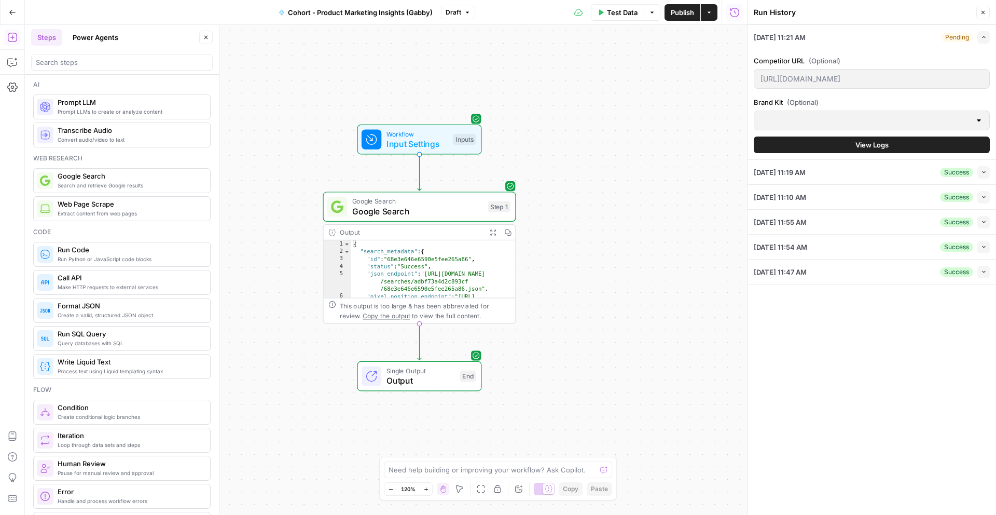
type textarea "**********"
click at [432, 274] on div "{ "search_metadata" : { "id" : "68e3e646e6590e5fee265a86" , "status" : "Success…" at bounding box center [433, 287] width 165 height 94
click at [436, 211] on span "Google Search" at bounding box center [417, 211] width 131 height 12
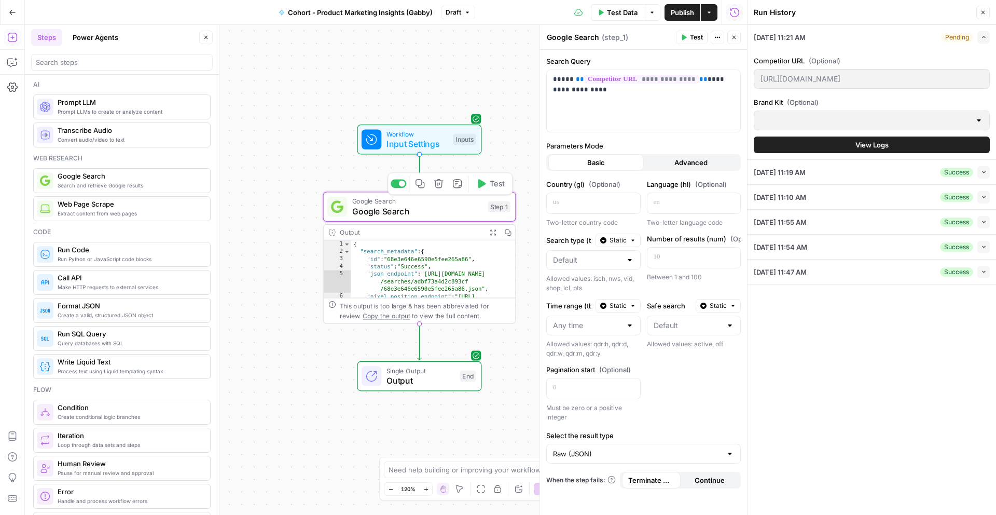
click at [486, 186] on button "Test" at bounding box center [490, 183] width 38 height 16
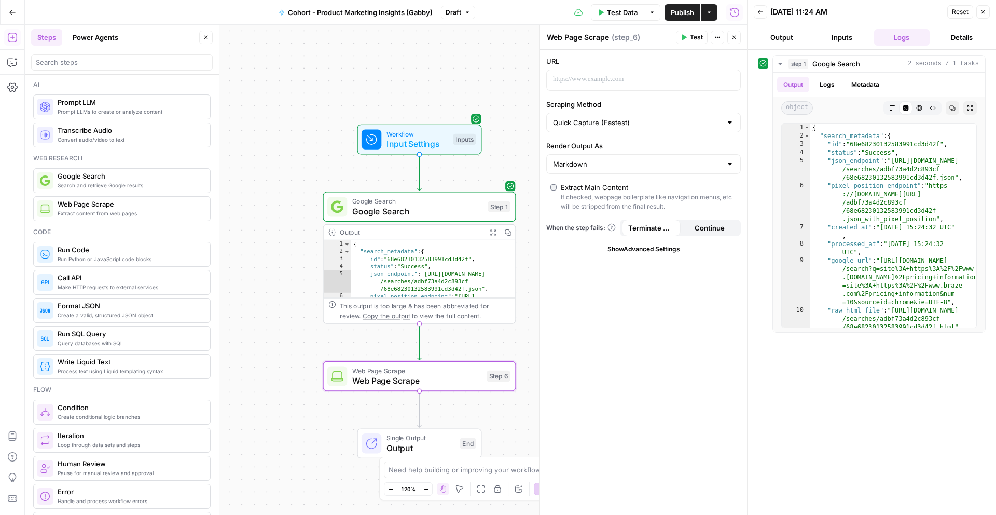
click at [666, 249] on span "Show Advanced Settings" at bounding box center [644, 248] width 73 height 9
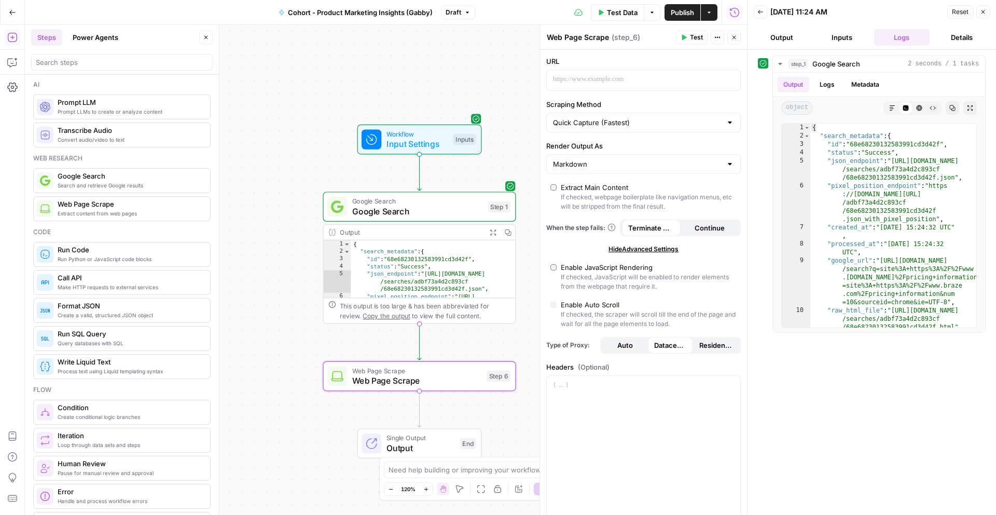
click at [895, 31] on button "Logs" at bounding box center [902, 37] width 56 height 17
click at [850, 38] on button "Inputs" at bounding box center [842, 37] width 56 height 17
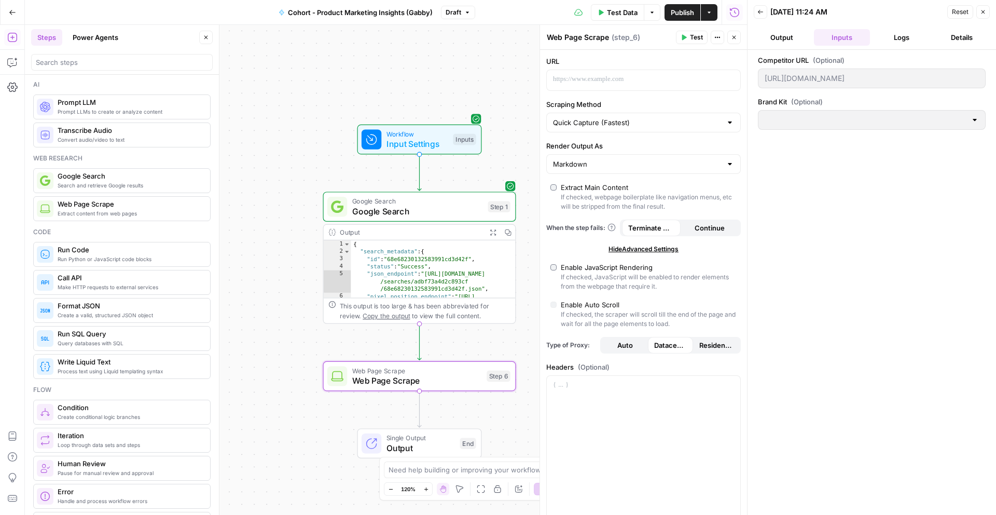
click at [973, 35] on button "Details" at bounding box center [962, 37] width 56 height 17
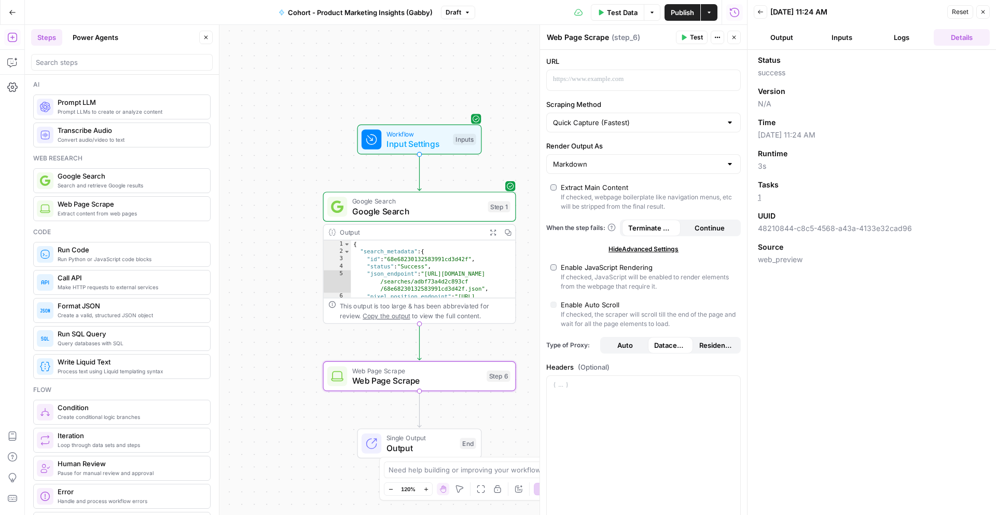
click at [908, 34] on button "Logs" at bounding box center [902, 37] width 56 height 17
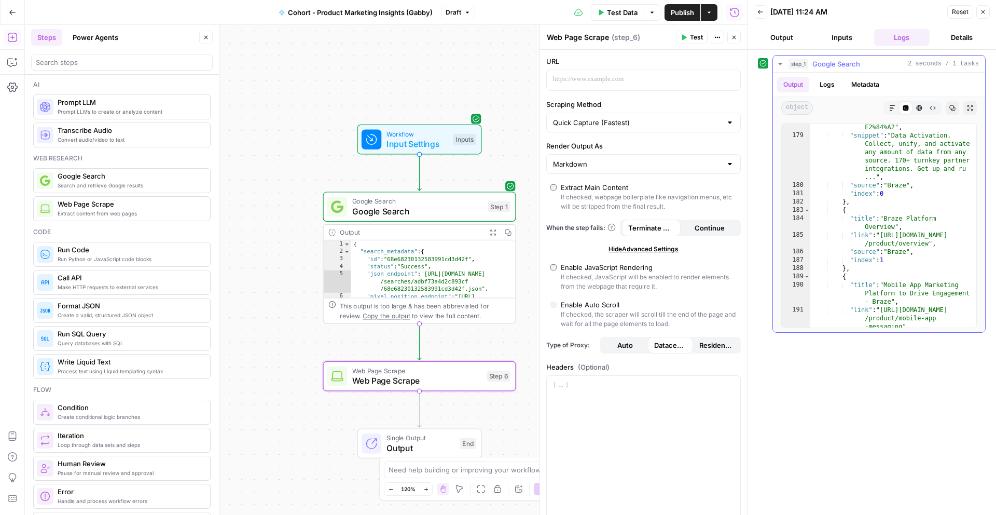
scroll to position [3438, 0]
click at [831, 41] on button "Inputs" at bounding box center [842, 37] width 56 height 17
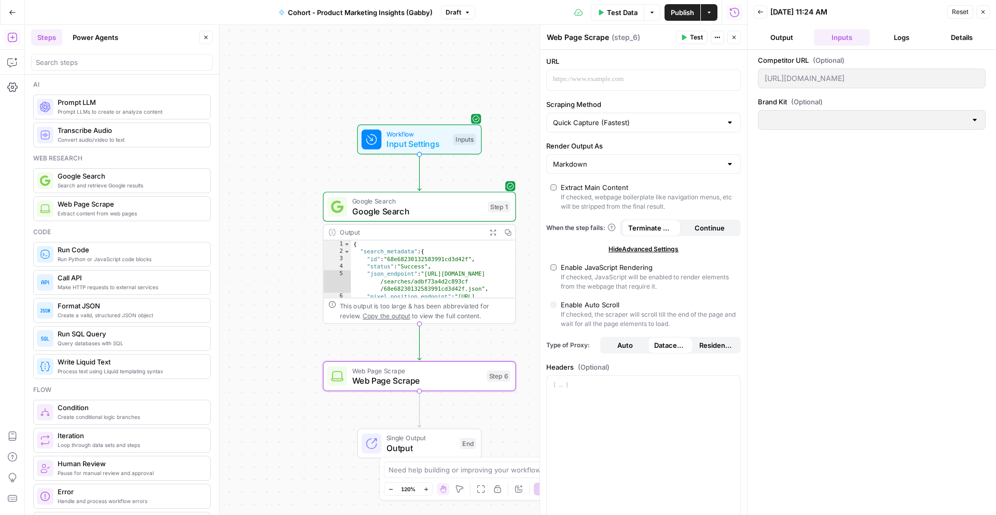
click at [882, 40] on button "Logs" at bounding box center [902, 37] width 56 height 17
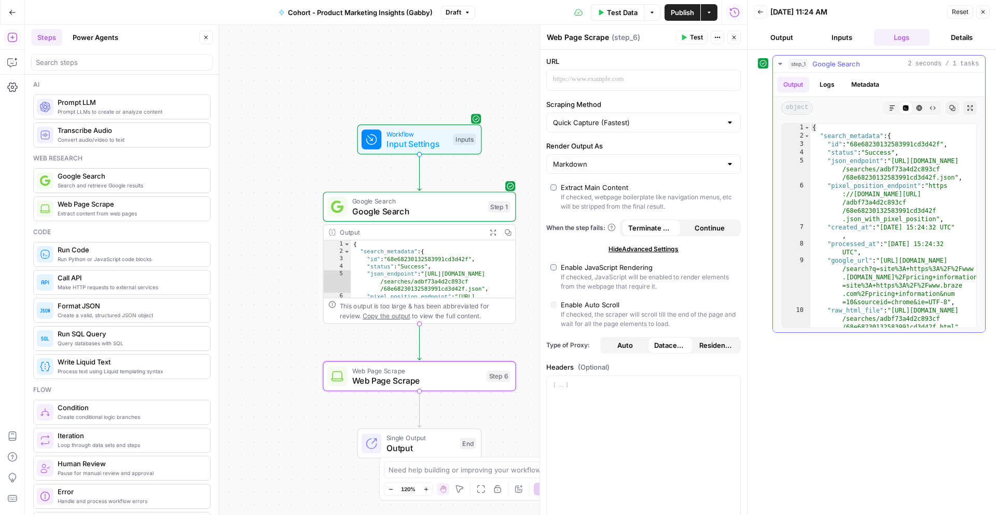
click at [826, 90] on button "Logs" at bounding box center [828, 85] width 28 height 16
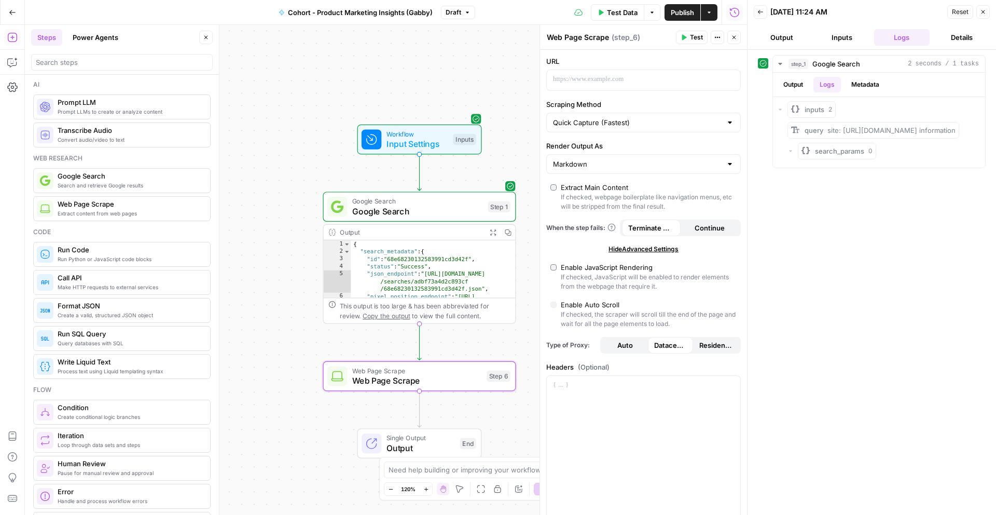
click at [987, 11] on button "Close" at bounding box center [983, 11] width 13 height 13
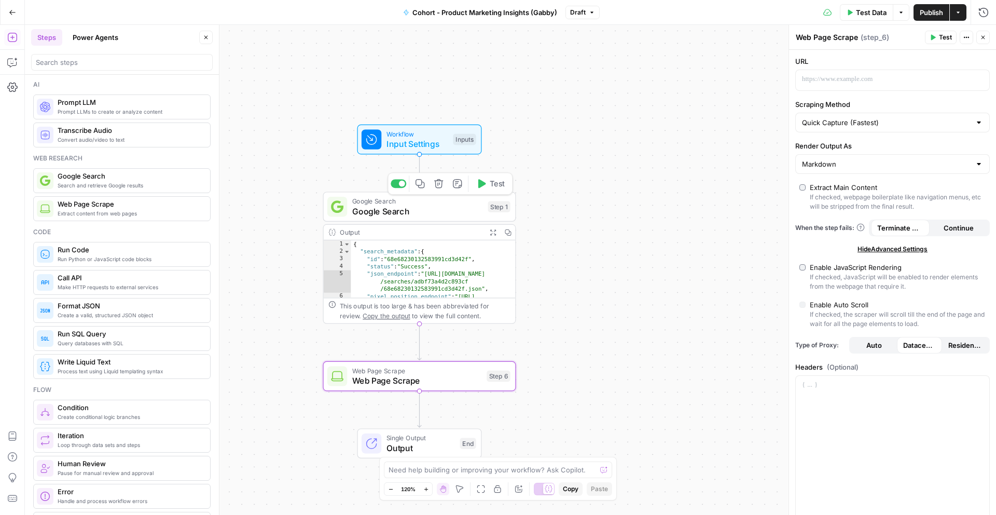
click at [458, 214] on span "Google Search" at bounding box center [417, 211] width 131 height 12
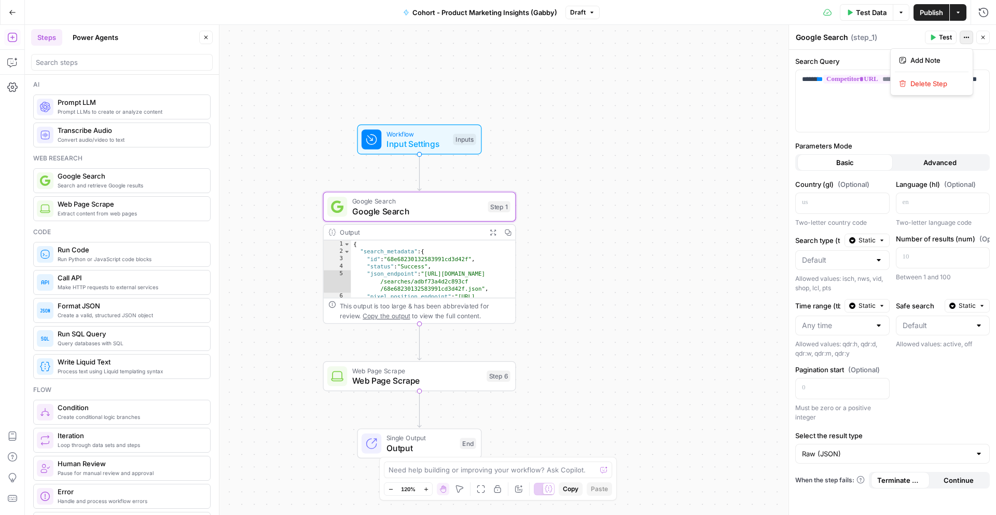
click at [965, 38] on icon "button" at bounding box center [967, 37] width 6 height 6
click at [891, 36] on div "Google Search Google Search ( step_1 )" at bounding box center [859, 37] width 127 height 11
click at [437, 376] on span "Web Page Scrape" at bounding box center [417, 380] width 130 height 12
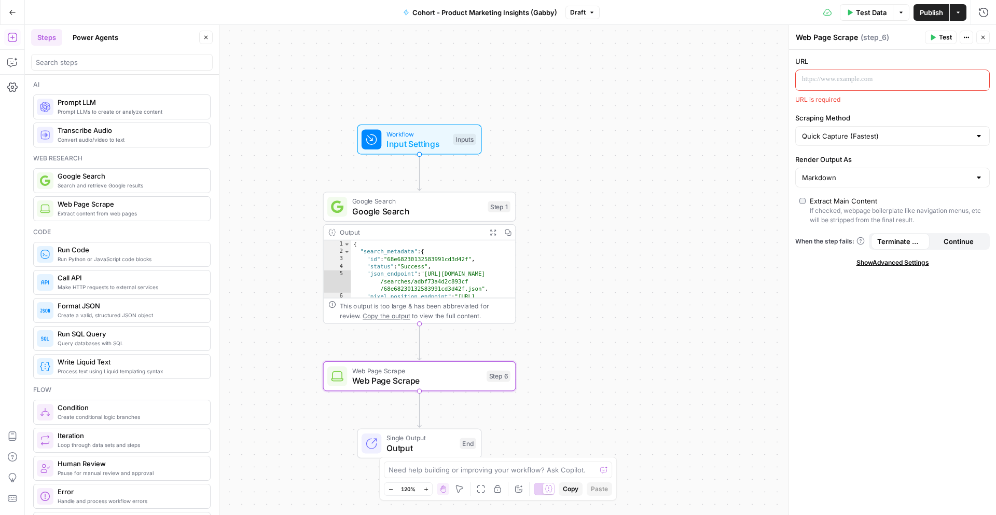
click at [961, 38] on button "Actions" at bounding box center [966, 37] width 13 height 13
click at [822, 280] on div "URL URL is required Scraping Method Quick Capture (Fastest) Render Output As Ma…" at bounding box center [892, 282] width 207 height 465
click at [865, 259] on span "Show Advanced Settings" at bounding box center [893, 262] width 73 height 9
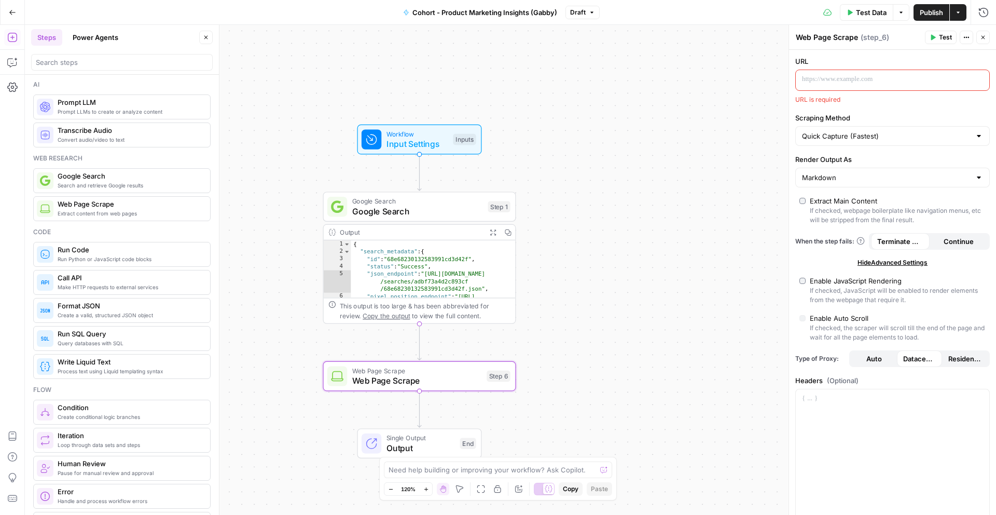
scroll to position [3, 0]
click at [427, 146] on span "Input Settings" at bounding box center [418, 144] width 62 height 12
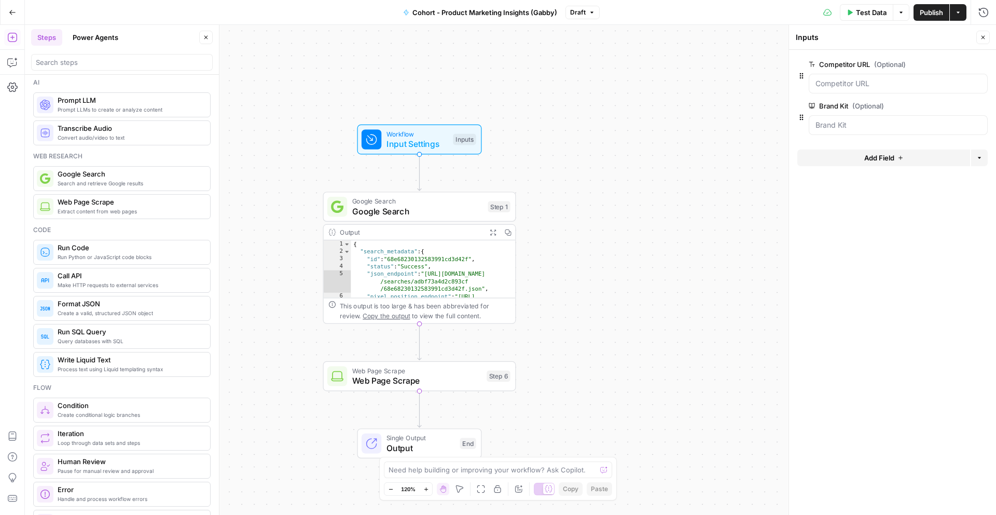
click at [461, 218] on div "Google Search Google Search Step 1 Copy step Delete step Add Note Test" at bounding box center [419, 207] width 193 height 30
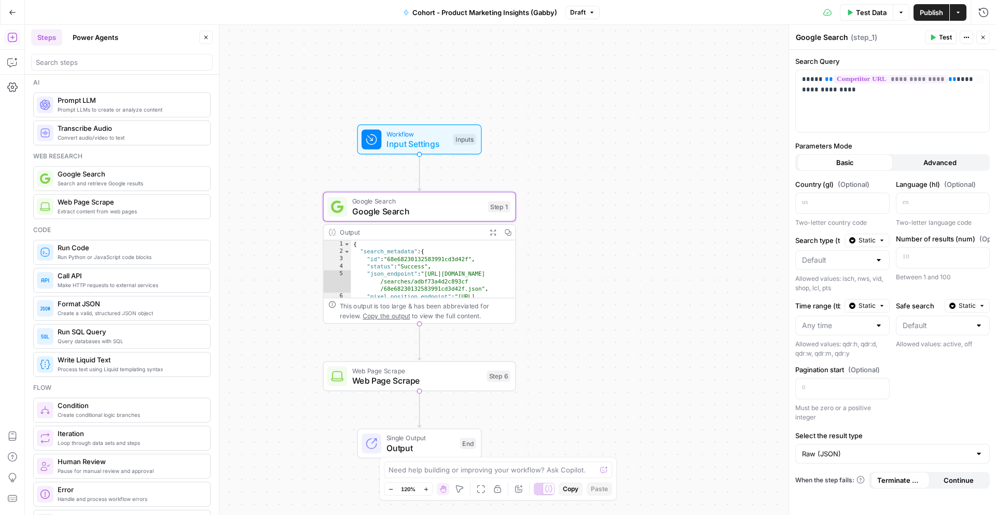
click at [968, 31] on button "Actions" at bounding box center [966, 37] width 13 height 13
click at [900, 413] on div "Country (gl) (Optional) Two-letter country code Language (hl) (Optional) Two-le…" at bounding box center [893, 300] width 195 height 243
click at [444, 372] on span "Web Page Scrape" at bounding box center [417, 370] width 130 height 10
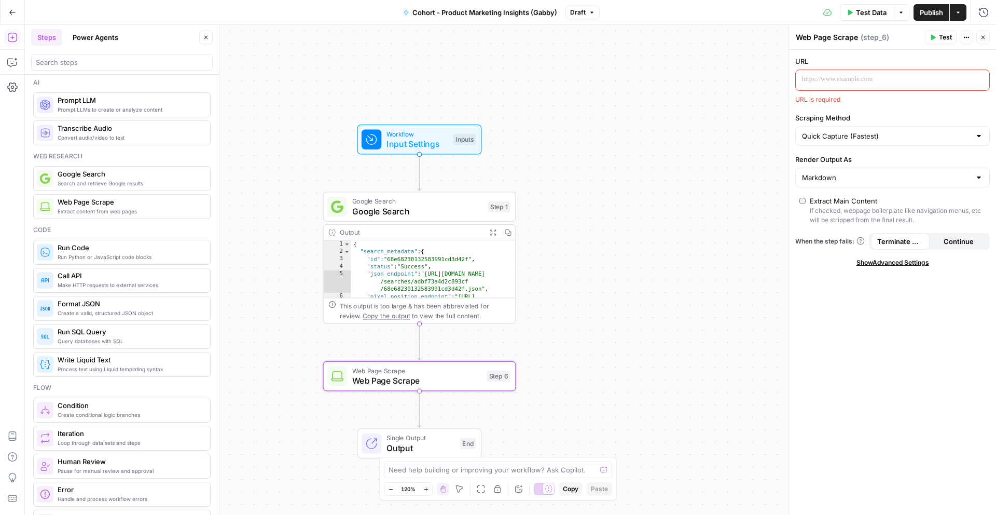
click at [874, 42] on span "( step_6 )" at bounding box center [875, 37] width 29 height 10
click at [973, 33] on button "Actions" at bounding box center [966, 37] width 13 height 13
click at [903, 355] on div "URL URL is required Scraping Method Quick Capture (Fastest) Render Output As Ma…" at bounding box center [892, 282] width 207 height 465
click at [881, 263] on span "Show Advanced Settings" at bounding box center [893, 262] width 73 height 9
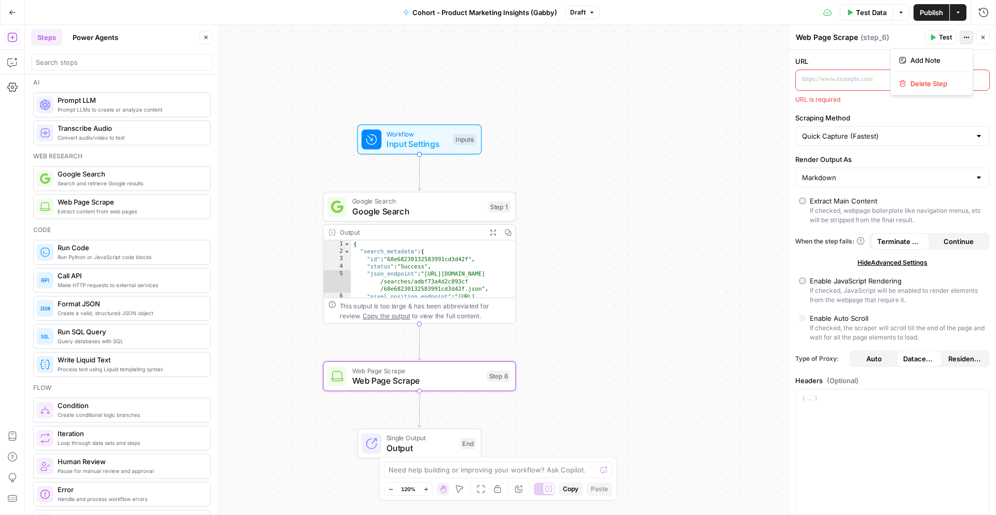
click at [966, 37] on icon "button" at bounding box center [967, 37] width 6 height 6
click at [960, 12] on icon "button" at bounding box center [958, 12] width 6 height 6
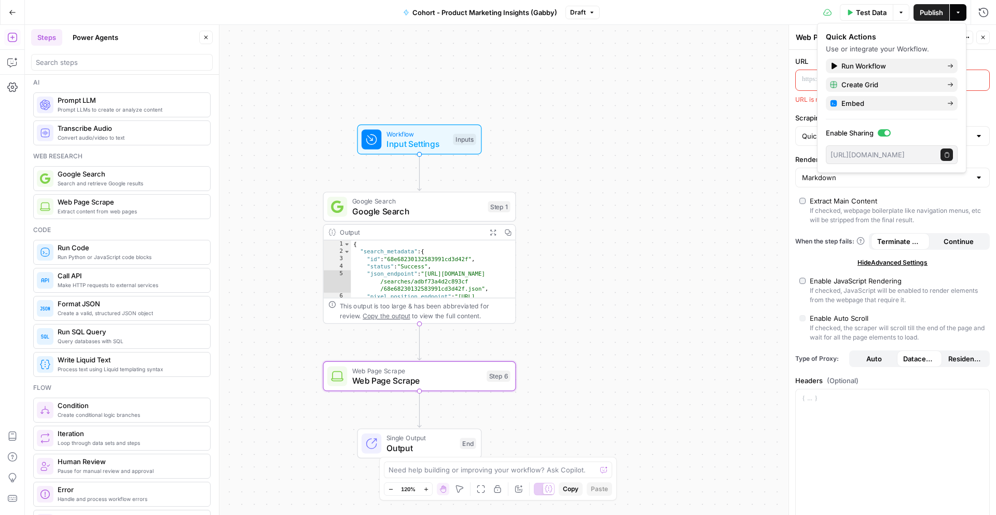
click at [980, 116] on label "Scraping Method" at bounding box center [893, 118] width 195 height 10
click at [971, 131] on input "Quick Capture (Fastest)" at bounding box center [886, 136] width 169 height 10
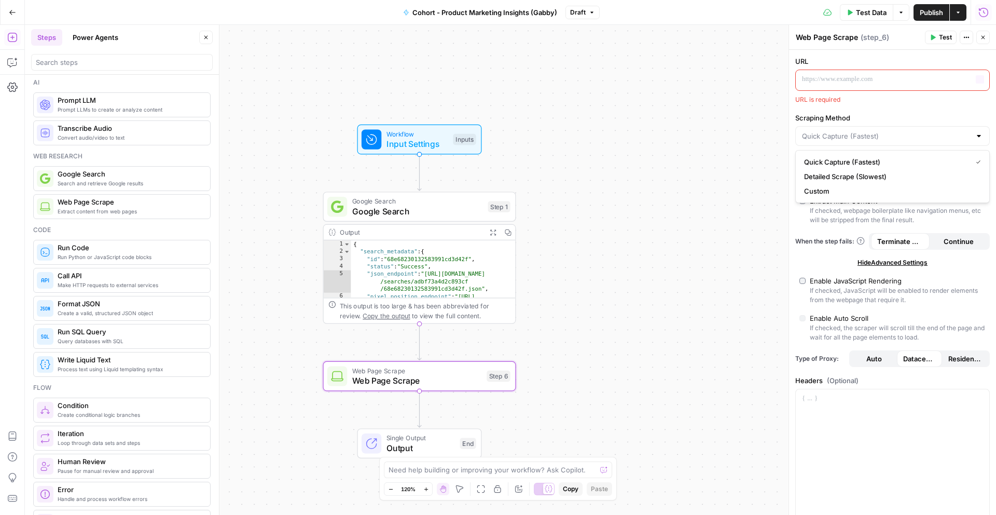
type input "Quick Capture (Fastest)"
click at [980, 8] on icon "button" at bounding box center [984, 12] width 10 height 10
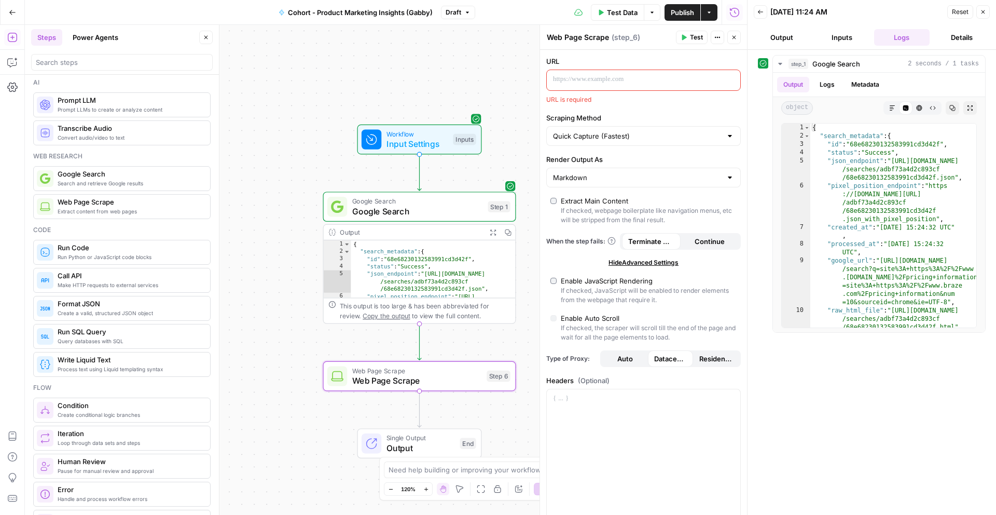
click at [782, 39] on button "Output" at bounding box center [782, 37] width 56 height 17
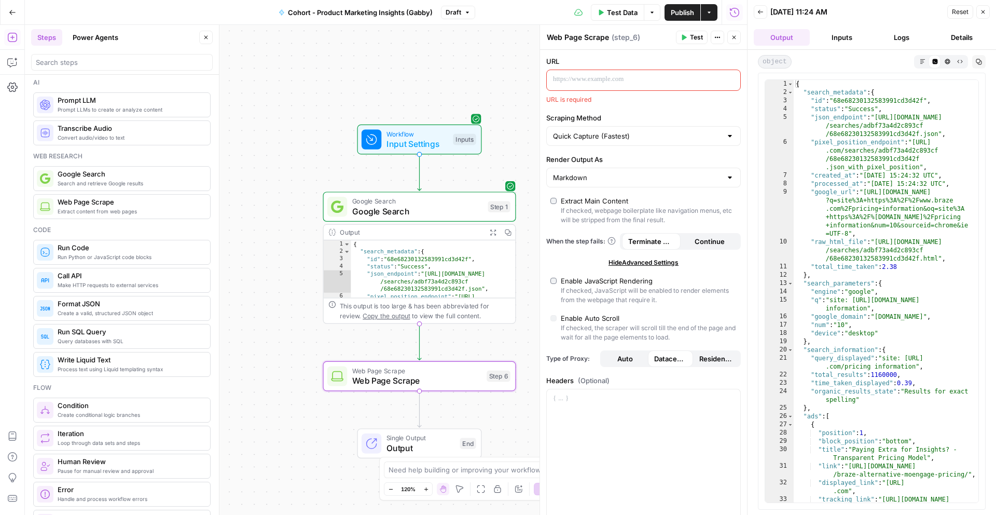
click at [844, 36] on button "Inputs" at bounding box center [842, 37] width 56 height 17
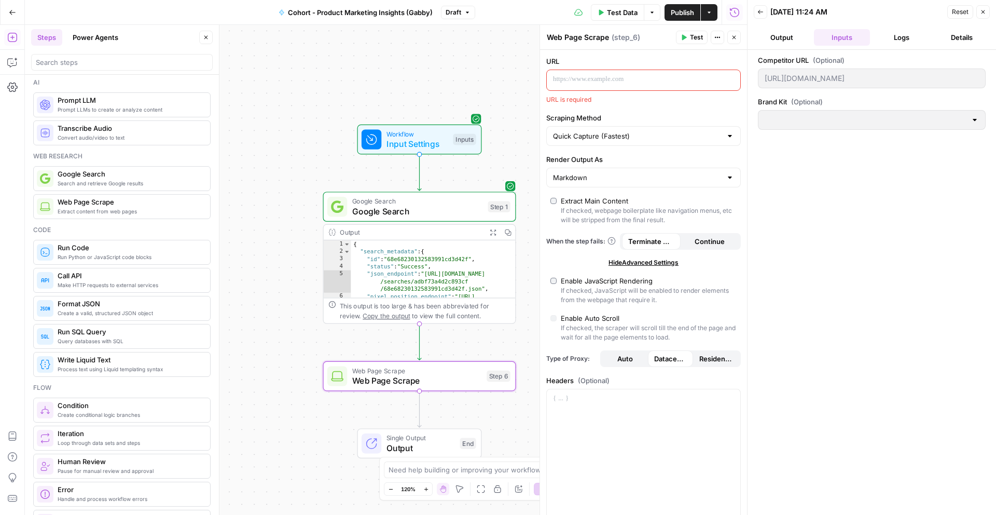
click at [795, 35] on button "Output" at bounding box center [782, 37] width 56 height 17
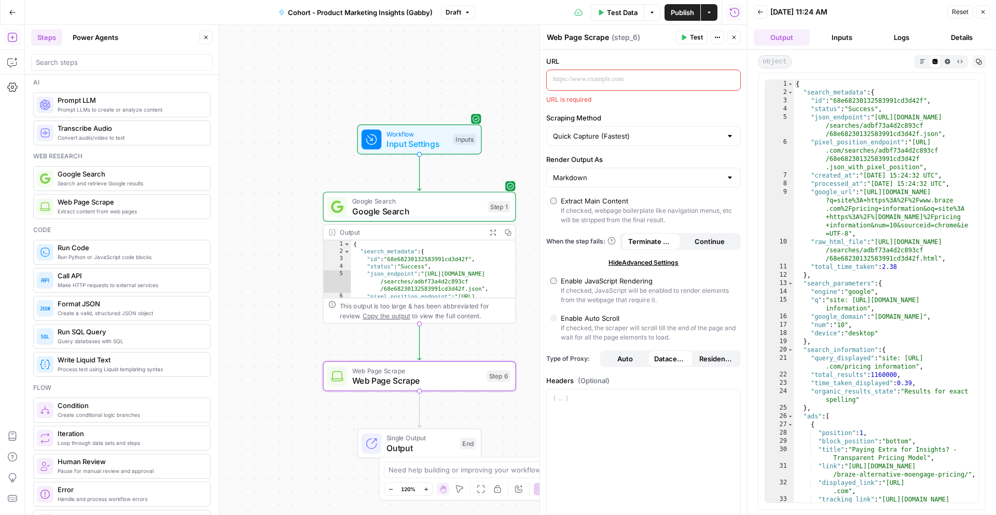
click at [920, 38] on button "Logs" at bounding box center [902, 37] width 56 height 17
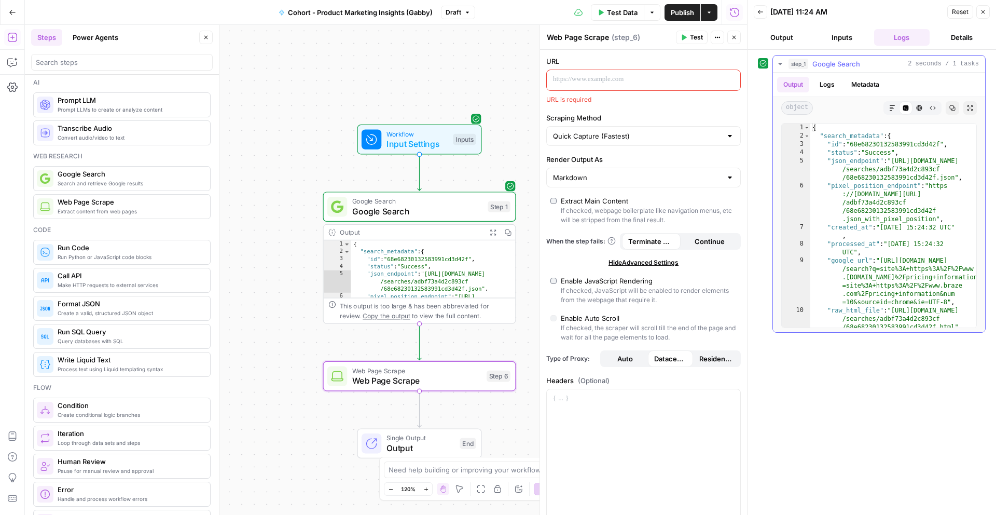
click at [780, 63] on icon "button" at bounding box center [780, 64] width 4 height 2
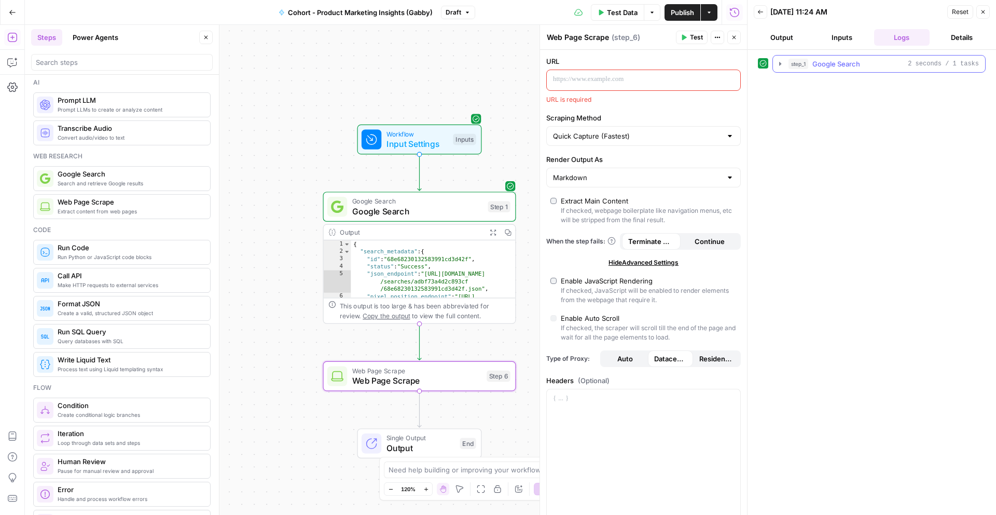
click at [780, 63] on icon "button" at bounding box center [781, 64] width 2 height 4
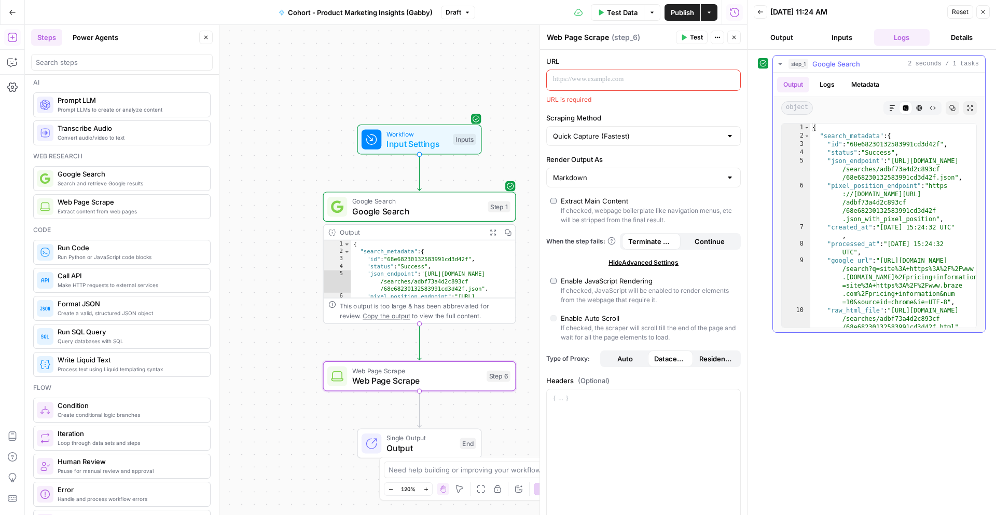
click at [800, 61] on span "step_1" at bounding box center [799, 64] width 20 height 10
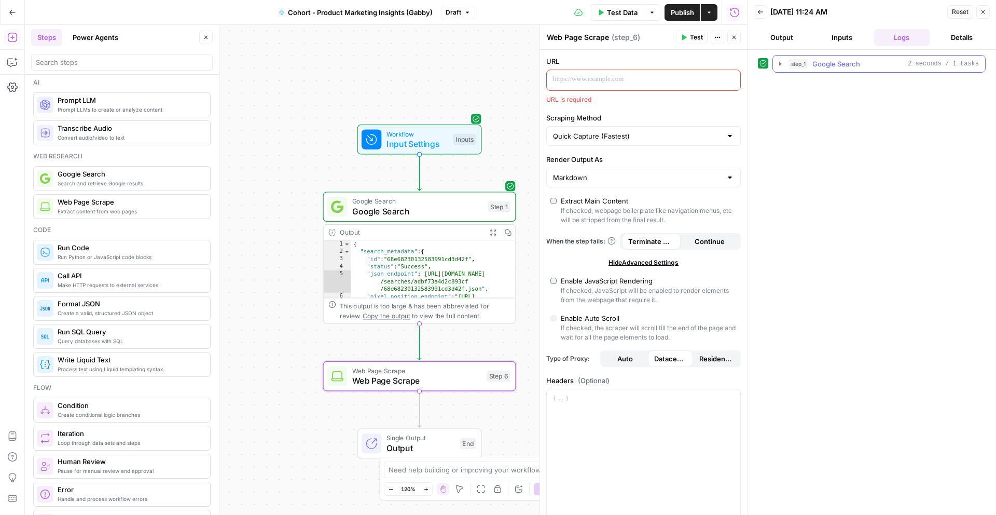
click at [800, 61] on span "step_1" at bounding box center [799, 64] width 20 height 10
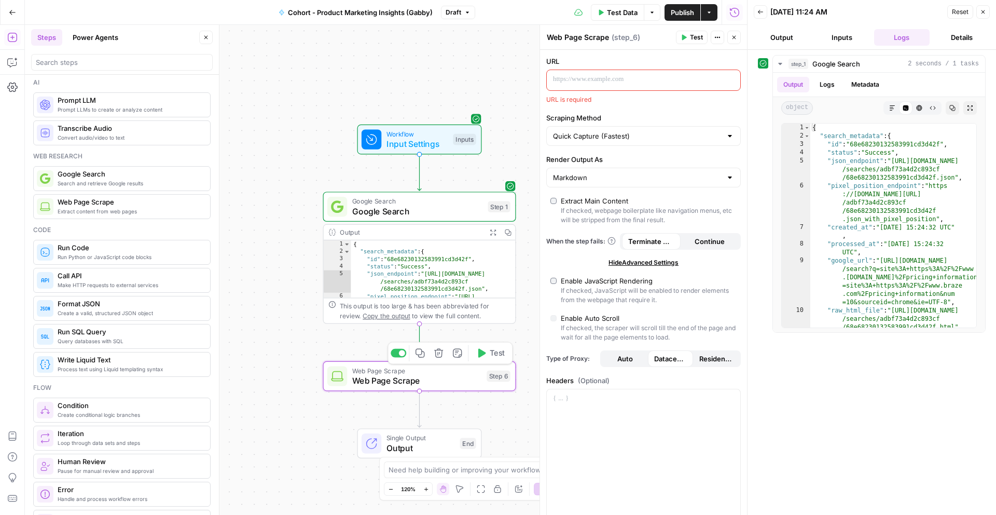
click at [428, 379] on span "Web Page Scrape" at bounding box center [417, 380] width 130 height 12
click at [468, 378] on span "Web Page Scrape" at bounding box center [417, 380] width 130 height 12
click at [895, 29] on button "Logs" at bounding box center [902, 37] width 56 height 17
click at [956, 40] on button "Details" at bounding box center [962, 37] width 56 height 17
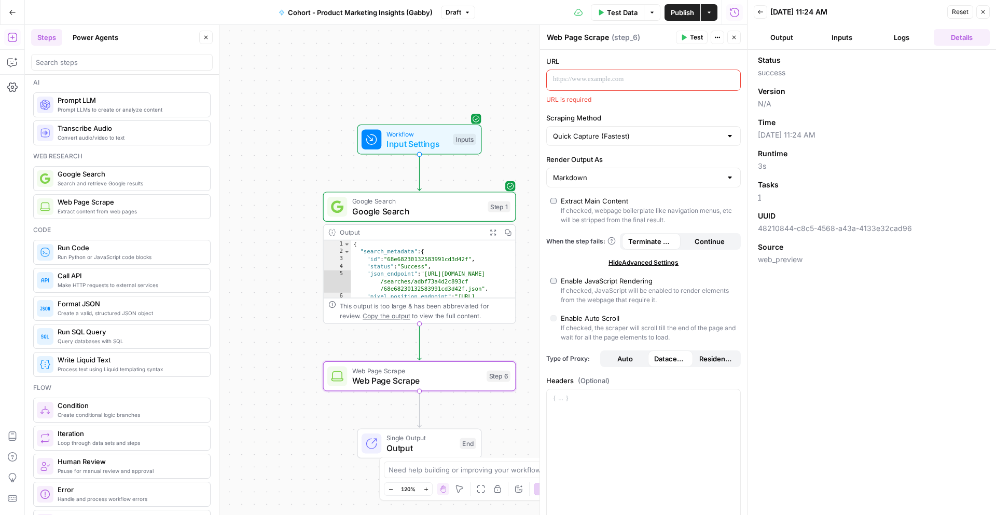
click at [6, 9] on button "Go Back" at bounding box center [12, 12] width 19 height 19
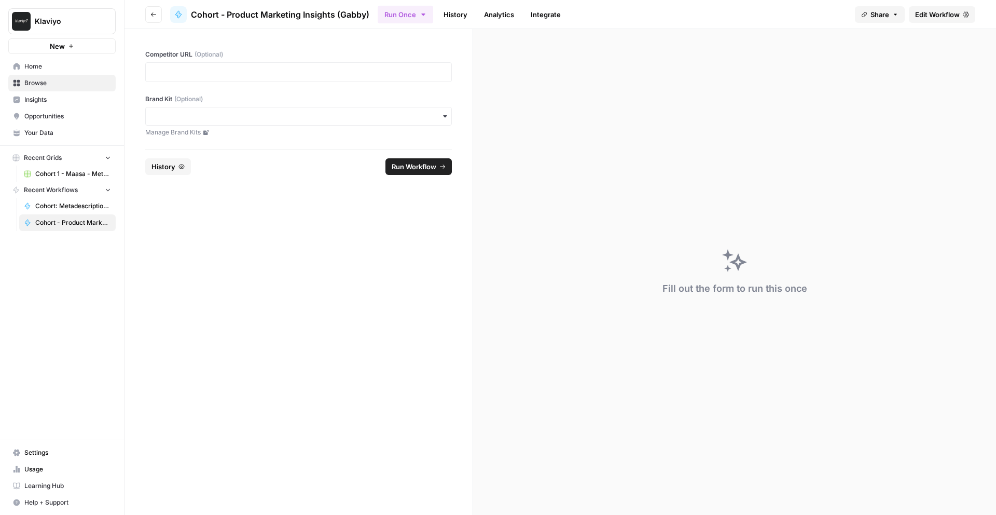
click at [51, 80] on span "Browse" at bounding box center [67, 82] width 87 height 9
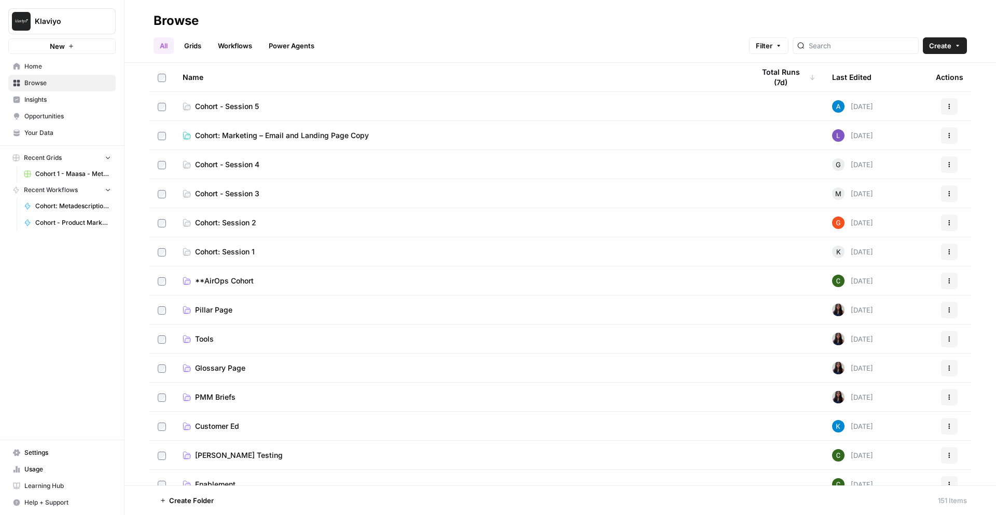
click at [224, 134] on span "Cohort: Marketing – Email and Landing Page Copy" at bounding box center [282, 135] width 174 height 10
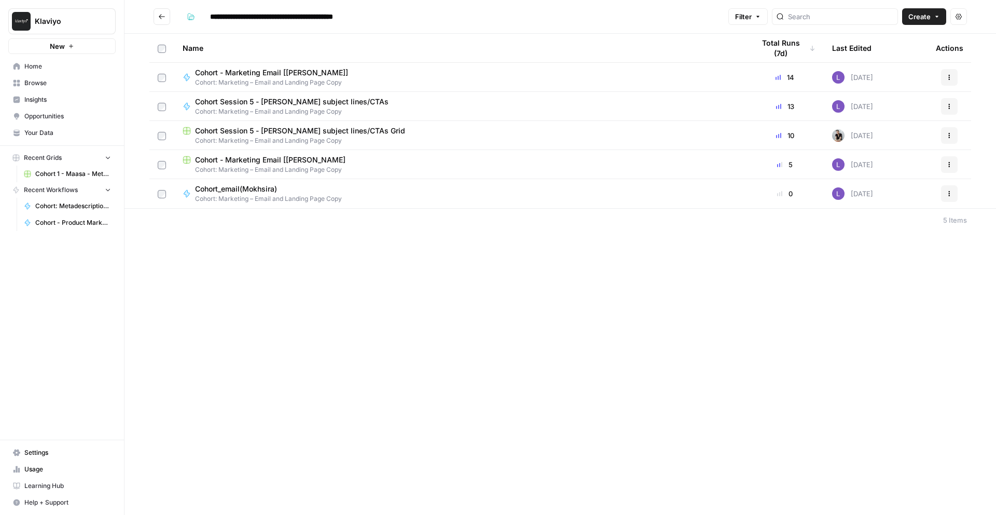
click at [225, 73] on span "Cohort - Marketing Email [[PERSON_NAME]]" at bounding box center [271, 72] width 153 height 10
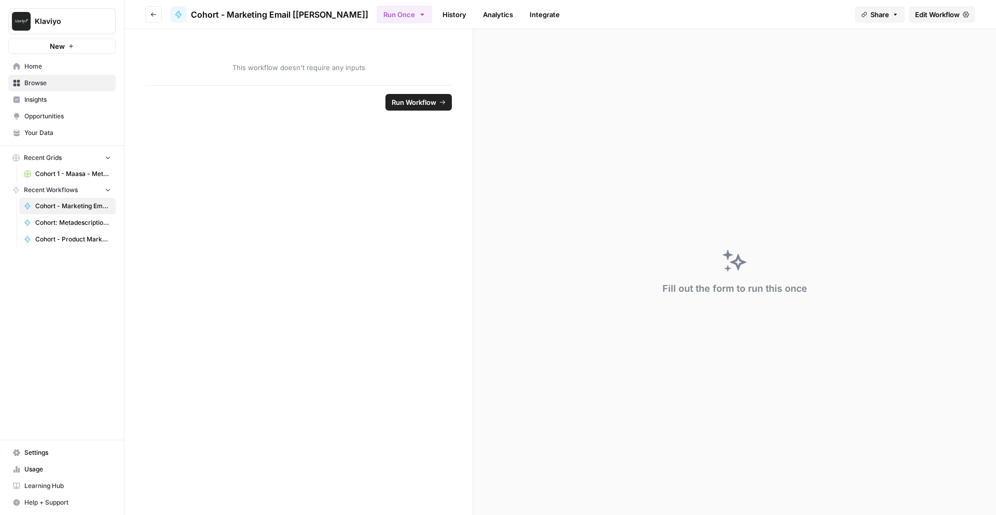
click at [155, 11] on icon "button" at bounding box center [154, 14] width 6 height 6
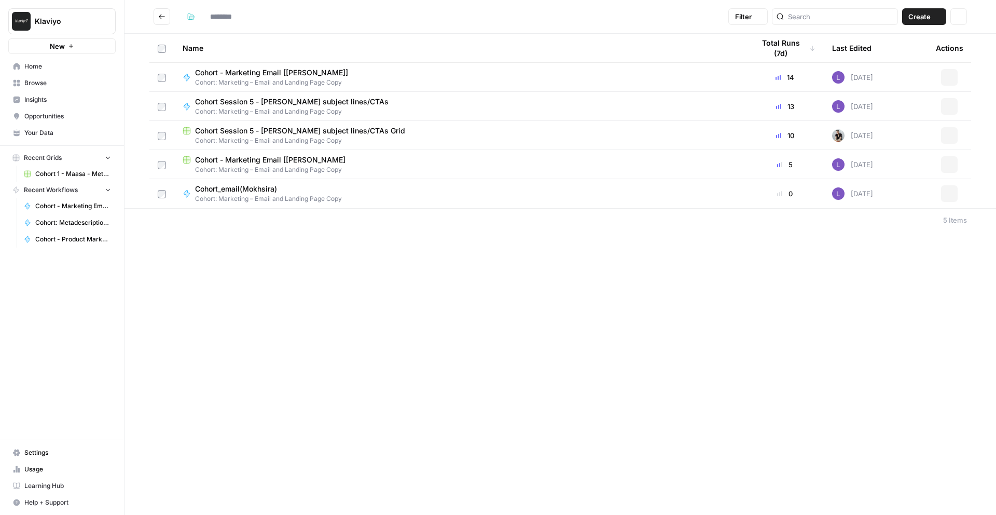
type input "**********"
click at [284, 99] on span "Cohort Session 5 - [PERSON_NAME] subject lines/CTAs" at bounding box center [292, 102] width 194 height 10
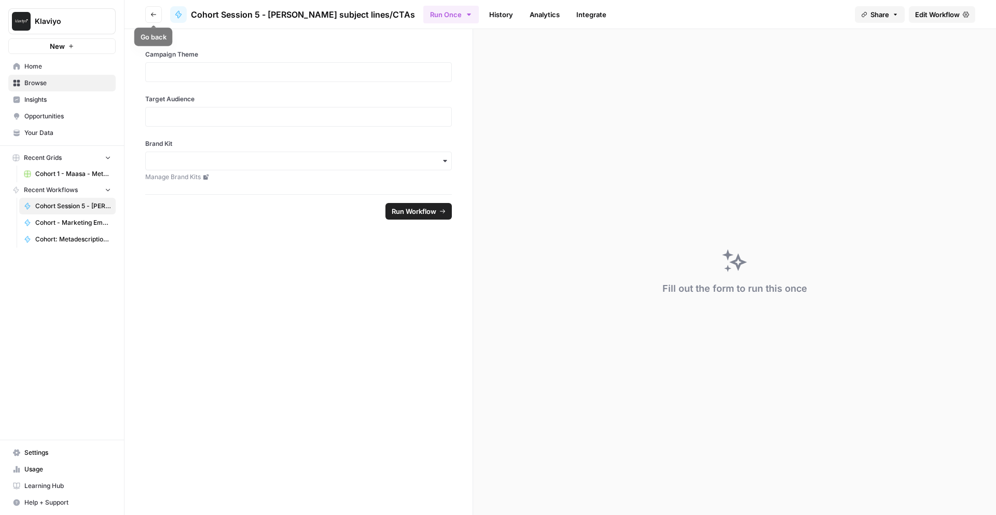
click at [151, 13] on icon "button" at bounding box center [154, 14] width 6 height 6
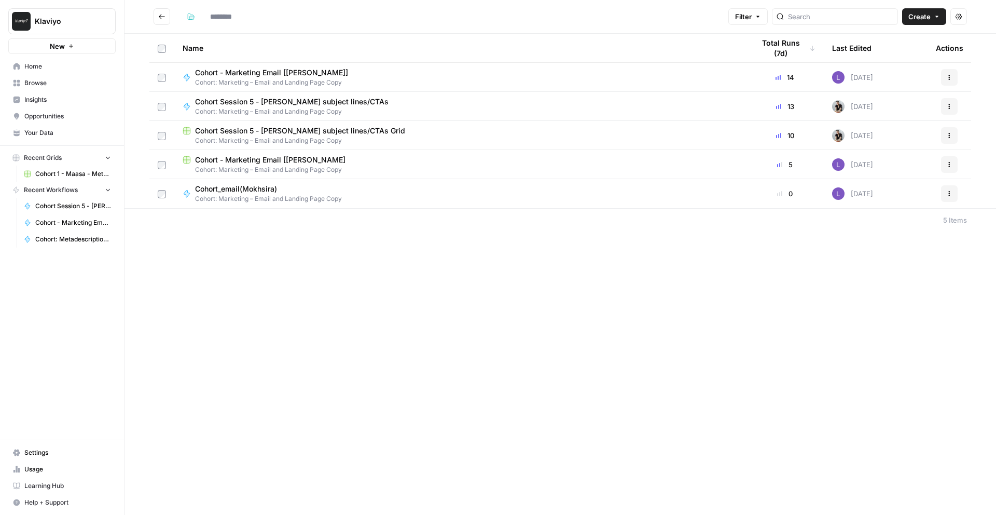
type input "**********"
click at [157, 17] on button "Go back" at bounding box center [162, 16] width 17 height 17
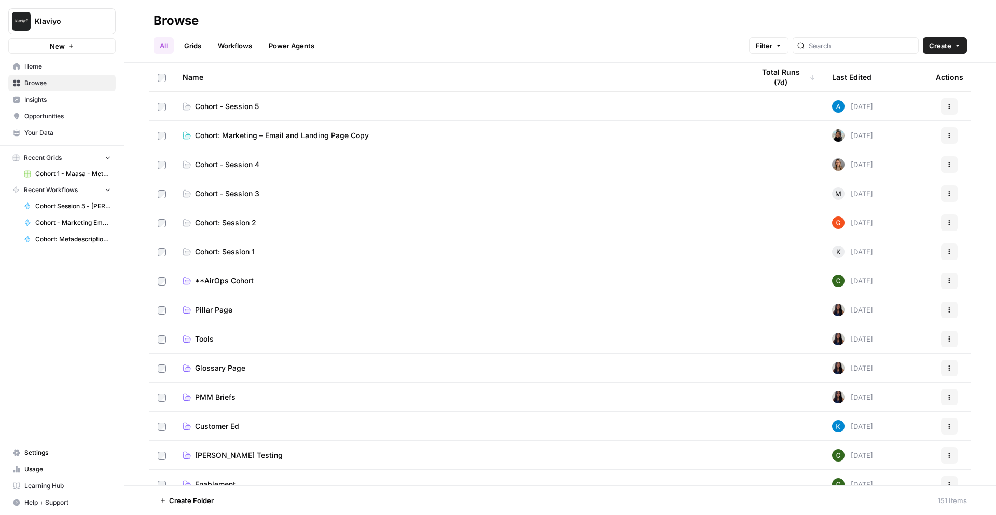
click at [232, 106] on span "Cohort - Session 5" at bounding box center [227, 106] width 64 height 10
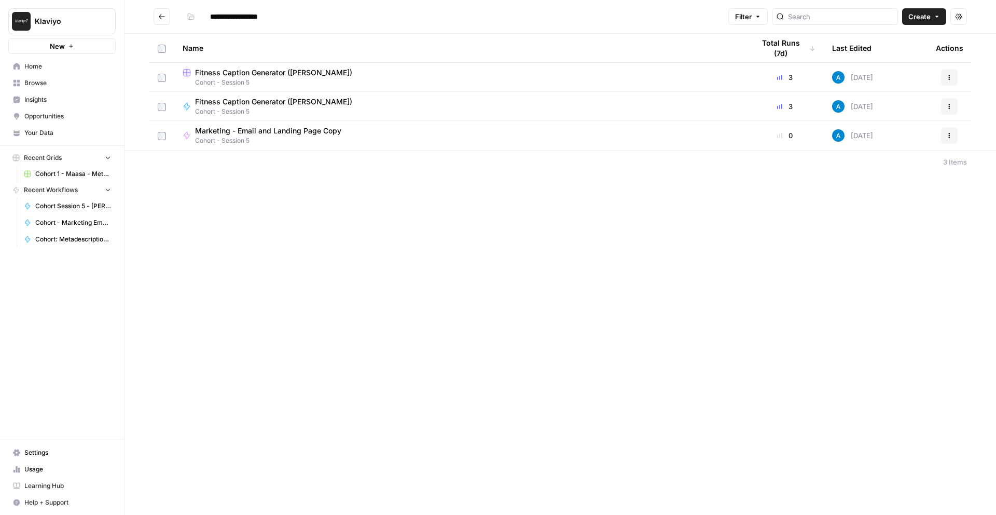
click at [288, 128] on span "Marketing - Email and Landing Page Copy" at bounding box center [268, 131] width 146 height 10
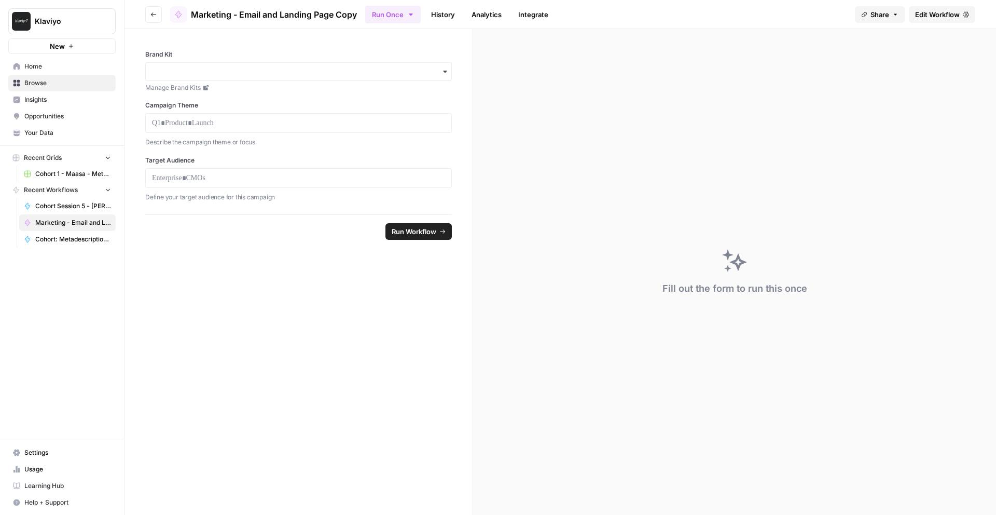
click at [151, 17] on button "Go back" at bounding box center [153, 14] width 17 height 17
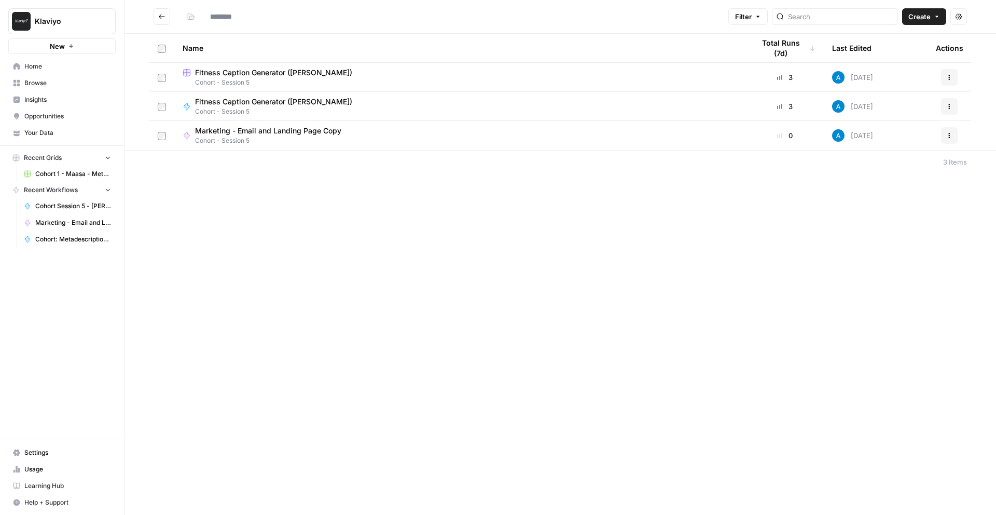
click at [165, 11] on button "Go back" at bounding box center [162, 16] width 17 height 17
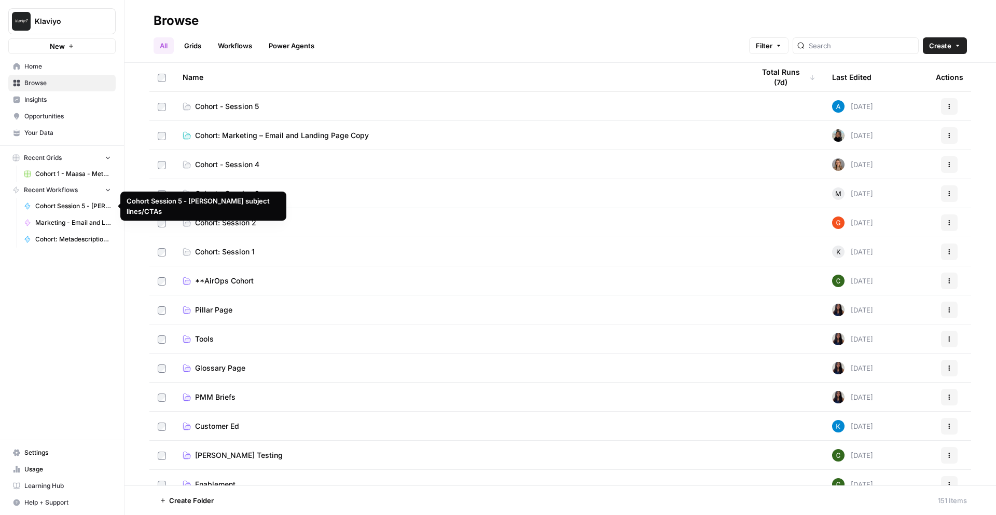
click at [61, 206] on span "Cohort Session 5 - [PERSON_NAME] subject lines/CTAs" at bounding box center [73, 205] width 76 height 9
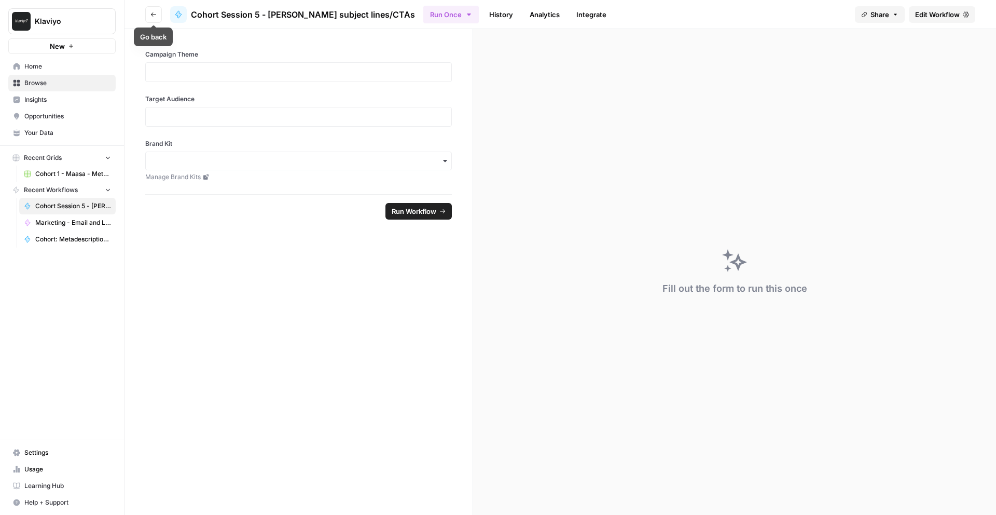
click at [153, 10] on button "Go back" at bounding box center [153, 14] width 17 height 17
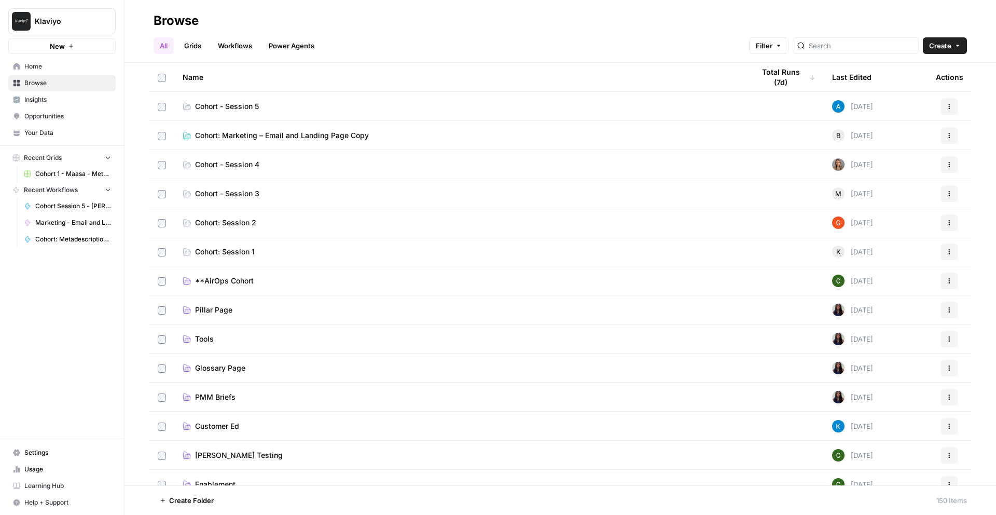
click at [352, 137] on span "Cohort: Marketing – Email and Landing Page Copy" at bounding box center [282, 135] width 174 height 10
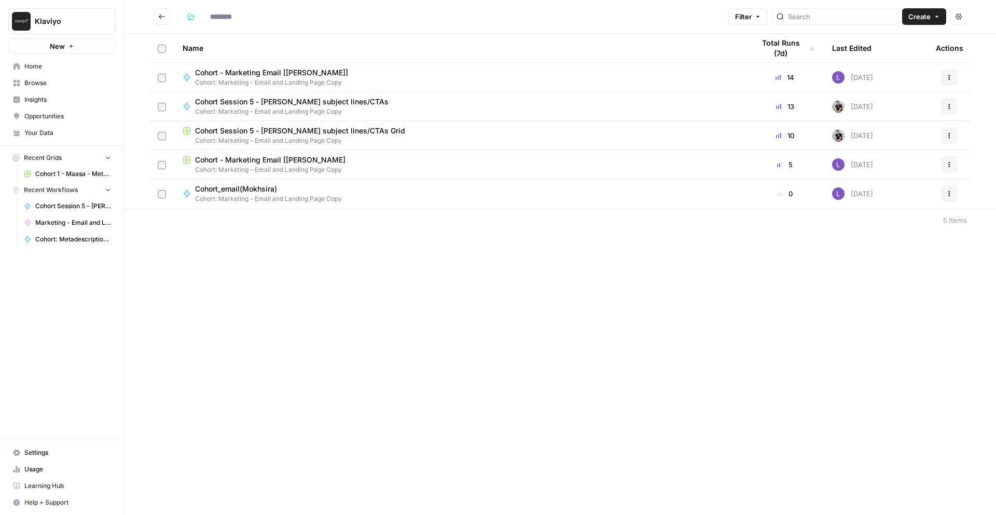
type input "**********"
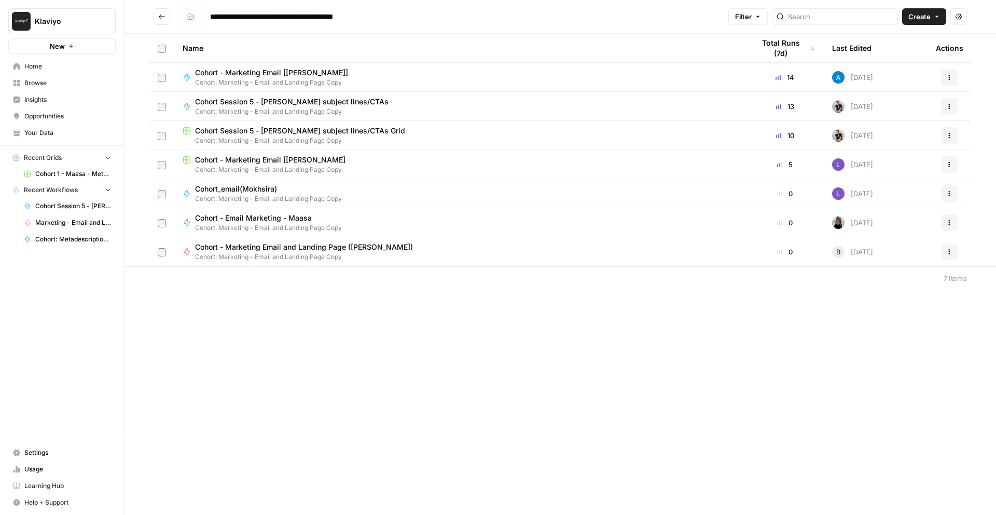
click at [324, 136] on span "Cohort: Marketing – Email and Landing Page Copy" at bounding box center [460, 140] width 555 height 9
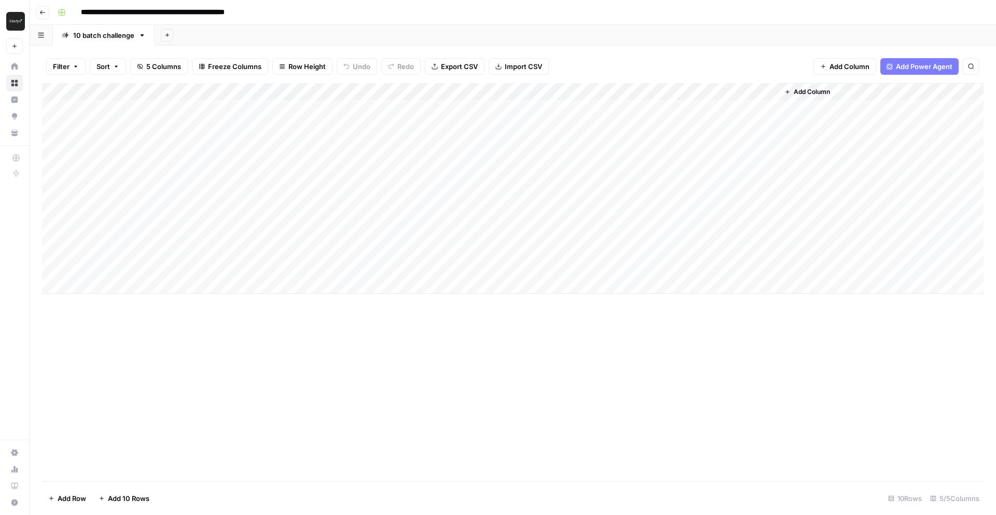
click at [44, 15] on icon "button" at bounding box center [42, 12] width 6 height 6
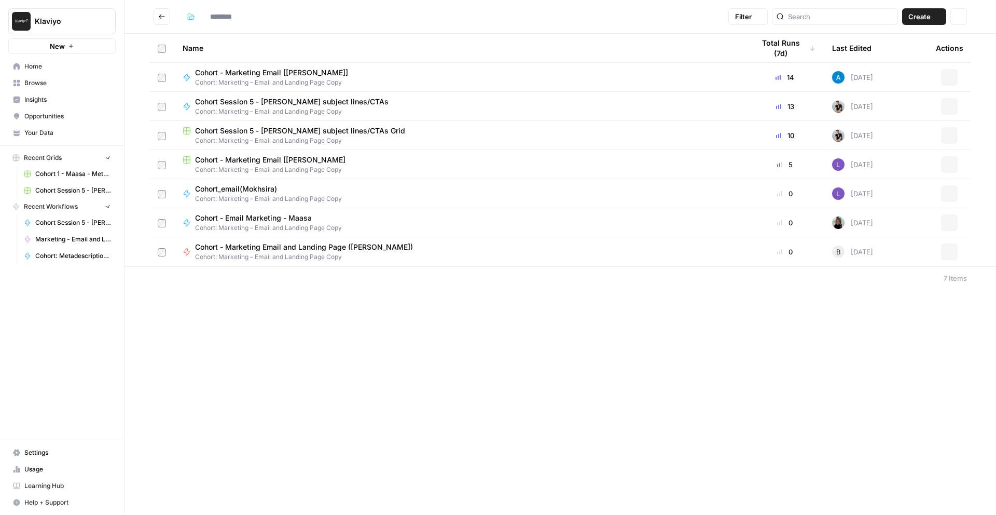
type input "**********"
click at [164, 22] on button "Go back" at bounding box center [162, 16] width 17 height 17
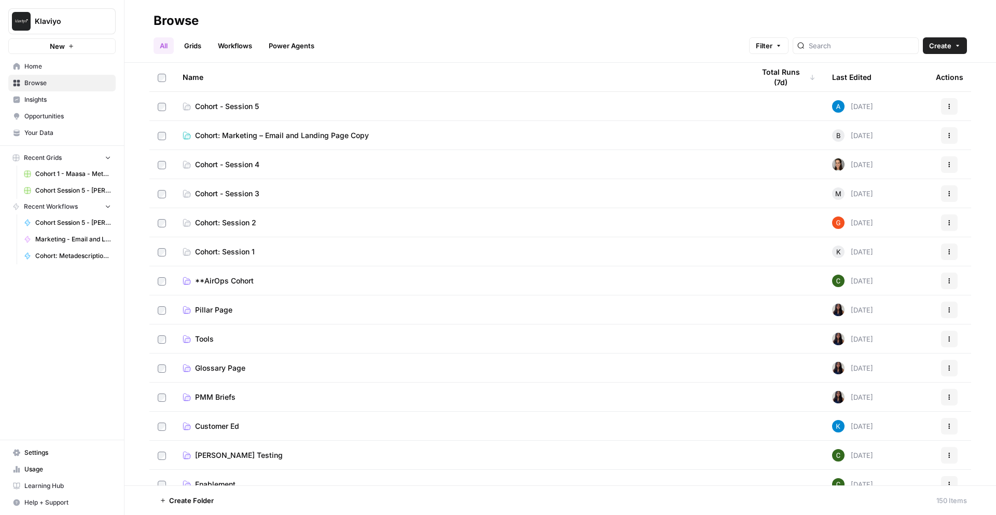
click at [244, 105] on span "Cohort - Session 5" at bounding box center [227, 106] width 64 height 10
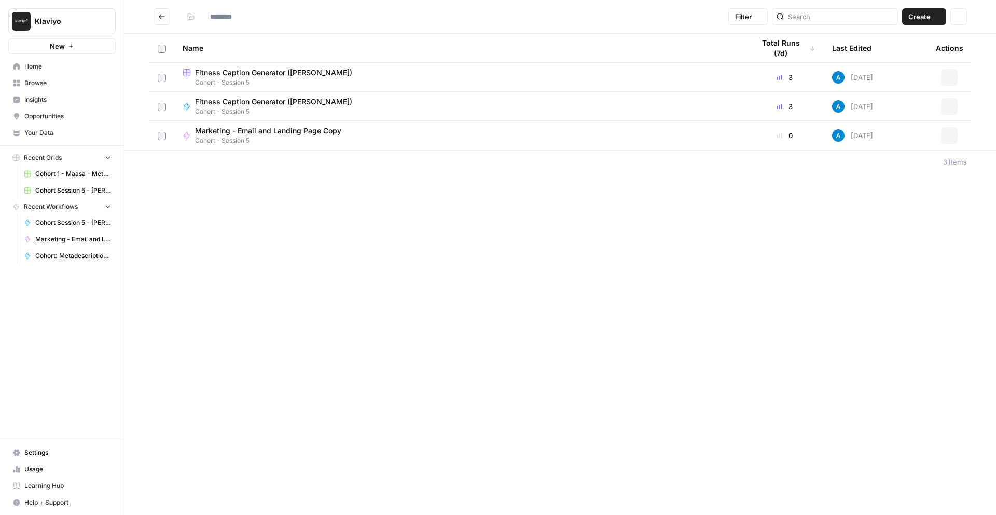
type input "**********"
click at [158, 18] on icon "Go back" at bounding box center [161, 16] width 7 height 7
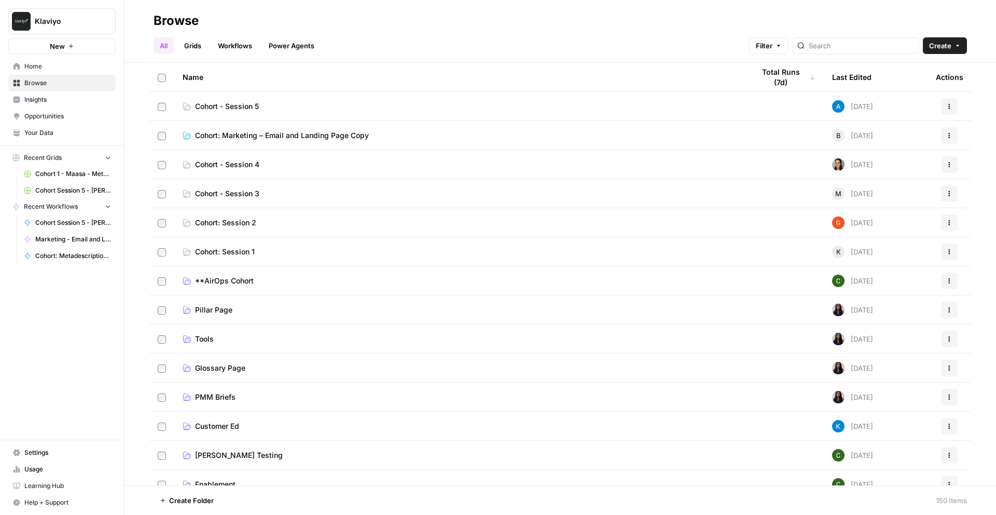
click at [302, 139] on span "Cohort: Marketing – Email and Landing Page Copy" at bounding box center [282, 135] width 174 height 10
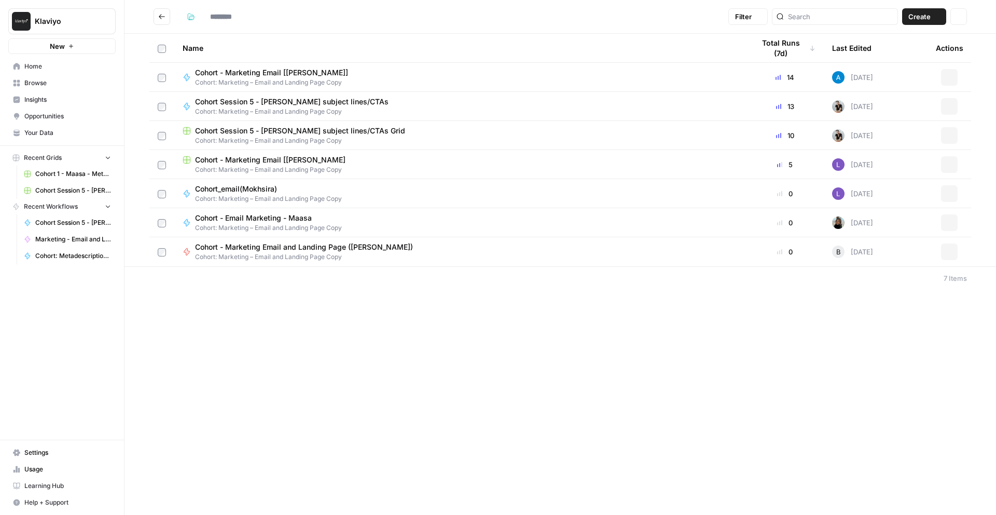
type input "**********"
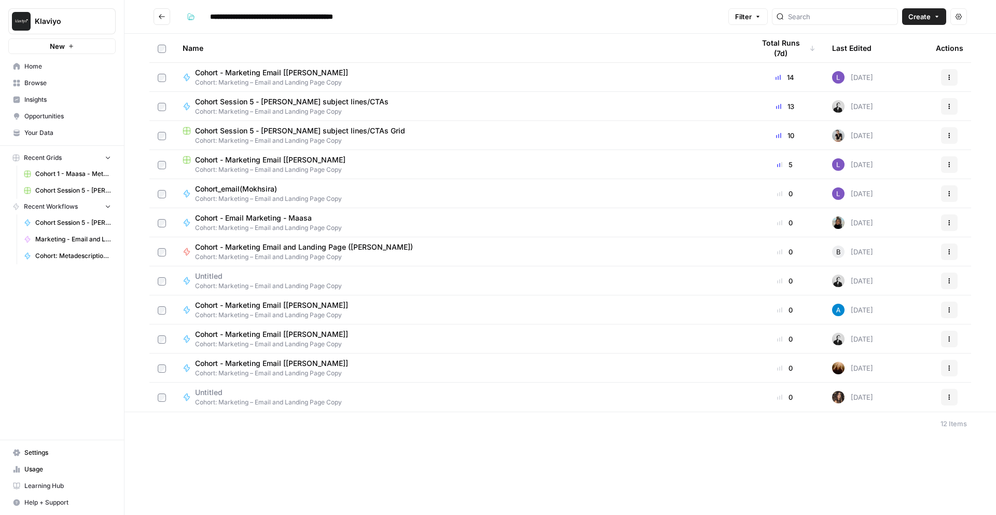
click at [951, 307] on icon "button" at bounding box center [950, 310] width 6 height 6
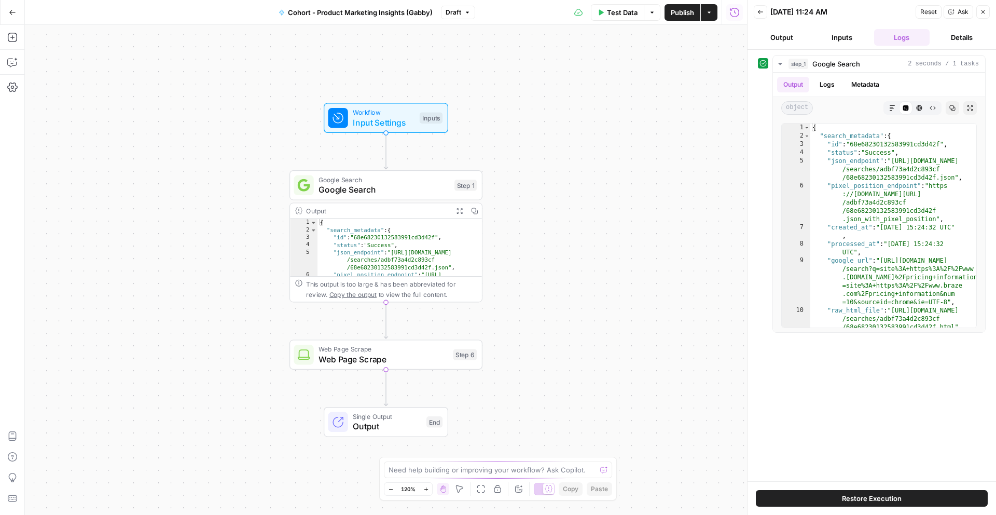
click at [9, 14] on icon "button" at bounding box center [12, 12] width 7 height 7
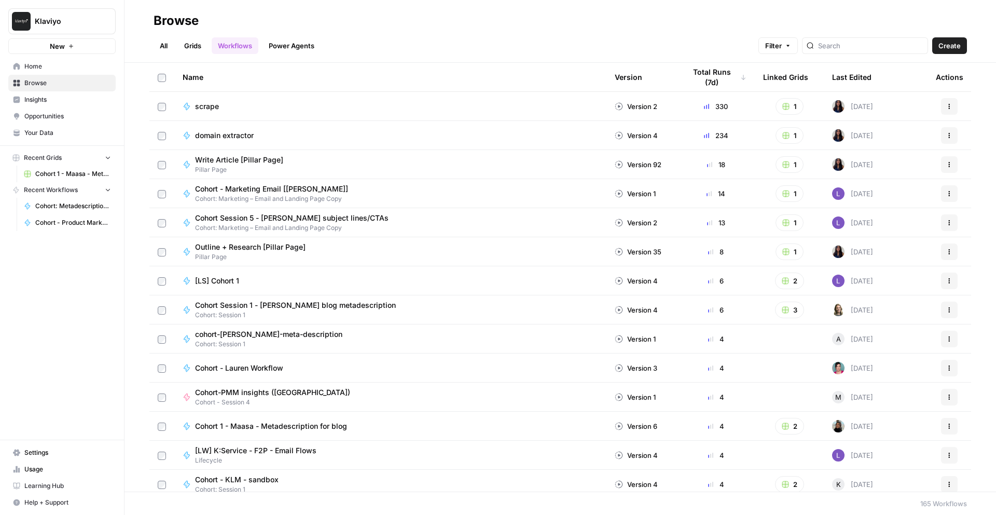
click at [78, 173] on span "Cohort 1 - Maasa - Metadescription for blog Grid (1)" at bounding box center [73, 173] width 76 height 9
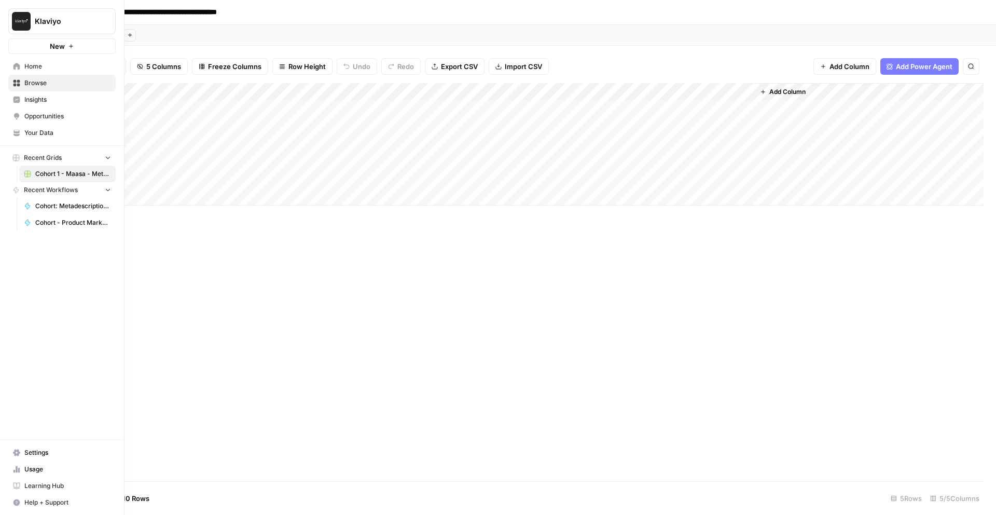
click at [38, 65] on span "Home" at bounding box center [67, 66] width 87 height 9
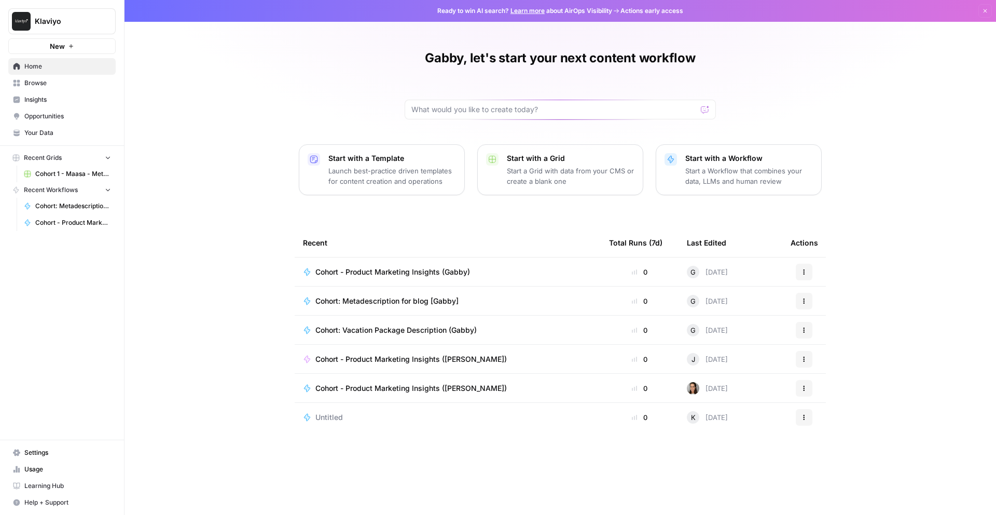
click at [63, 80] on span "Browse" at bounding box center [67, 82] width 87 height 9
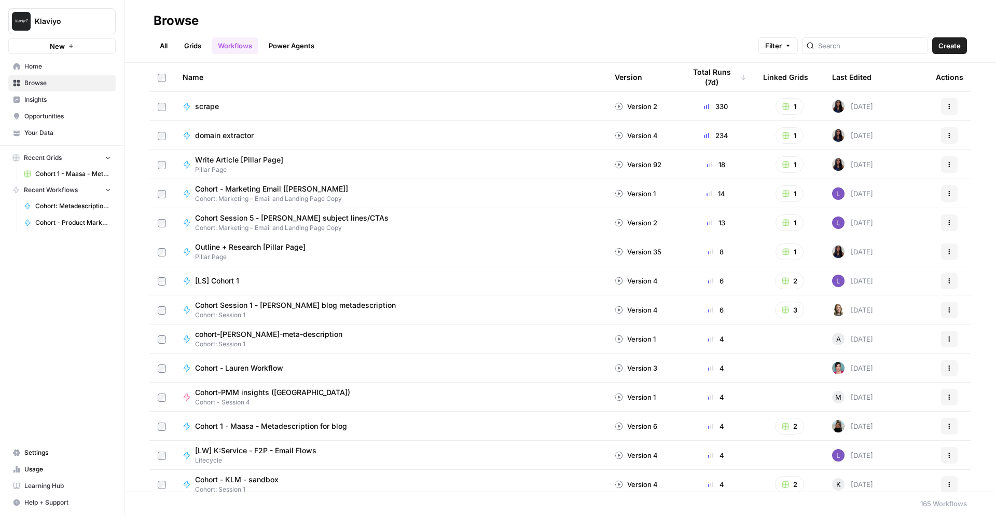
click at [167, 43] on link "All" at bounding box center [164, 45] width 20 height 17
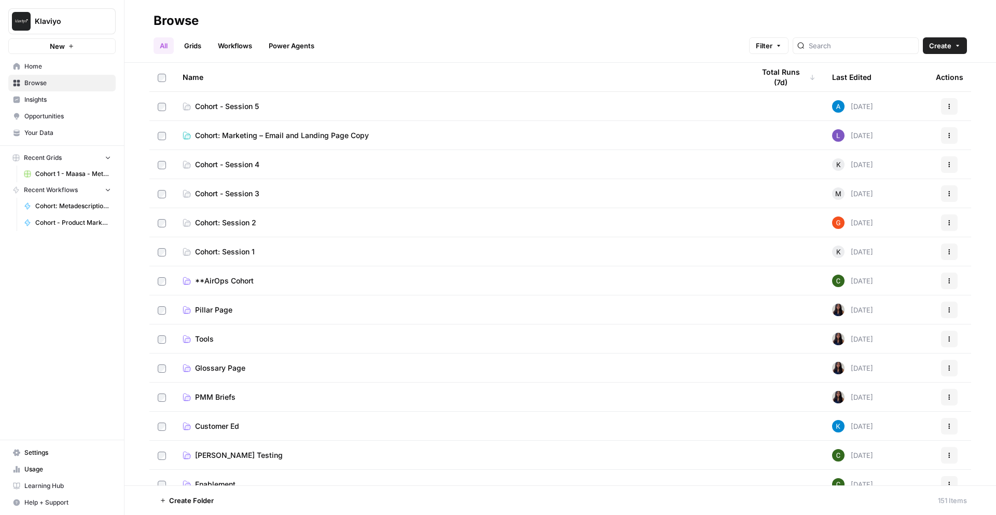
click at [223, 165] on span "Cohort - Session 4" at bounding box center [227, 164] width 64 height 10
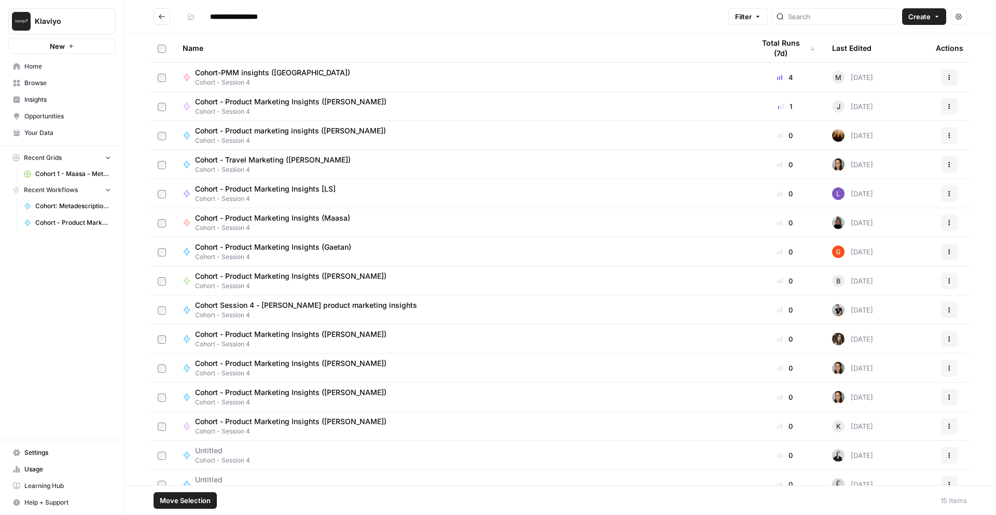
click at [942, 105] on button "Actions" at bounding box center [949, 106] width 17 height 17
click at [882, 201] on span "Duplicate" at bounding box center [903, 198] width 83 height 10
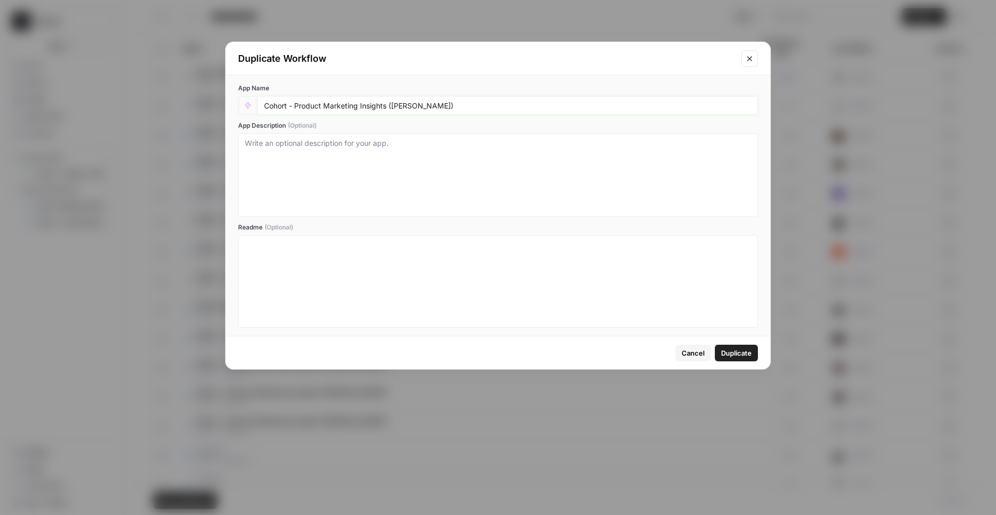
drag, startPoint x: 416, startPoint y: 106, endPoint x: 394, endPoint y: 106, distance: 21.8
click at [394, 106] on input "Cohort - Product Marketing Insights (Andrea)" at bounding box center [507, 105] width 487 height 9
type input "Cohort - Product Marketing Insights (Gabby)"
click at [737, 353] on span "Duplicate" at bounding box center [736, 353] width 31 height 10
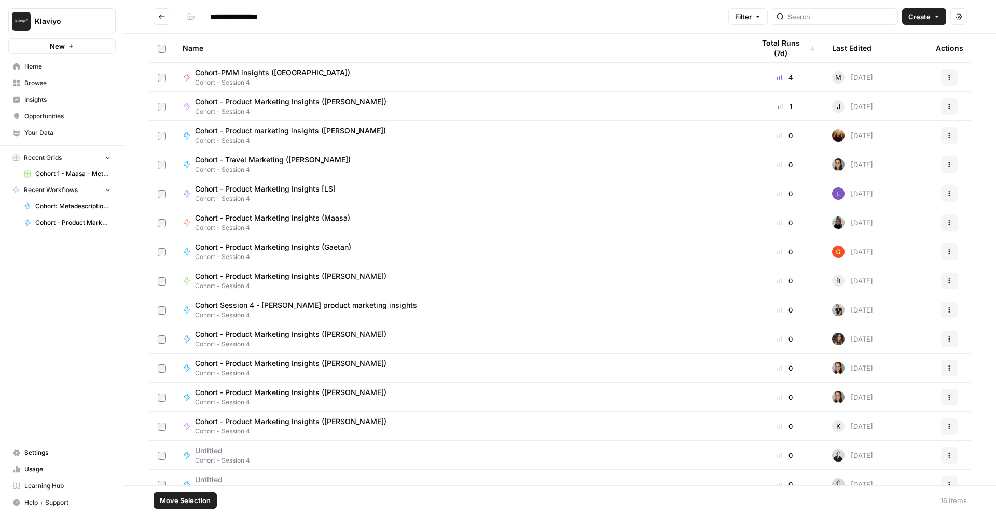
scroll to position [43, 0]
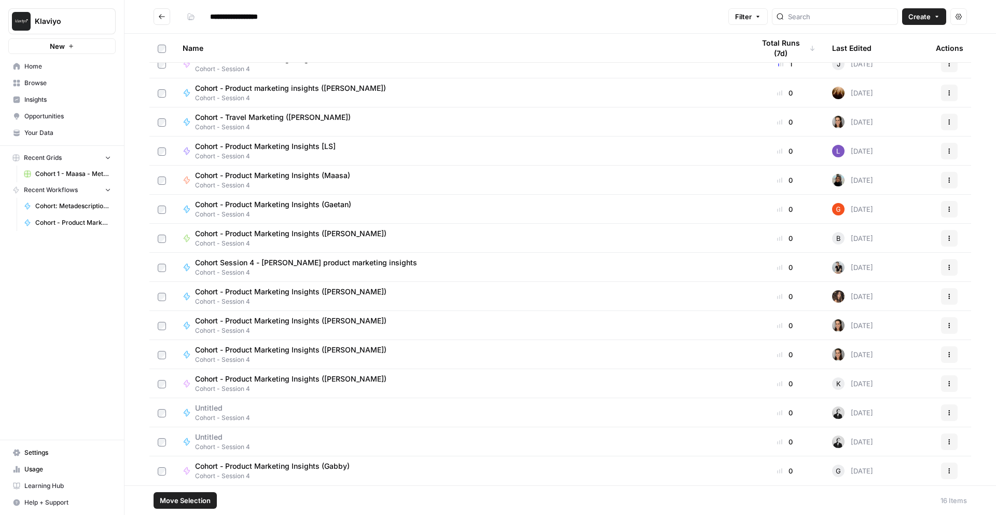
click at [275, 467] on span "Cohort - Product Marketing Insights (Gabby)" at bounding box center [272, 466] width 155 height 10
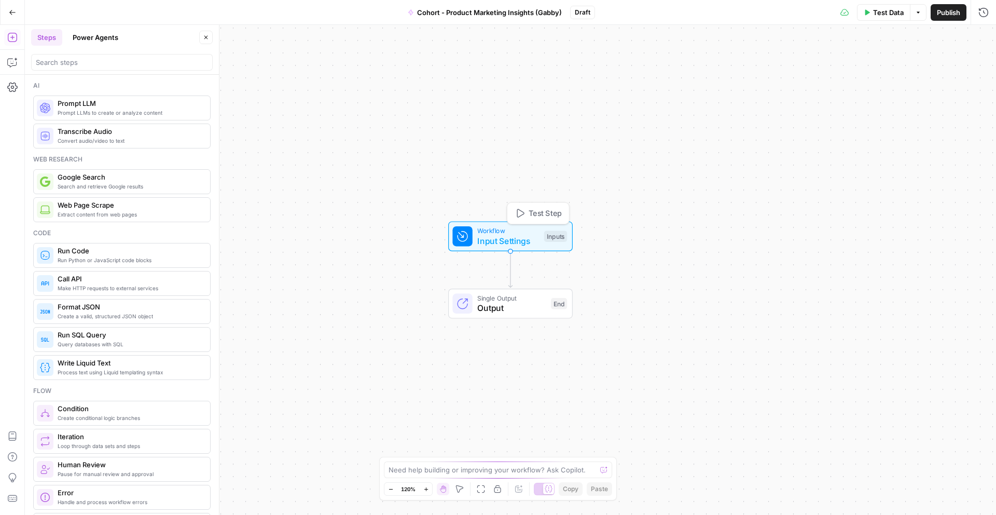
click at [521, 241] on span "Input Settings" at bounding box center [508, 241] width 62 height 12
click at [856, 75] on button "Add Field" at bounding box center [884, 70] width 173 height 17
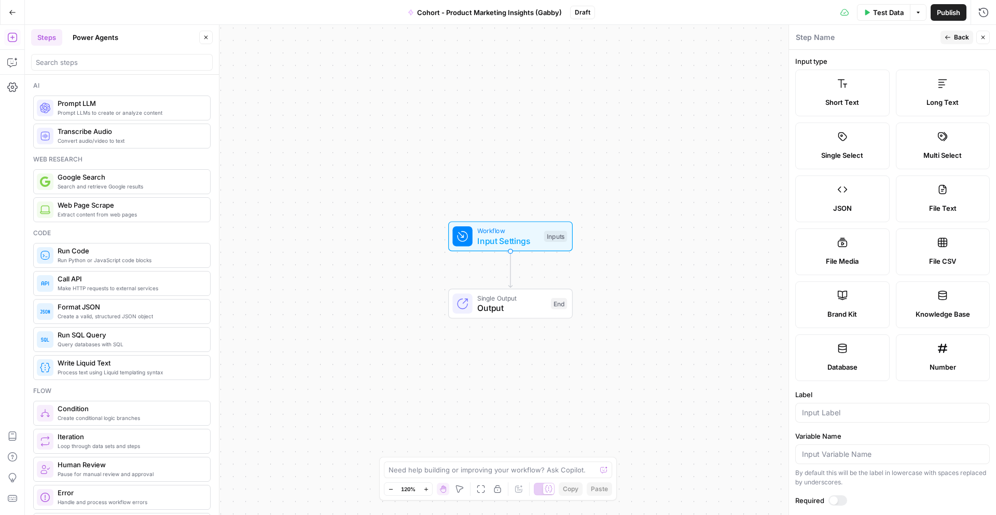
click at [845, 318] on span "Brand Kit" at bounding box center [843, 314] width 30 height 10
type input "Brand Kit"
type input "brand_kit"
click at [141, 182] on span "Search and retrieve Google results" at bounding box center [130, 186] width 144 height 8
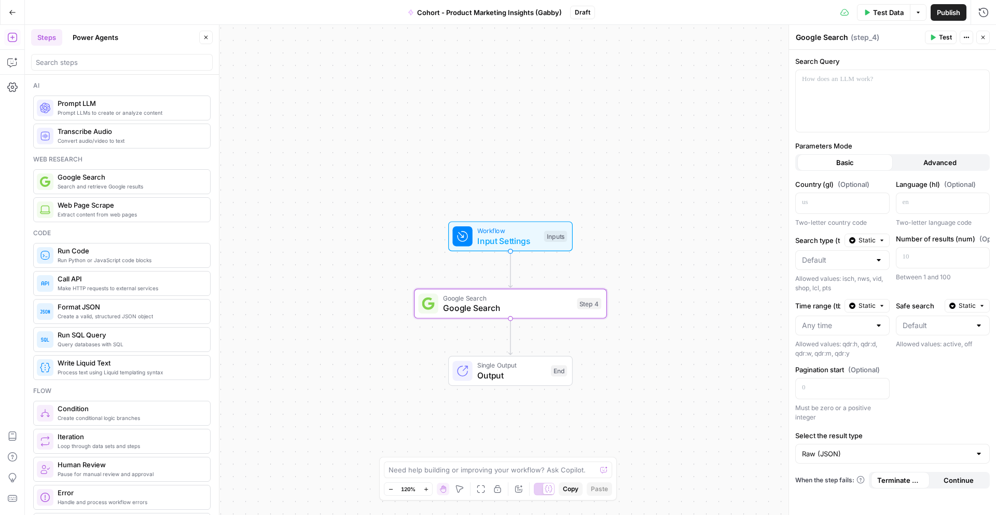
click at [525, 258] on div "Workflow Input Settings Inputs Google Search Google Search Step 4 Single Output…" at bounding box center [511, 270] width 972 height 490
click at [524, 242] on span "Input Settings" at bounding box center [508, 241] width 62 height 12
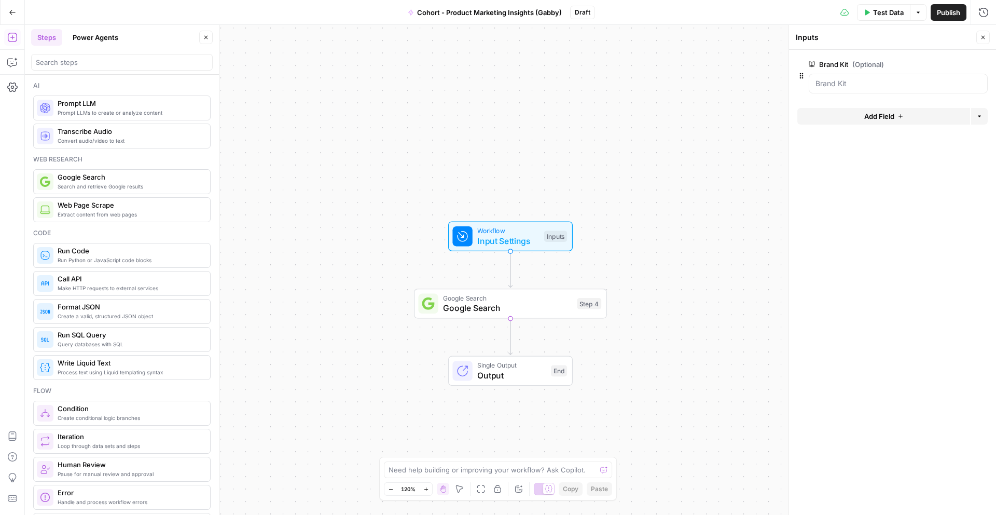
click at [523, 241] on span "Input Settings" at bounding box center [508, 241] width 62 height 12
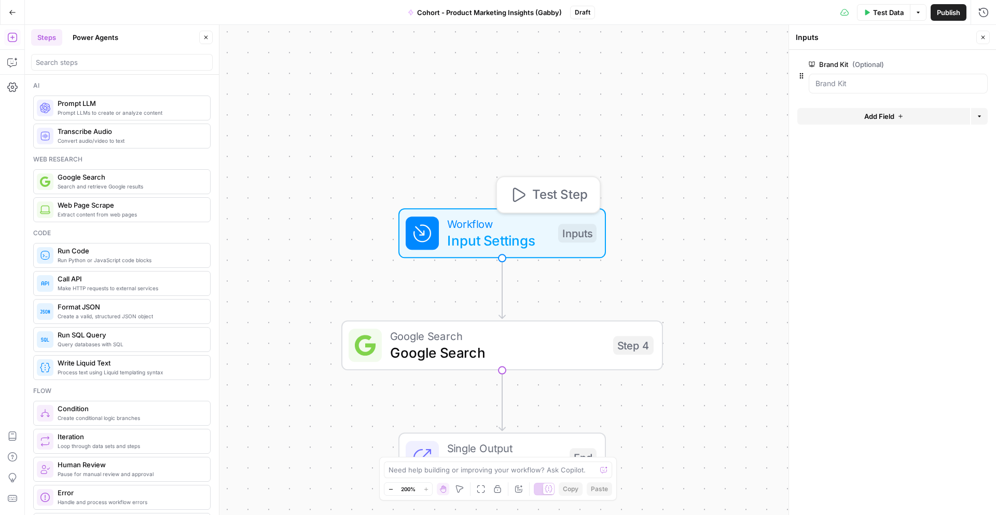
click at [515, 238] on span "Input Settings" at bounding box center [498, 240] width 103 height 21
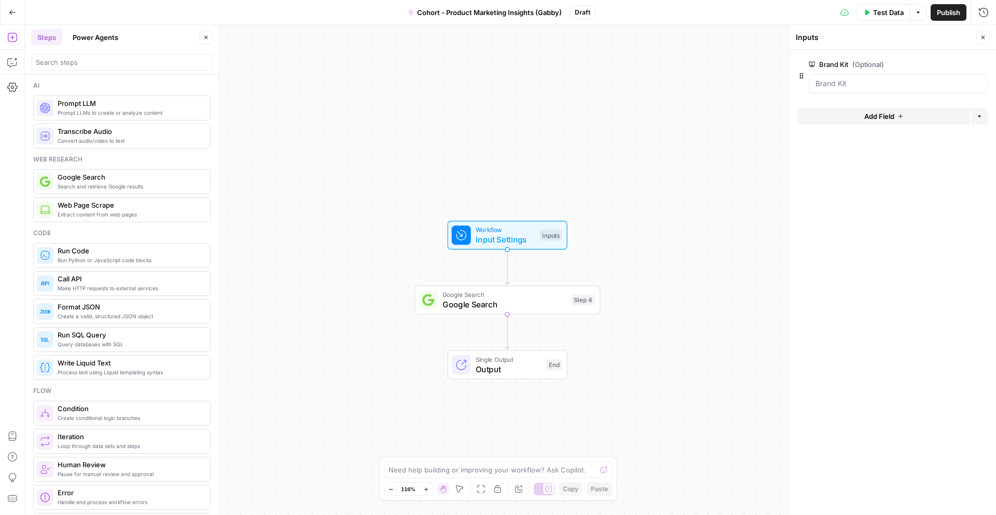
click at [501, 373] on span "Output" at bounding box center [509, 369] width 66 height 12
click at [519, 241] on span "Input Settings" at bounding box center [505, 240] width 59 height 12
click at [983, 11] on icon "button" at bounding box center [983, 11] width 9 height 9
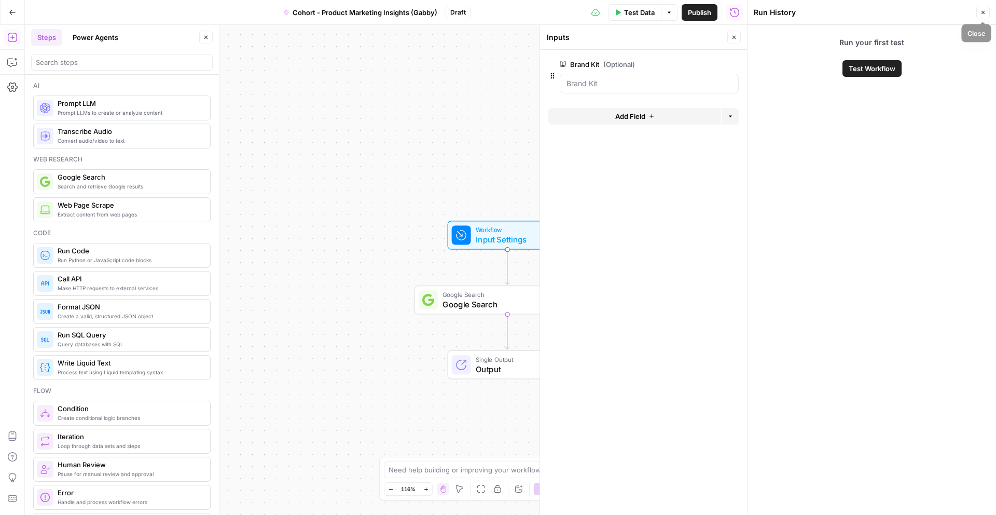
click at [987, 9] on button "Close" at bounding box center [983, 12] width 13 height 13
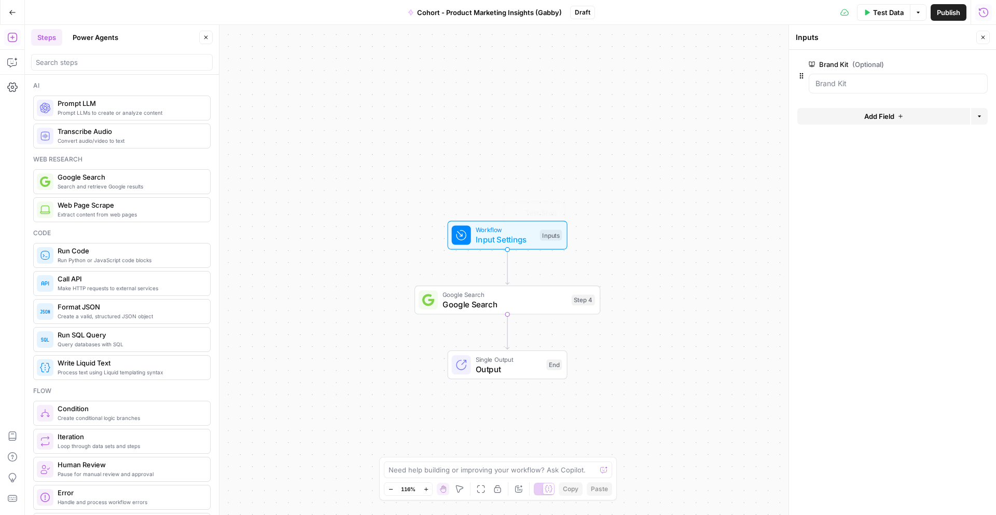
click at [518, 310] on div "Google Search Google Search Step 4 Copy step Delete step Add Note Test" at bounding box center [508, 299] width 186 height 29
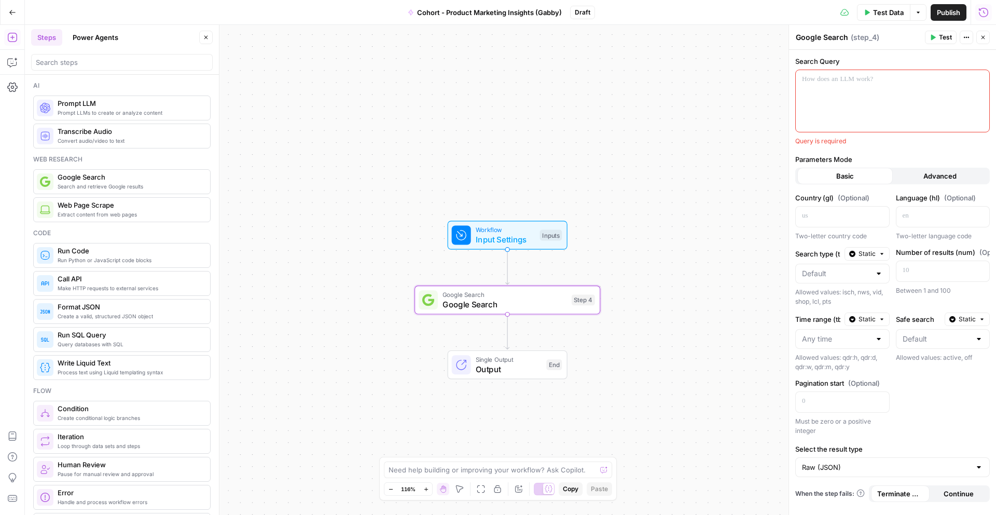
click at [985, 40] on icon "button" at bounding box center [983, 37] width 6 height 6
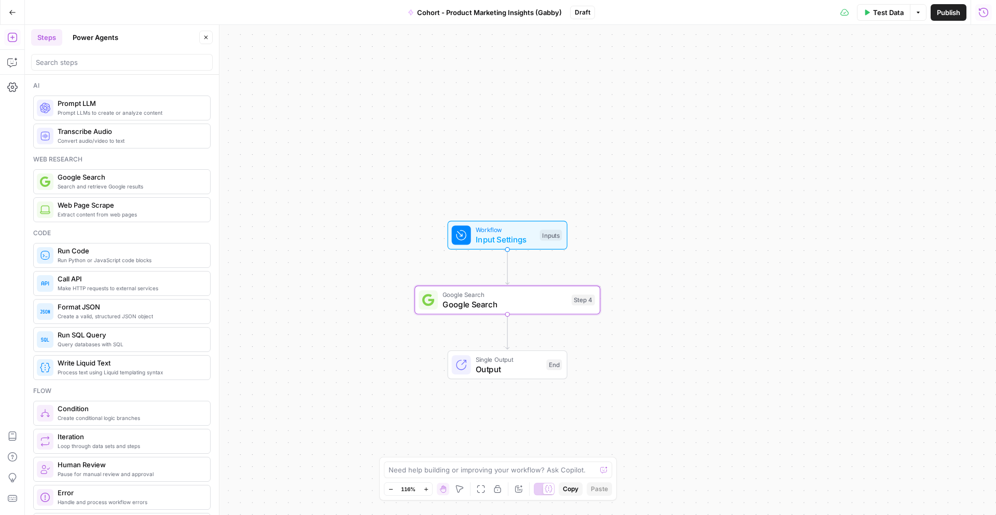
click at [552, 238] on div "Inputs" at bounding box center [551, 235] width 22 height 11
click at [517, 217] on icon "button" at bounding box center [516, 212] width 9 height 9
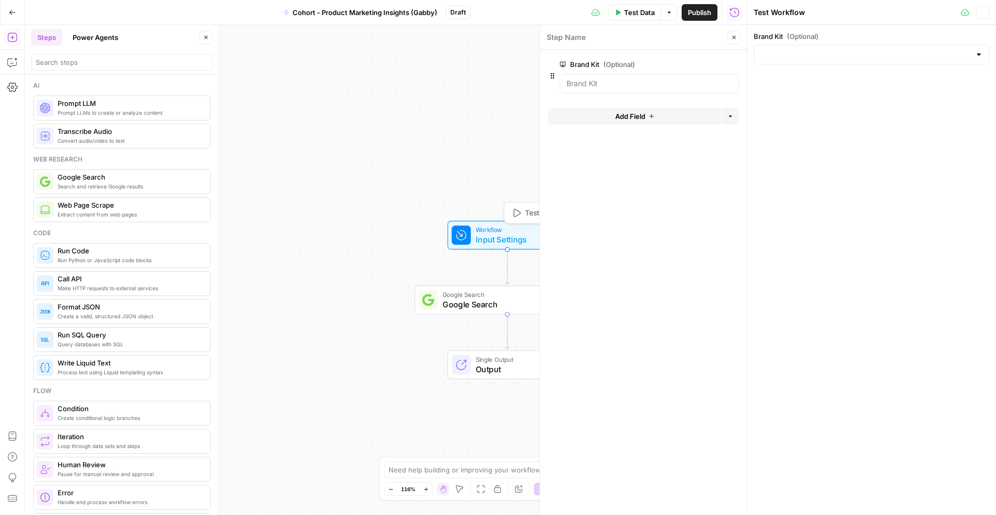
type input "Klaviyo"
click at [629, 11] on span "Test Data" at bounding box center [639, 12] width 31 height 10
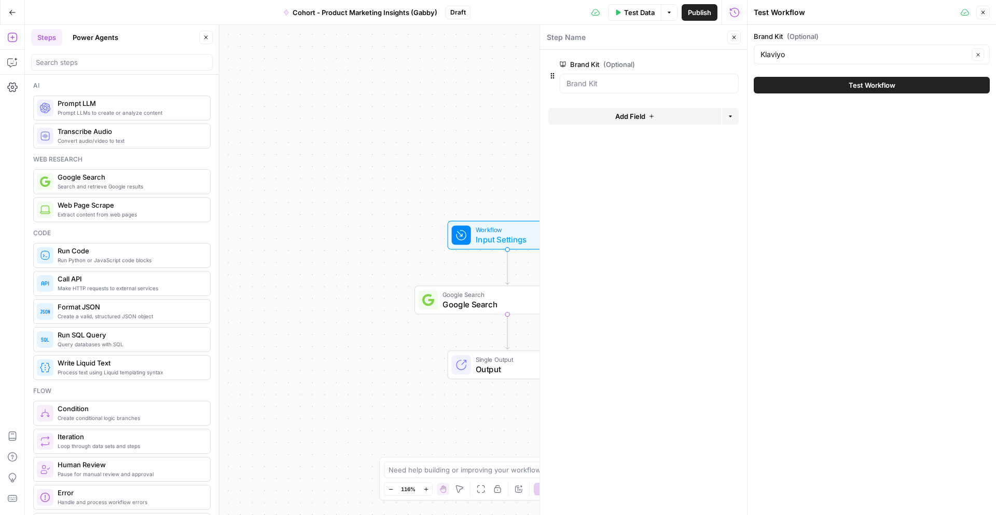
click at [738, 34] on button "Close" at bounding box center [734, 37] width 13 height 13
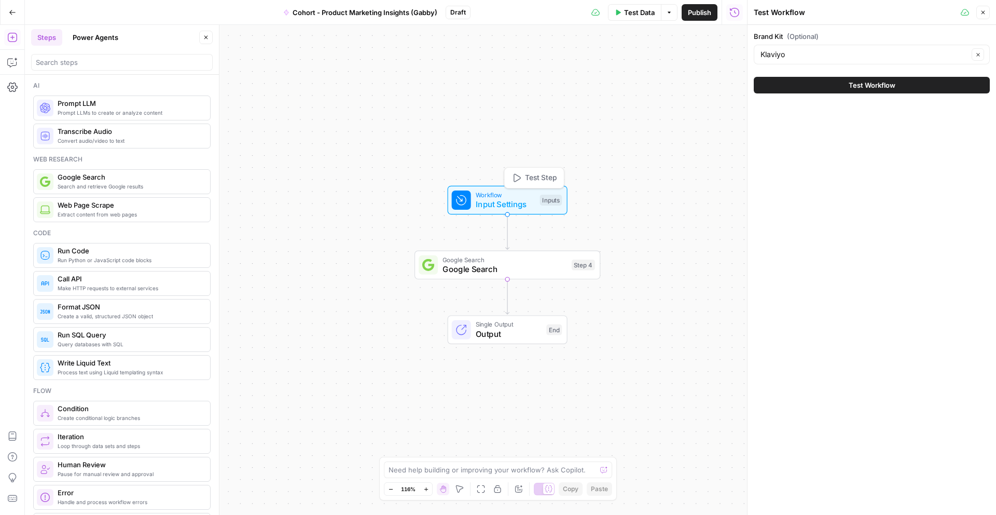
click at [517, 173] on icon "button" at bounding box center [516, 177] width 9 height 9
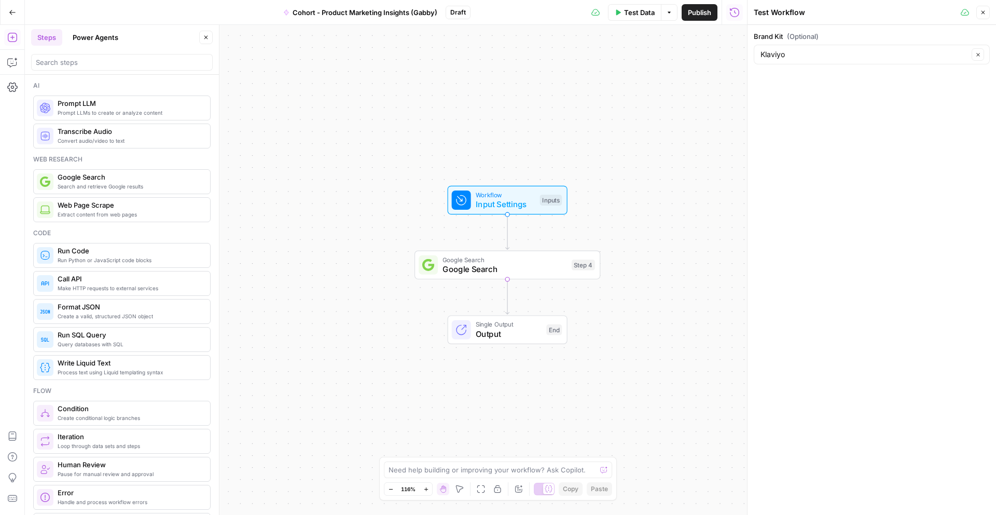
click at [161, 207] on span "Web Page Scrape" at bounding box center [130, 205] width 144 height 10
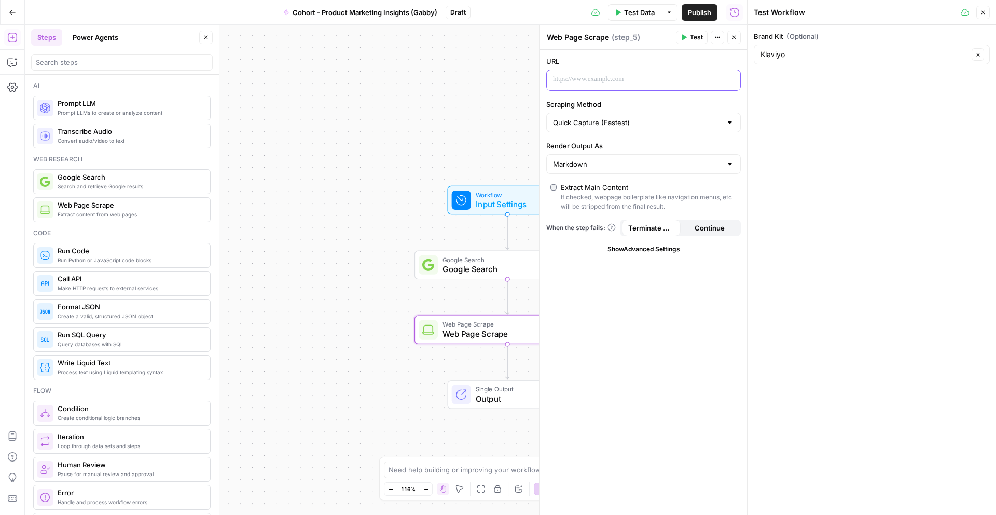
click at [582, 87] on div at bounding box center [635, 80] width 177 height 20
click at [172, 116] on span "Prompt LLMs to create or analyze content" at bounding box center [130, 112] width 144 height 8
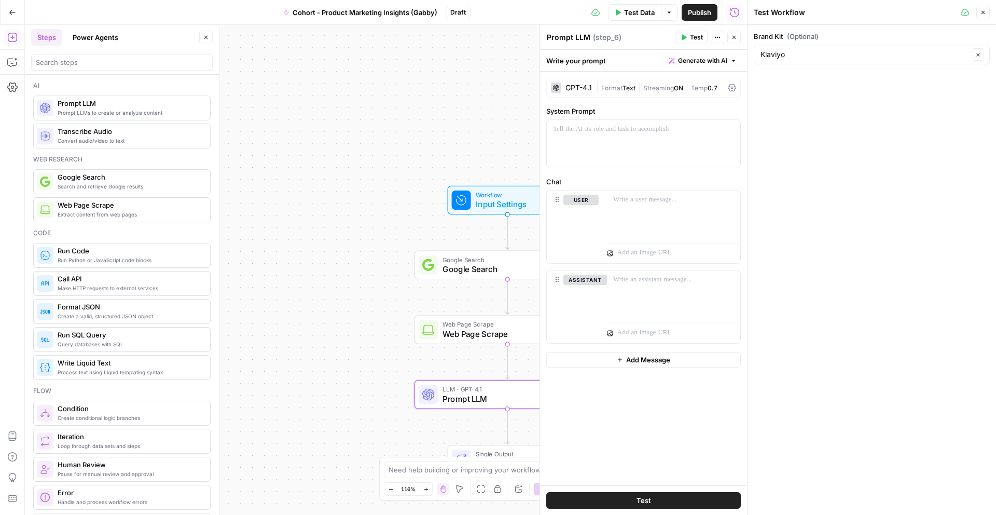
click at [565, 91] on div "GPT-4.1" at bounding box center [571, 88] width 41 height 10
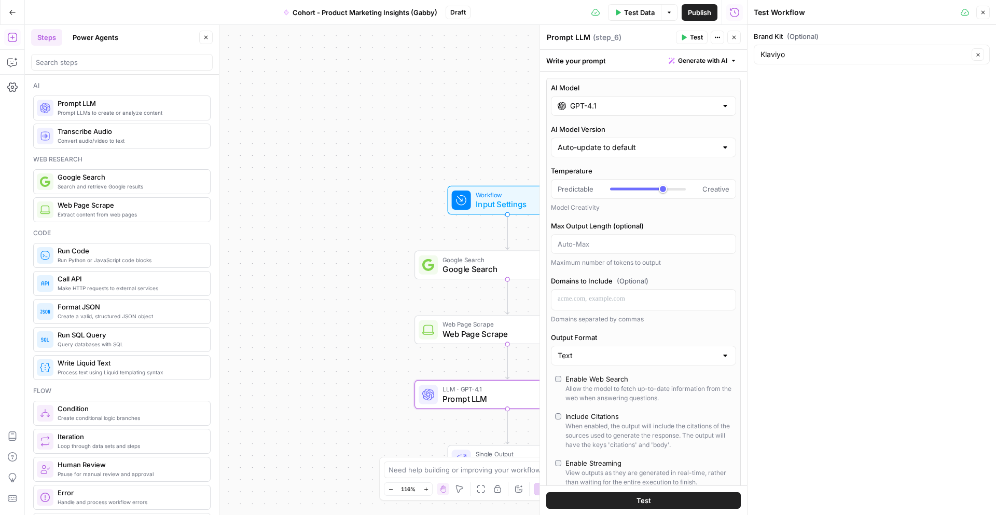
click at [624, 104] on input "GPT-4.1" at bounding box center [643, 106] width 147 height 10
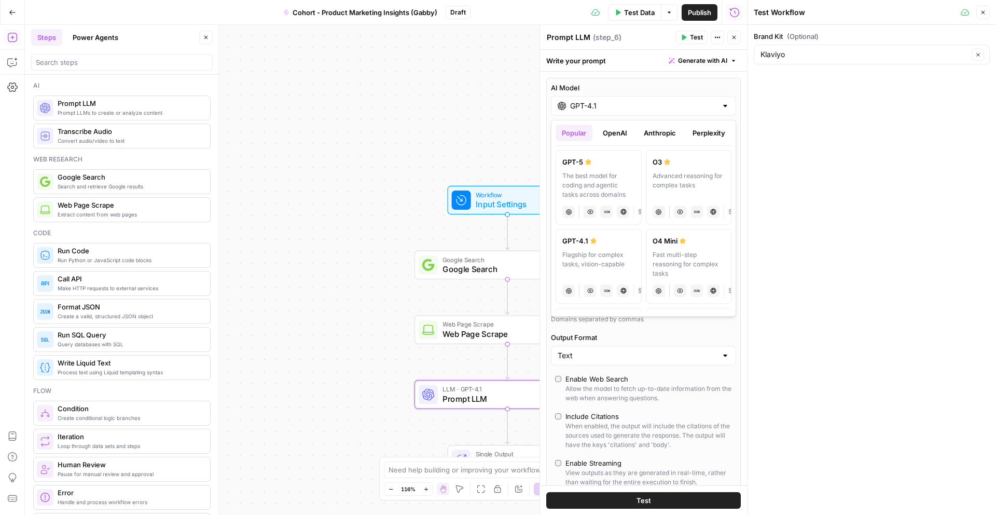
click at [593, 172] on div "The best model for coding and agentic tasks across domains" at bounding box center [599, 185] width 73 height 28
type input "GPT-5"
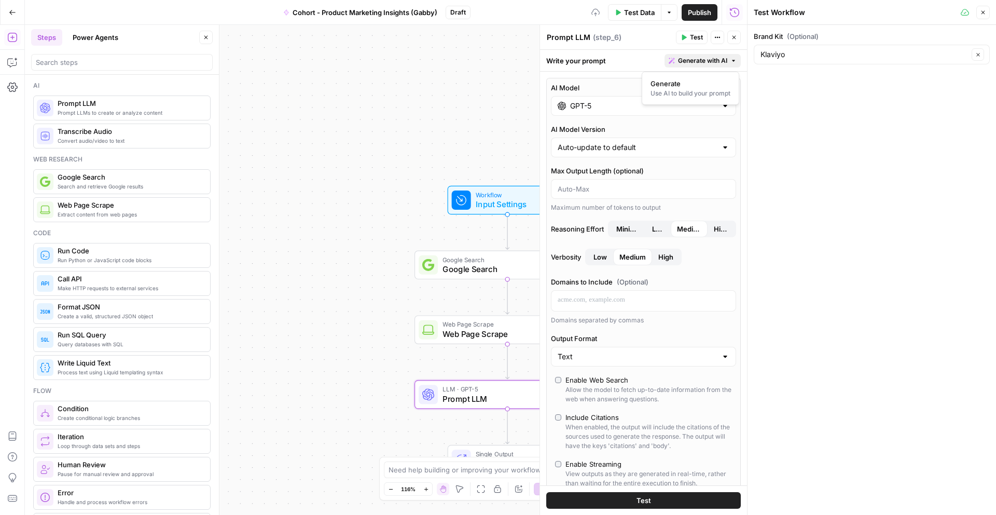
click at [718, 60] on span "Generate with AI" at bounding box center [702, 60] width 49 height 9
click at [716, 78] on span "Generate" at bounding box center [689, 83] width 76 height 10
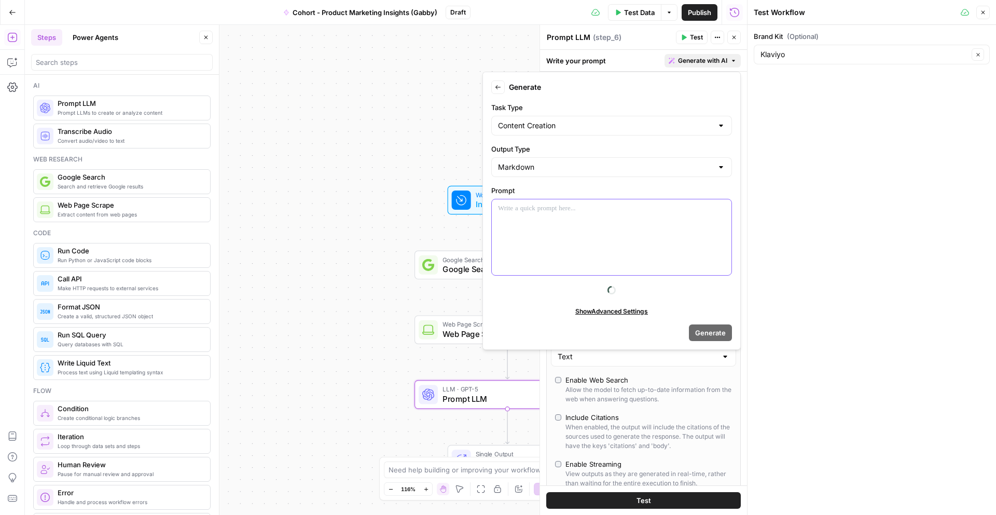
click at [569, 225] on div at bounding box center [612, 237] width 240 height 76
drag, startPoint x: 585, startPoint y: 215, endPoint x: 454, endPoint y: 208, distance: 132.0
click at [454, 208] on body "Klaviyo New Home Browse Insights Opportunities Your Data Recent Grids Cohort 1 …" at bounding box center [498, 257] width 996 height 515
click at [597, 231] on div at bounding box center [612, 237] width 240 height 76
click at [525, 201] on div at bounding box center [612, 237] width 240 height 76
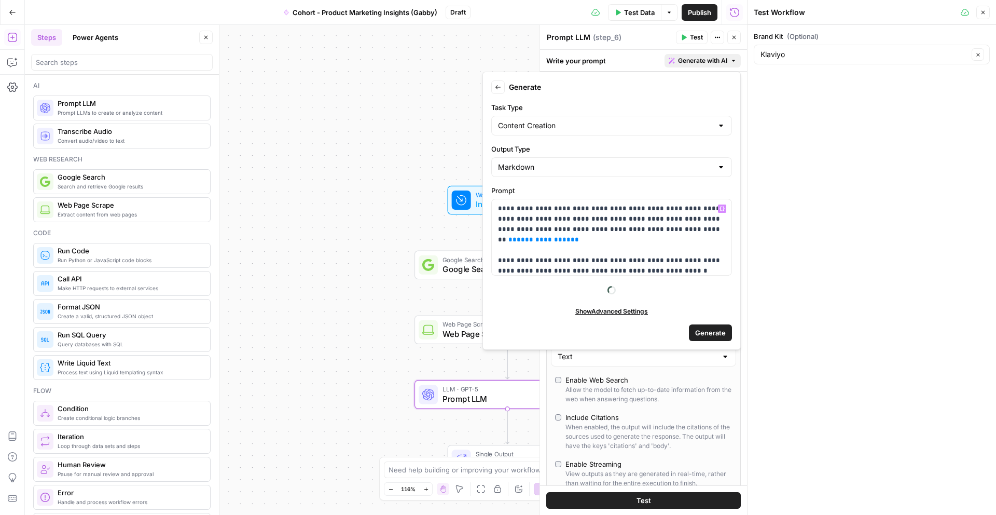
click at [698, 321] on form "**********" at bounding box center [611, 210] width 249 height 269
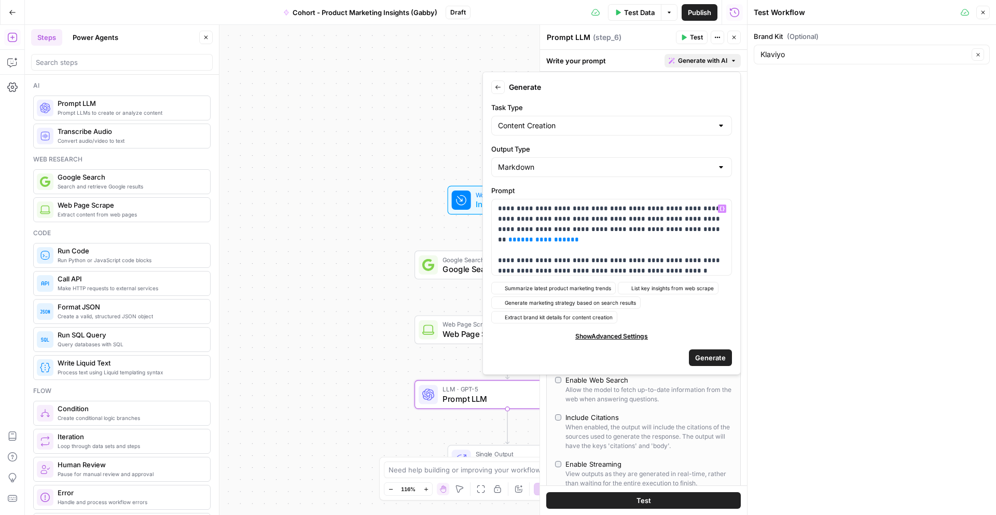
click at [704, 325] on form "**********" at bounding box center [611, 223] width 249 height 294
click at [707, 359] on span "Generate" at bounding box center [710, 357] width 31 height 10
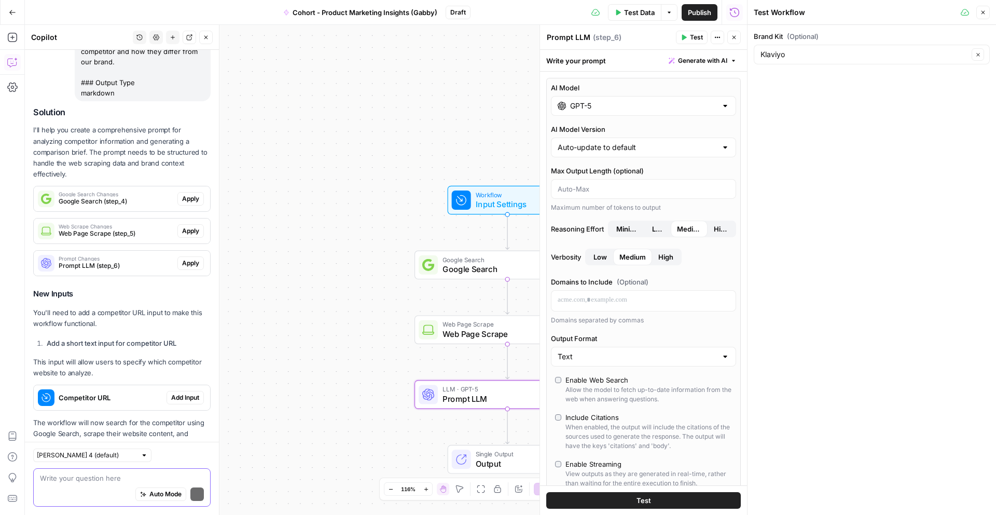
scroll to position [290, 0]
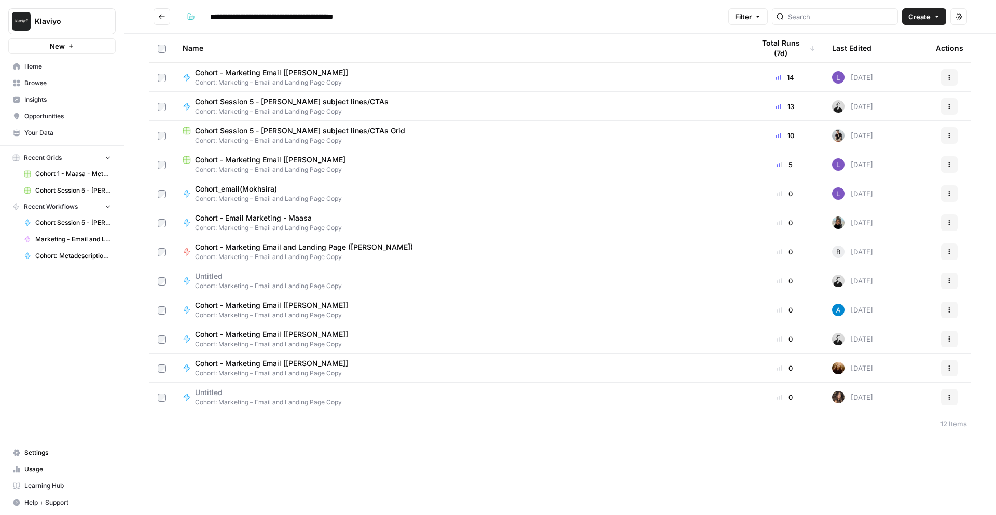
click at [375, 437] on div "**********" at bounding box center [561, 257] width 872 height 515
click at [947, 370] on icon "button" at bounding box center [950, 368] width 6 height 6
click at [946, 77] on button "Actions" at bounding box center [949, 77] width 17 height 17
click at [654, 14] on div "**********" at bounding box center [454, 16] width 542 height 17
click at [951, 106] on icon "button" at bounding box center [950, 106] width 6 height 6
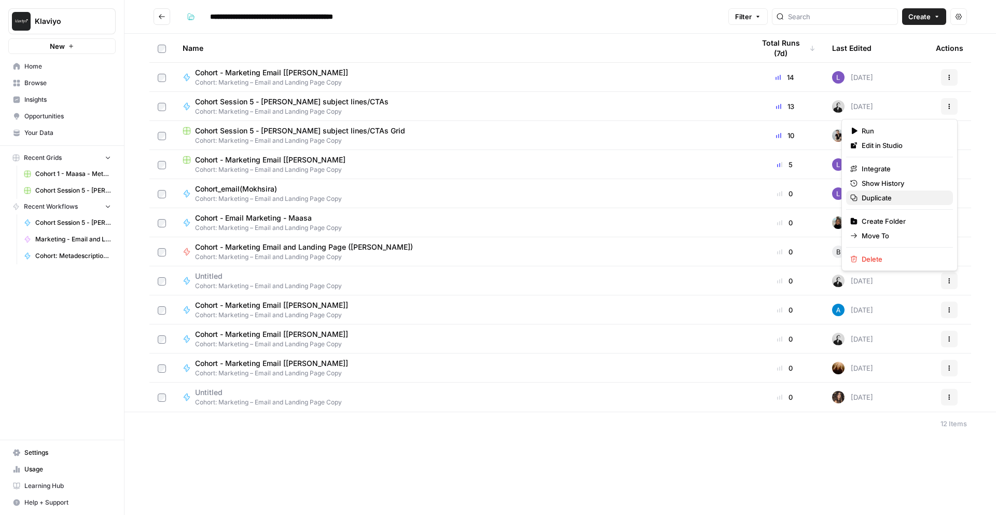
click at [890, 199] on span "Duplicate" at bounding box center [903, 198] width 83 height 10
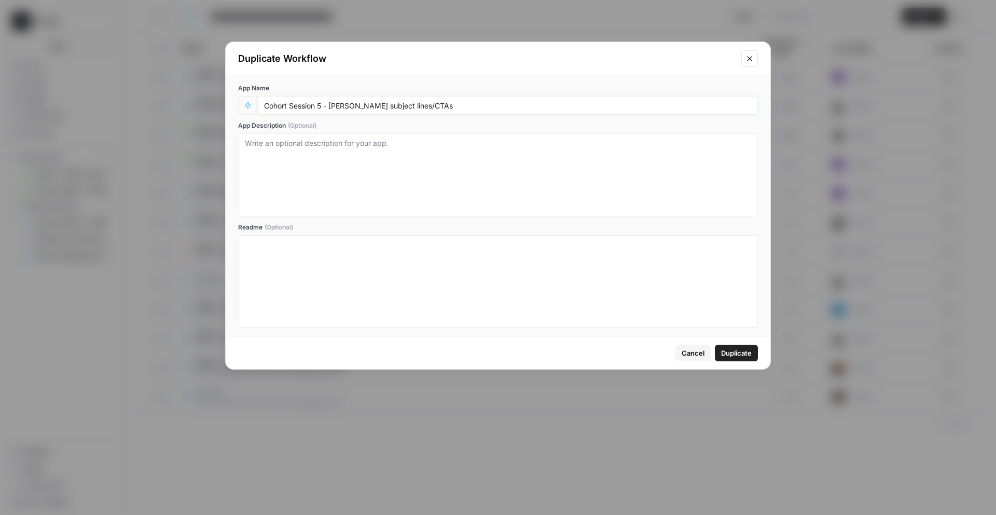
click at [465, 107] on input "Cohort Session 5 - [PERSON_NAME] subject lines/CTAs" at bounding box center [507, 105] width 487 height 9
drag, startPoint x: 329, startPoint y: 109, endPoint x: 344, endPoint y: 108, distance: 15.1
click at [344, 108] on input "Cohort Session 5 - [PERSON_NAME] subject lines/CTAs" at bounding box center [507, 105] width 487 height 9
drag, startPoint x: 379, startPoint y: 106, endPoint x: 332, endPoint y: 105, distance: 46.7
click at [332, 105] on input "Cohort Session 5 - [PERSON_NAME] subject lines/CTAs" at bounding box center [507, 105] width 487 height 9
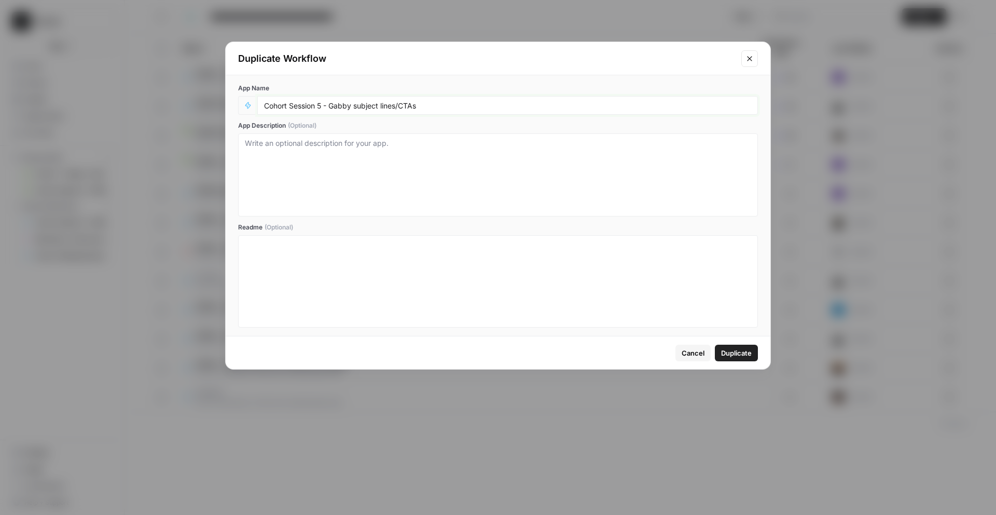
click at [444, 107] on input "Cohort Session 5 - Gabby subject lines/CTAs" at bounding box center [507, 105] width 487 height 9
type input "Cohort Session 5 - Gabby subject lines/CTAs"
click at [750, 58] on icon "Close modal" at bounding box center [749, 58] width 5 height 5
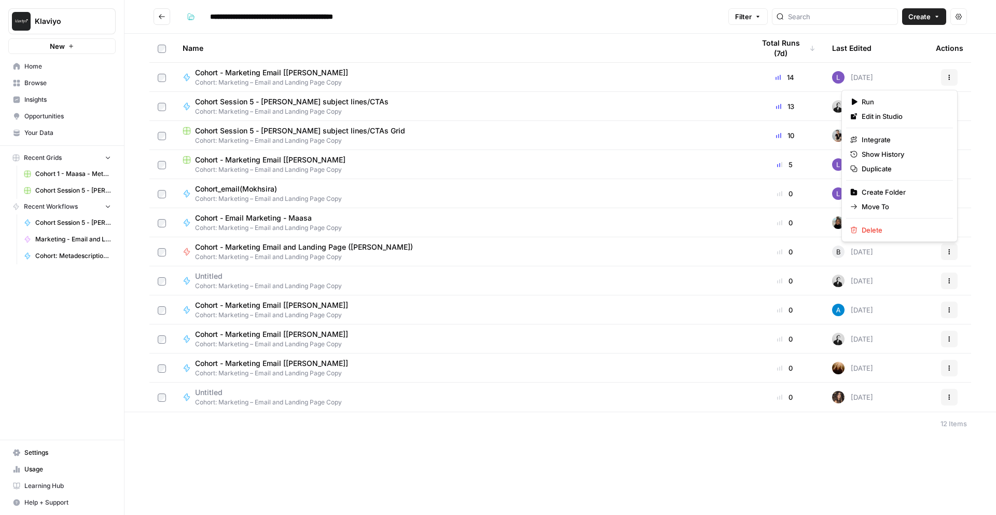
click at [951, 80] on icon "button" at bounding box center [950, 77] width 6 height 6
click at [880, 168] on span "Duplicate" at bounding box center [903, 168] width 83 height 10
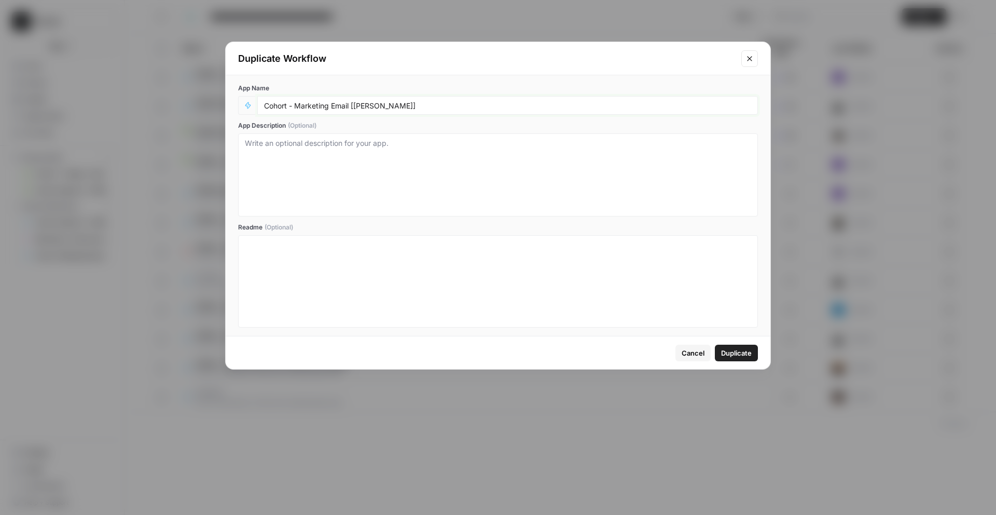
drag, startPoint x: 384, startPoint y: 101, endPoint x: 351, endPoint y: 101, distance: 33.2
click at [351, 101] on input "Cohort - Marketing Email [[PERSON_NAME]]" at bounding box center [507, 105] width 487 height 9
drag, startPoint x: 388, startPoint y: 104, endPoint x: 354, endPoint y: 106, distance: 33.3
click at [355, 106] on input "Cohort - Marketing Email [[PERSON_NAME]]" at bounding box center [507, 105] width 487 height 9
type input "Cohort - Marketing Email [Gabby]"
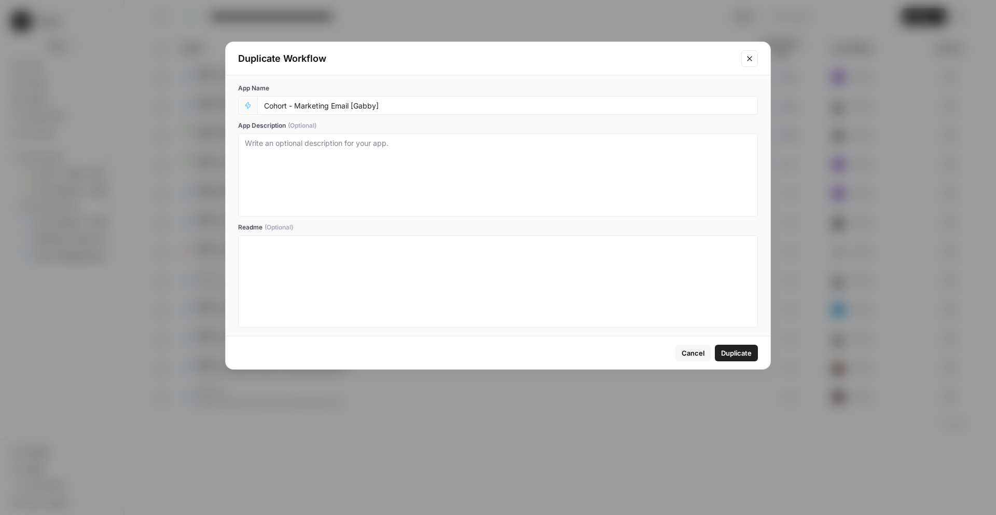
click at [729, 360] on button "Duplicate" at bounding box center [736, 353] width 43 height 17
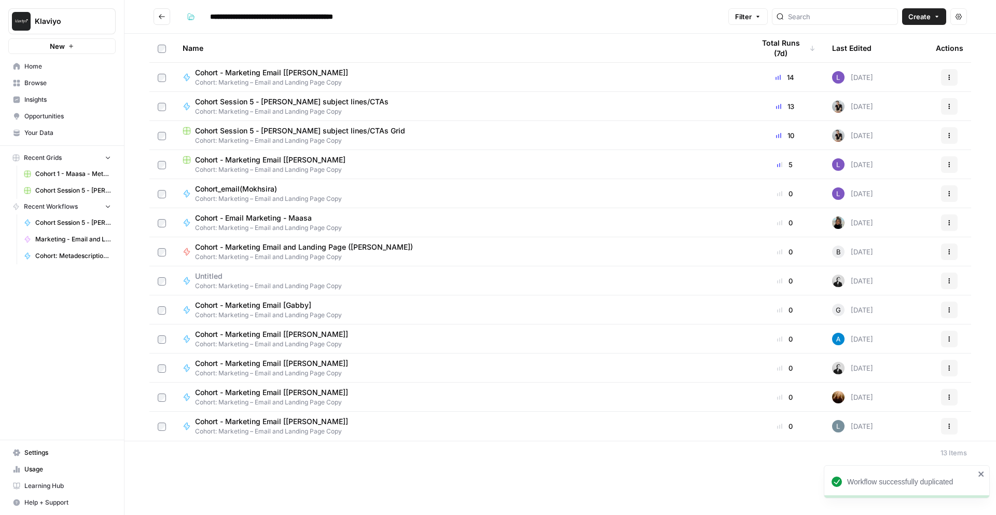
click at [290, 305] on span "Cohort - Marketing Email [Gabby]" at bounding box center [264, 305] width 139 height 10
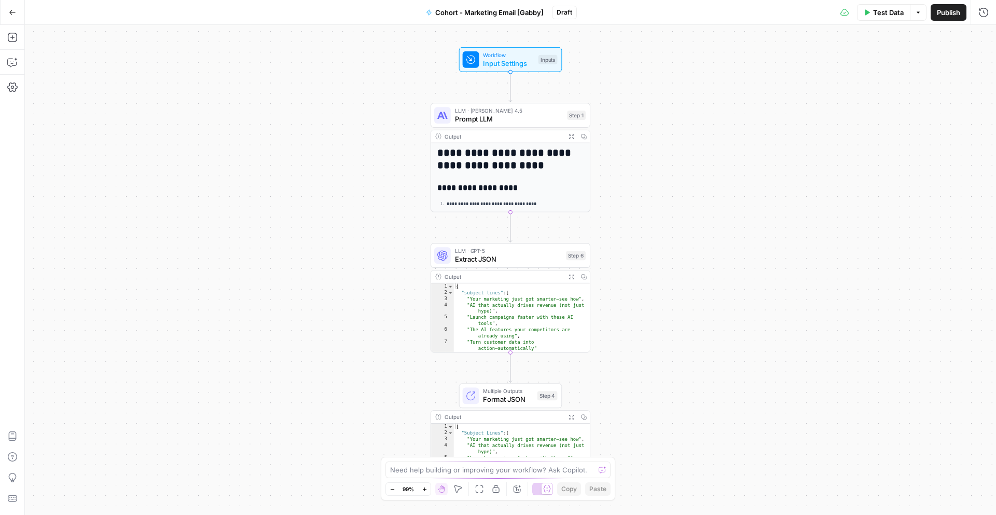
click at [554, 188] on h2 "**********" at bounding box center [510, 187] width 146 height 9
